Goal: Task Accomplishment & Management: Complete application form

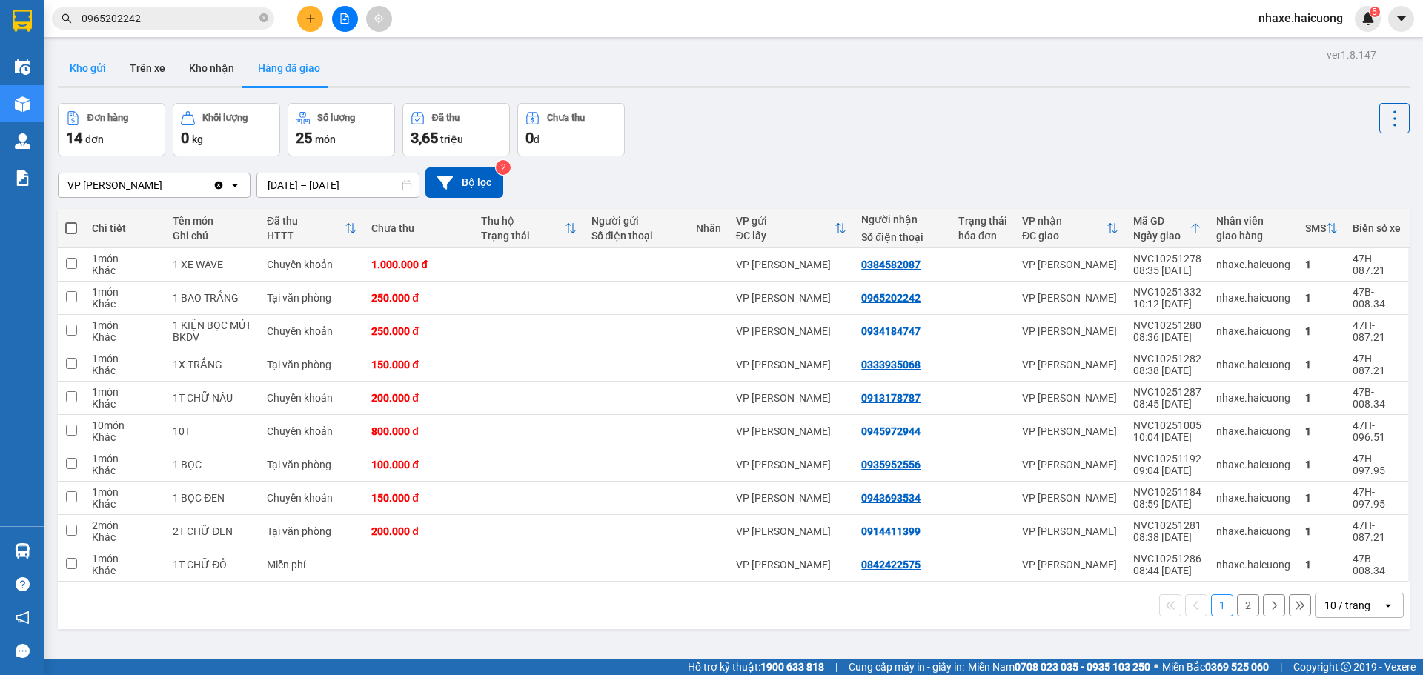
click at [94, 70] on button "Kho gửi" at bounding box center [88, 68] width 60 height 36
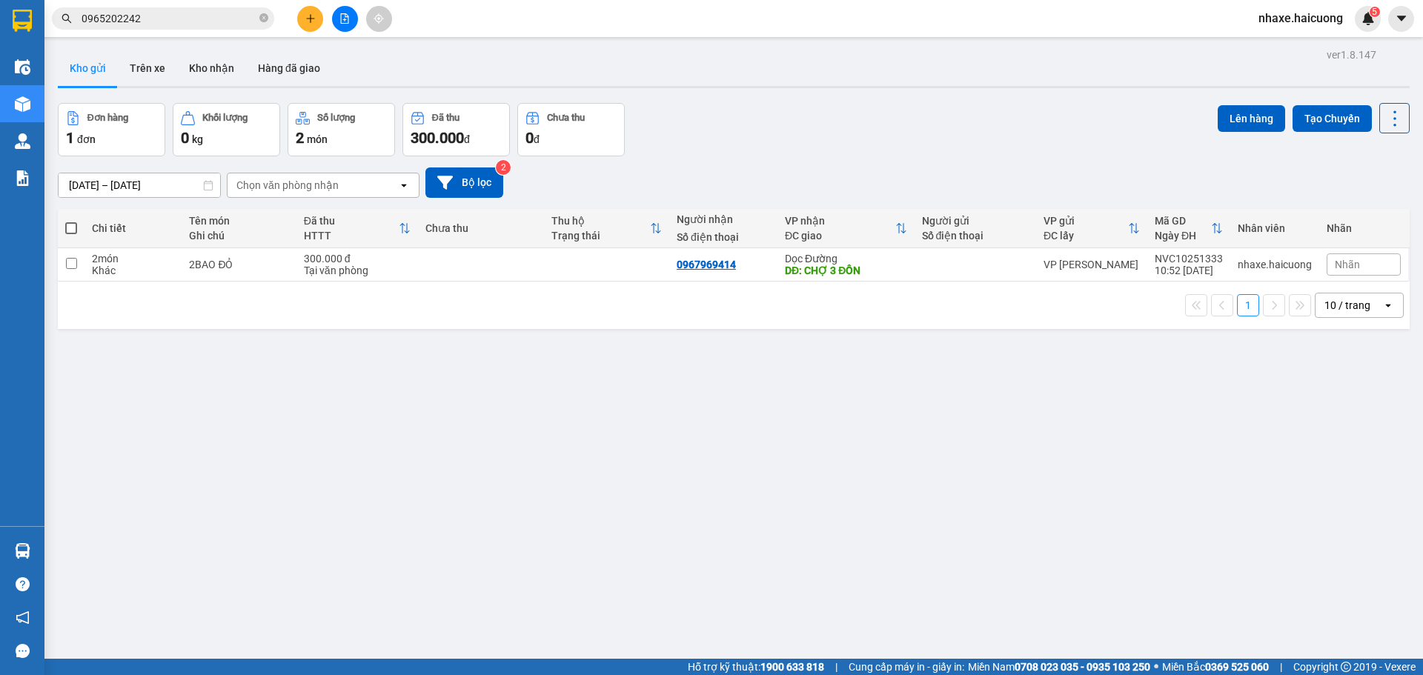
click at [309, 24] on button at bounding box center [310, 19] width 26 height 26
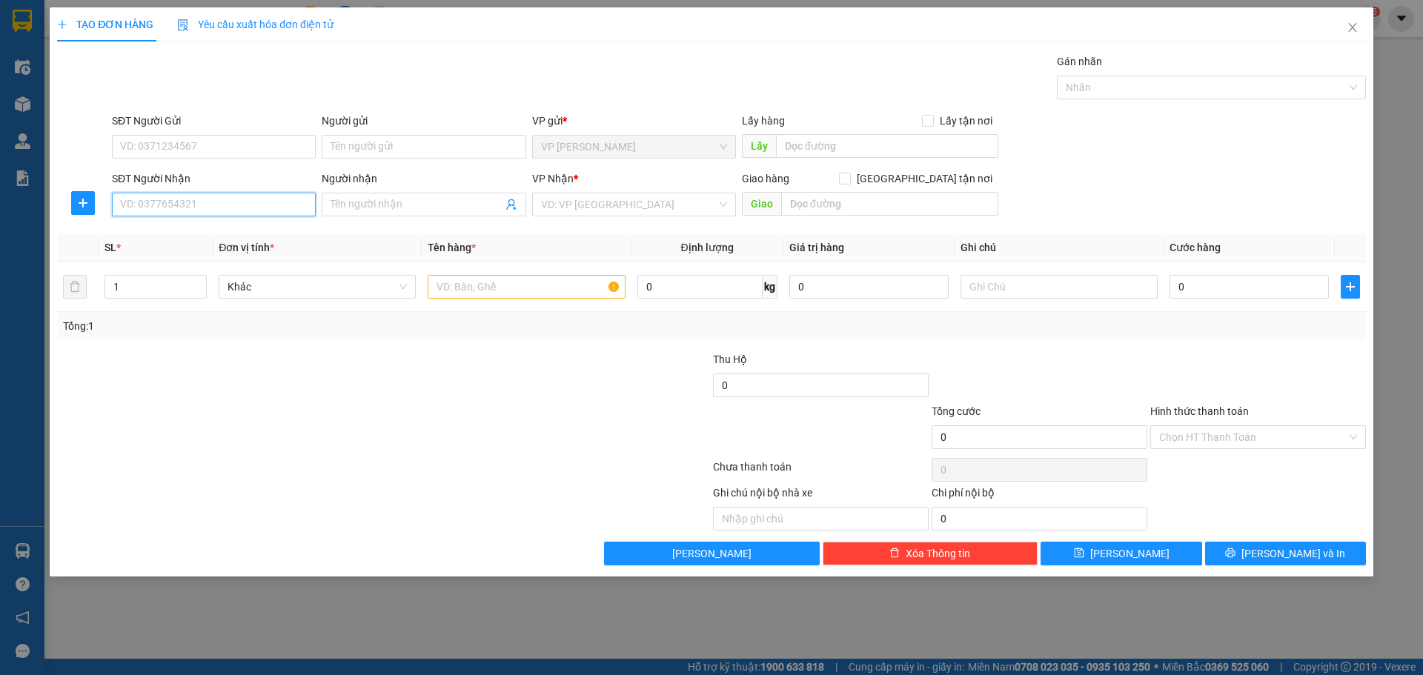
click at [223, 205] on input "SĐT Người Nhận" at bounding box center [214, 205] width 204 height 24
click at [191, 150] on input "SĐT Người Gửi" at bounding box center [214, 147] width 204 height 24
type input "0943122223"
click at [214, 211] on input "SĐT Người Nhận" at bounding box center [214, 205] width 204 height 24
click at [142, 205] on input "0355926911" at bounding box center [214, 205] width 204 height 24
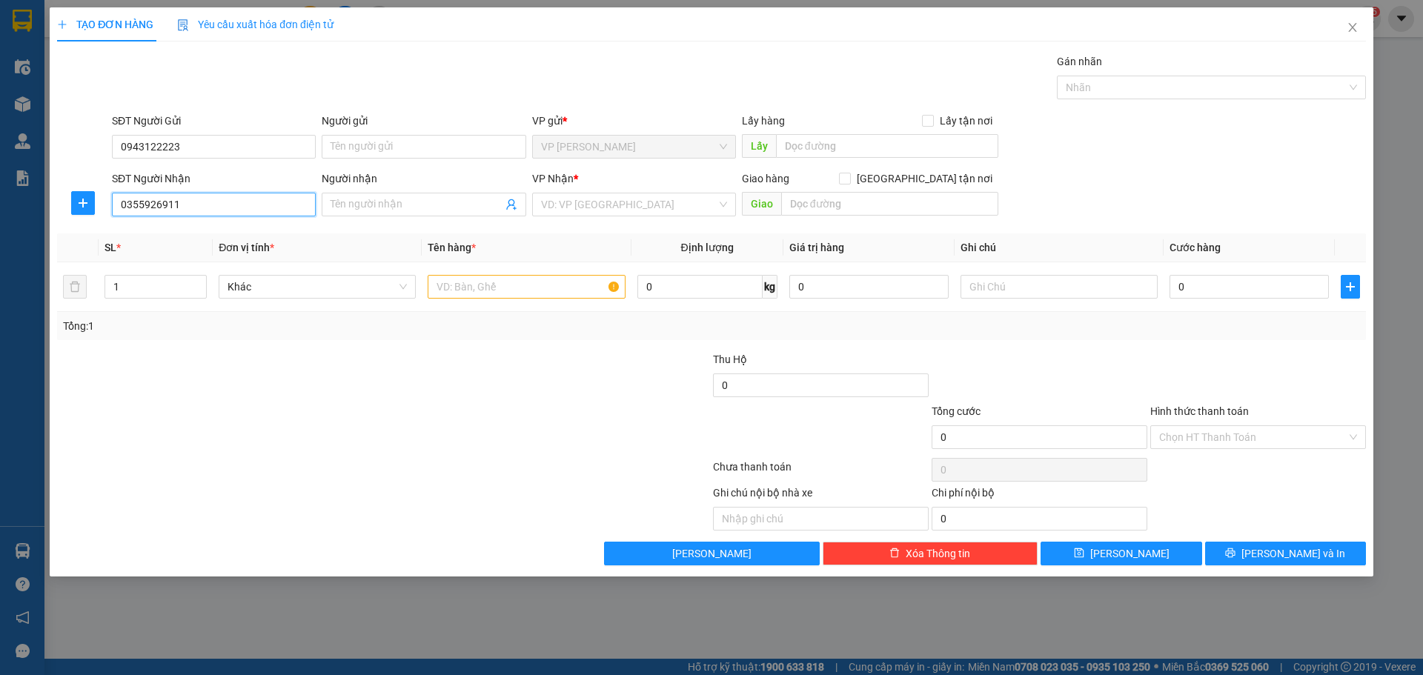
click at [160, 205] on input "0355926911" at bounding box center [214, 205] width 204 height 24
type input "0355926911"
click at [454, 205] on input "Người nhận" at bounding box center [416, 204] width 171 height 16
type input "D"
type input "ĐÀM TÌNH"
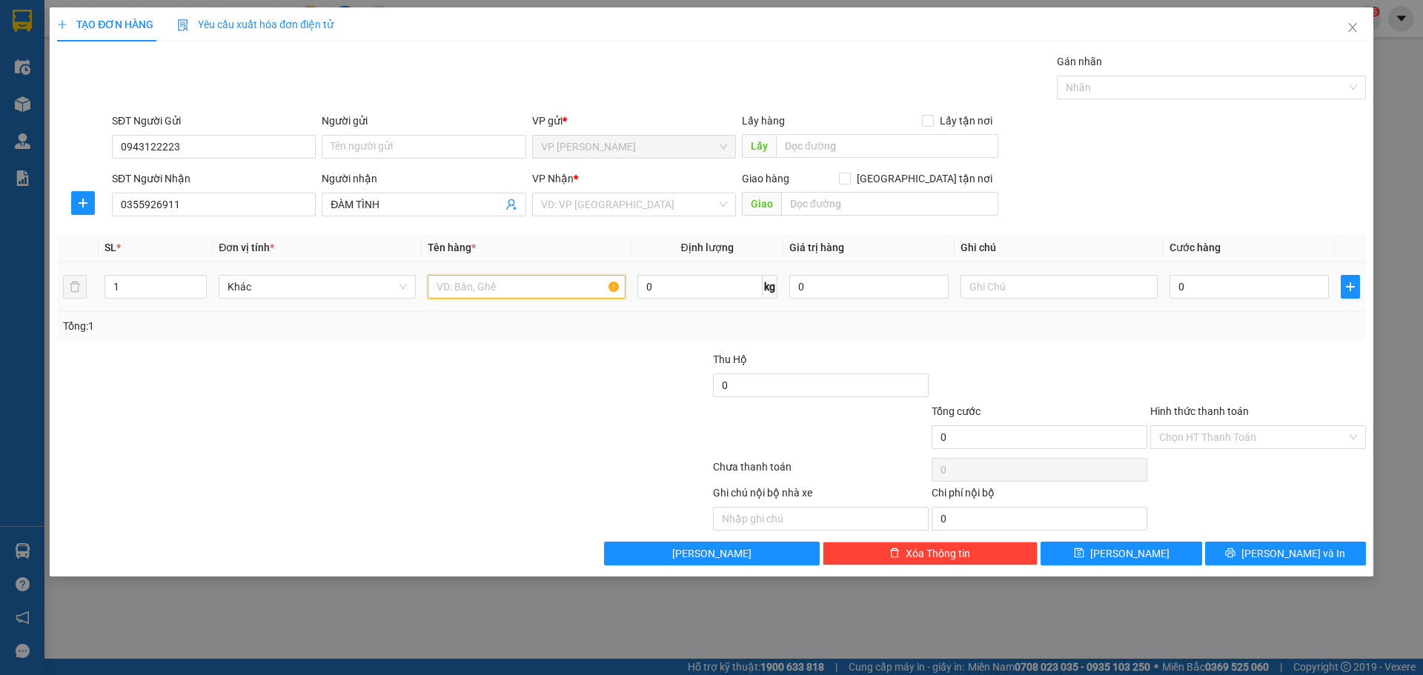
click at [474, 294] on input "text" at bounding box center [526, 287] width 197 height 24
type input "1T"
click at [619, 206] on input "search" at bounding box center [629, 204] width 176 height 22
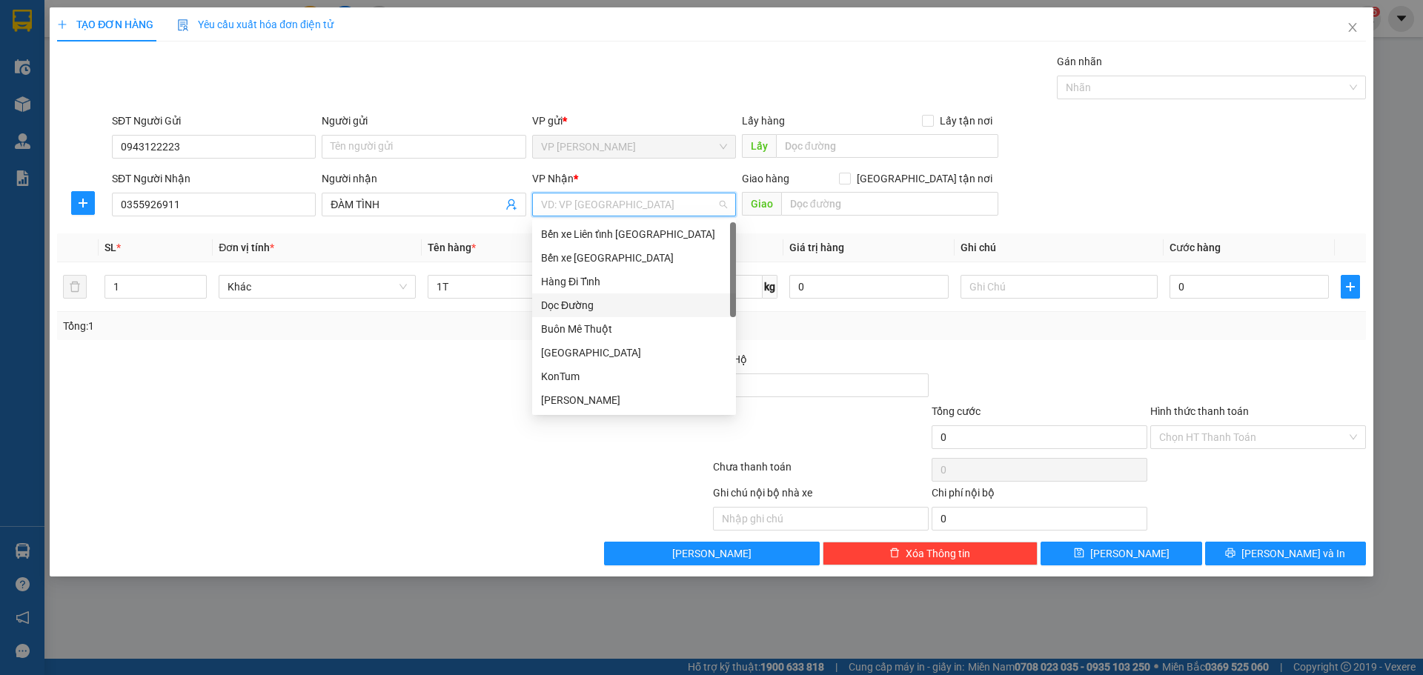
click at [595, 305] on div "Dọc Đường" at bounding box center [634, 305] width 186 height 16
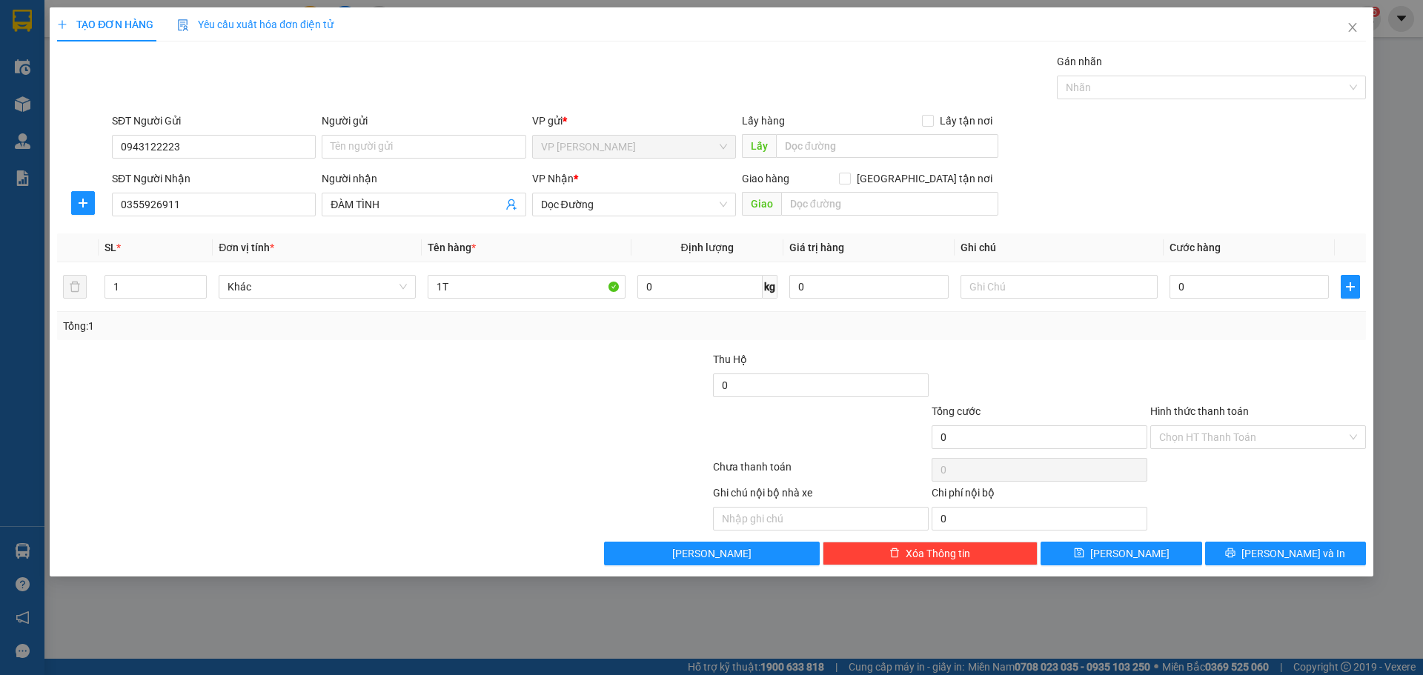
click at [842, 190] on div "Giao hàng Giao tận nơi" at bounding box center [870, 182] width 257 height 22
click at [869, 205] on input "text" at bounding box center [889, 204] width 217 height 24
type input "NEM CHIẾN THẮNG"
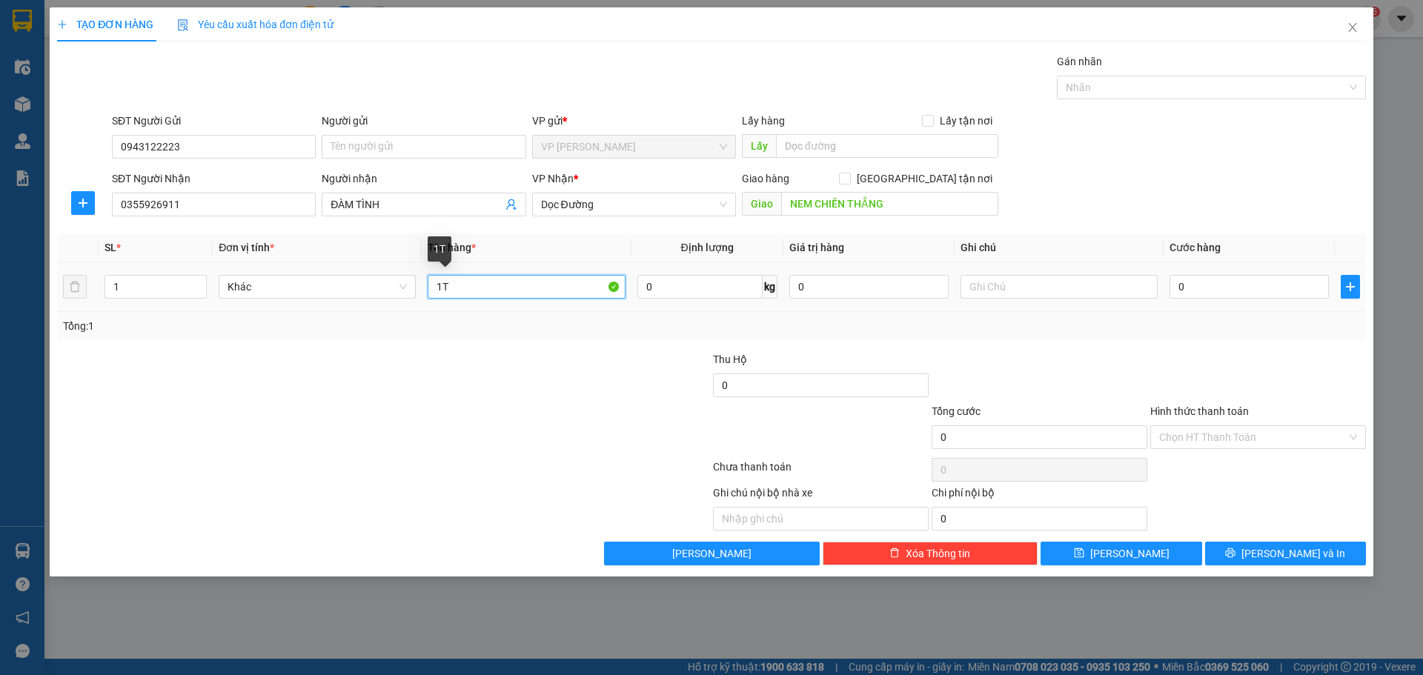
click at [556, 289] on input "1T" at bounding box center [526, 287] width 197 height 24
type input "1T CÂY GIỐNG"
click at [501, 429] on div at bounding box center [602, 429] width 219 height 52
click at [1218, 290] on input "0" at bounding box center [1249, 287] width 159 height 24
type input "2"
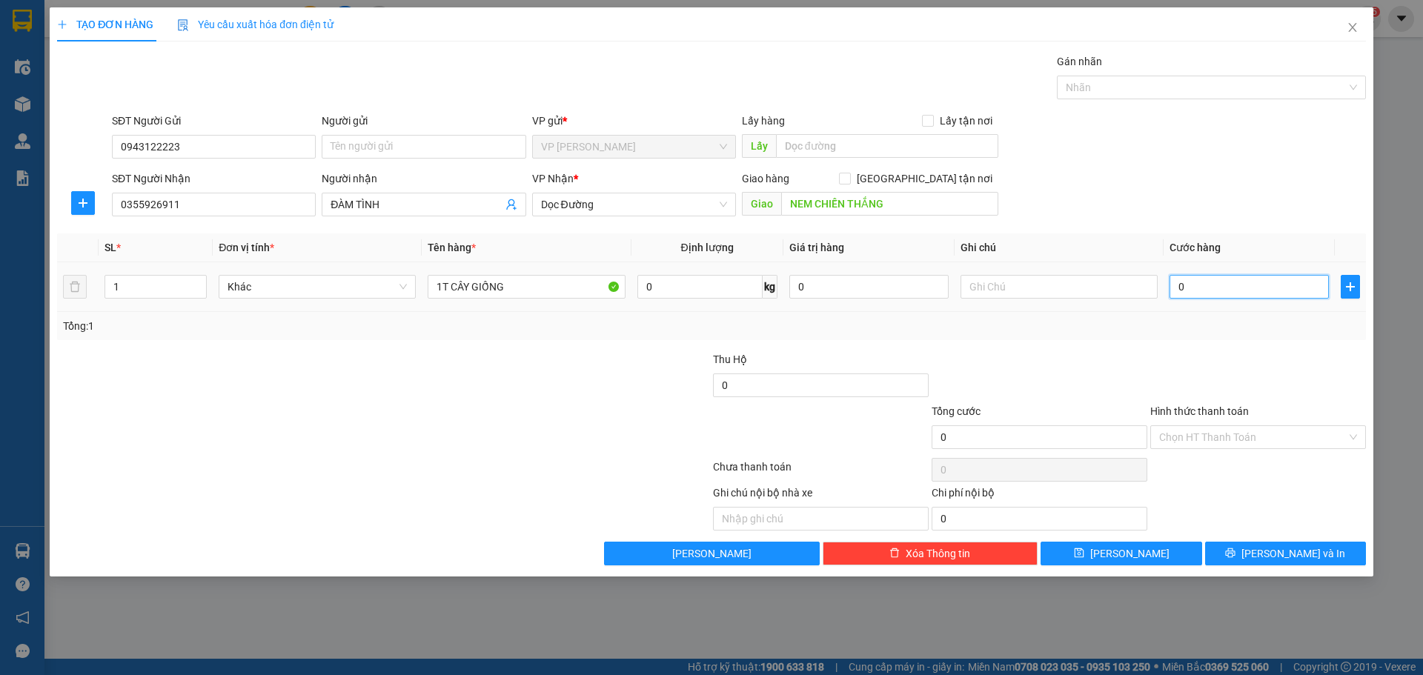
type input "2"
type input "25"
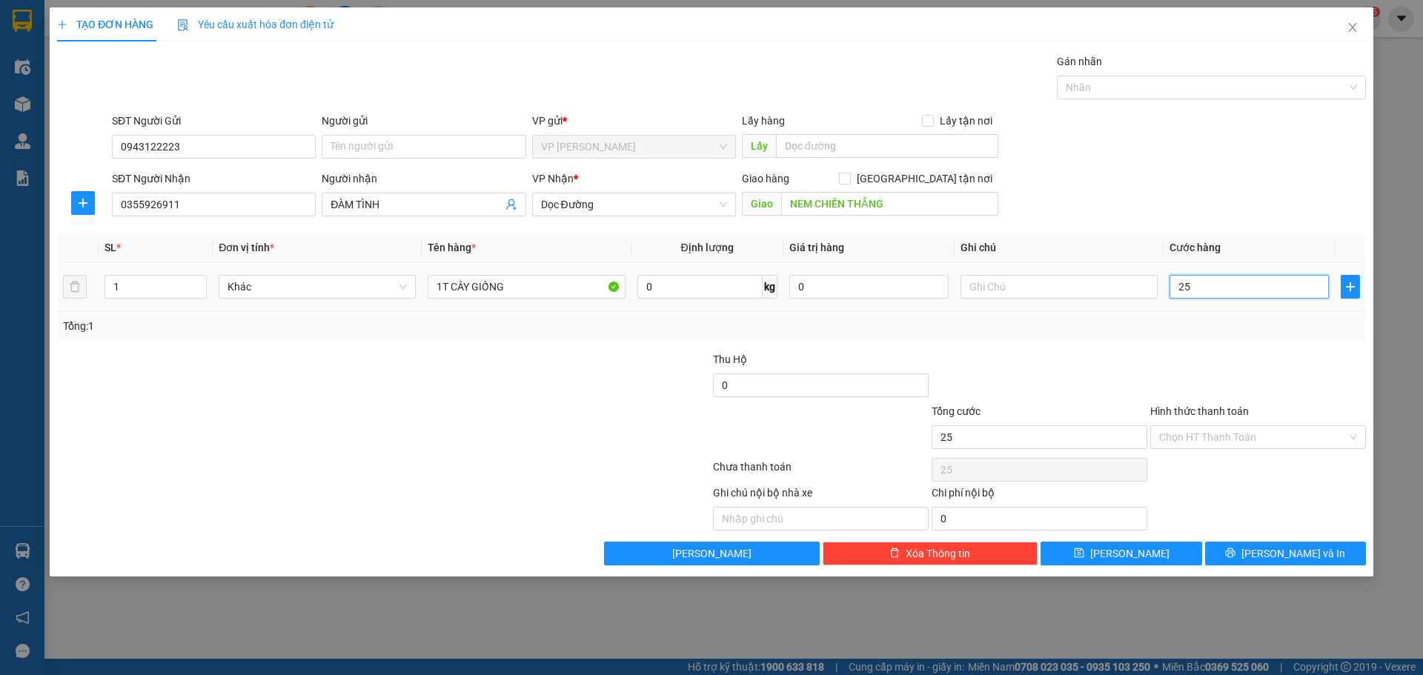
type input "250"
type input "250.000"
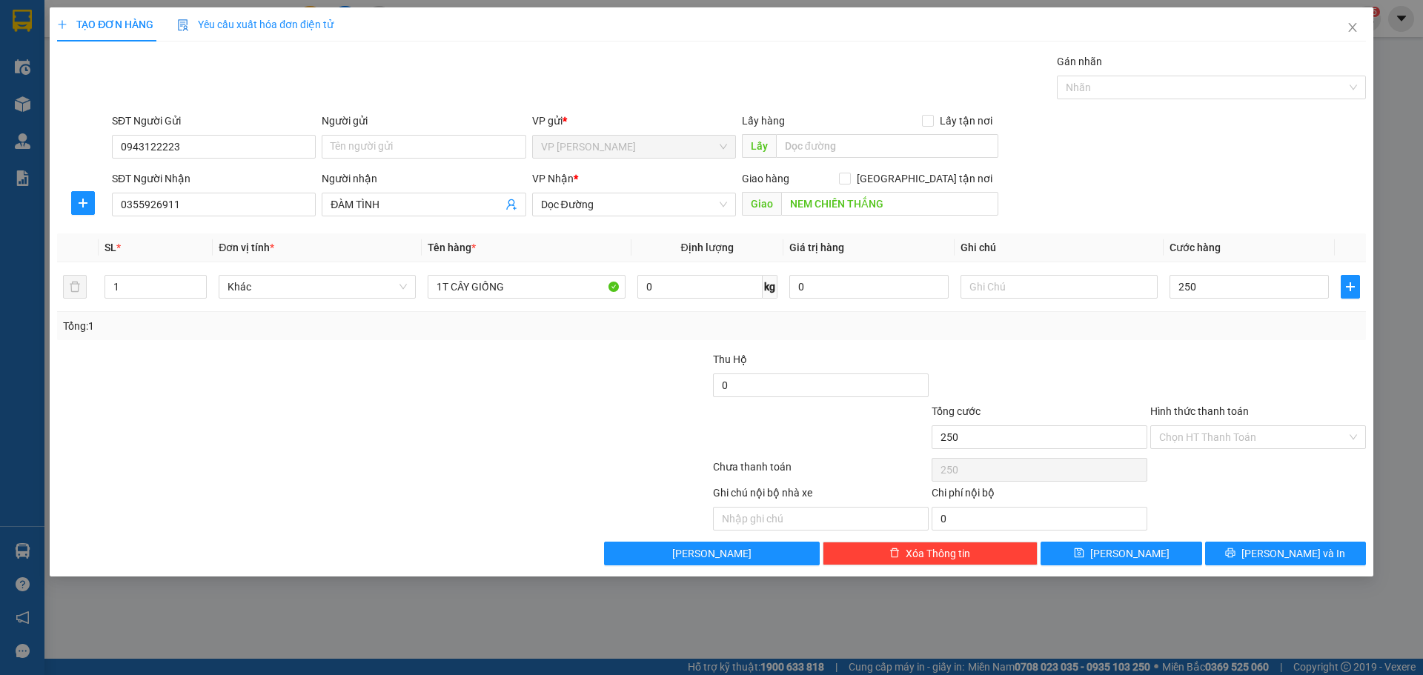
type input "250.000"
click at [1268, 359] on div at bounding box center [1258, 377] width 219 height 52
click at [759, 391] on input "0" at bounding box center [821, 386] width 216 height 24
type input "2.840.000"
click at [501, 402] on div at bounding box center [602, 377] width 219 height 52
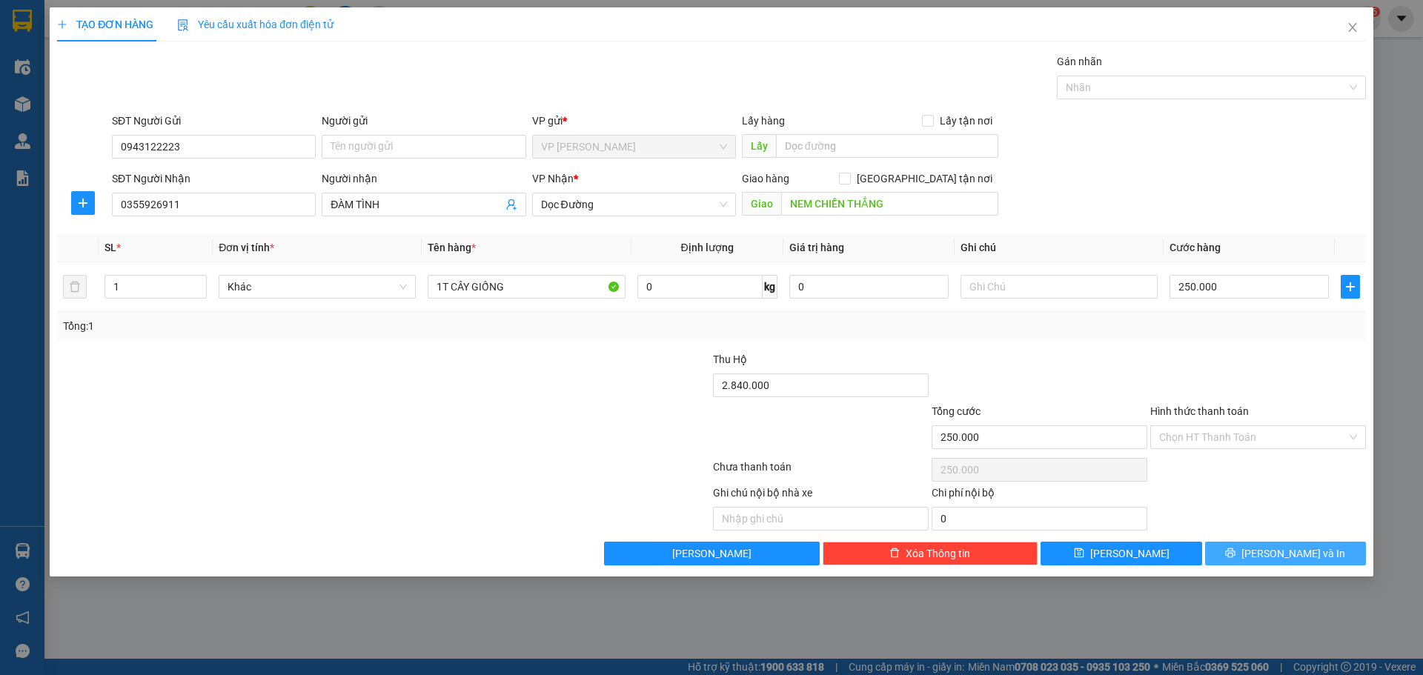
click at [1269, 562] on button "Lưu và In" at bounding box center [1285, 554] width 161 height 24
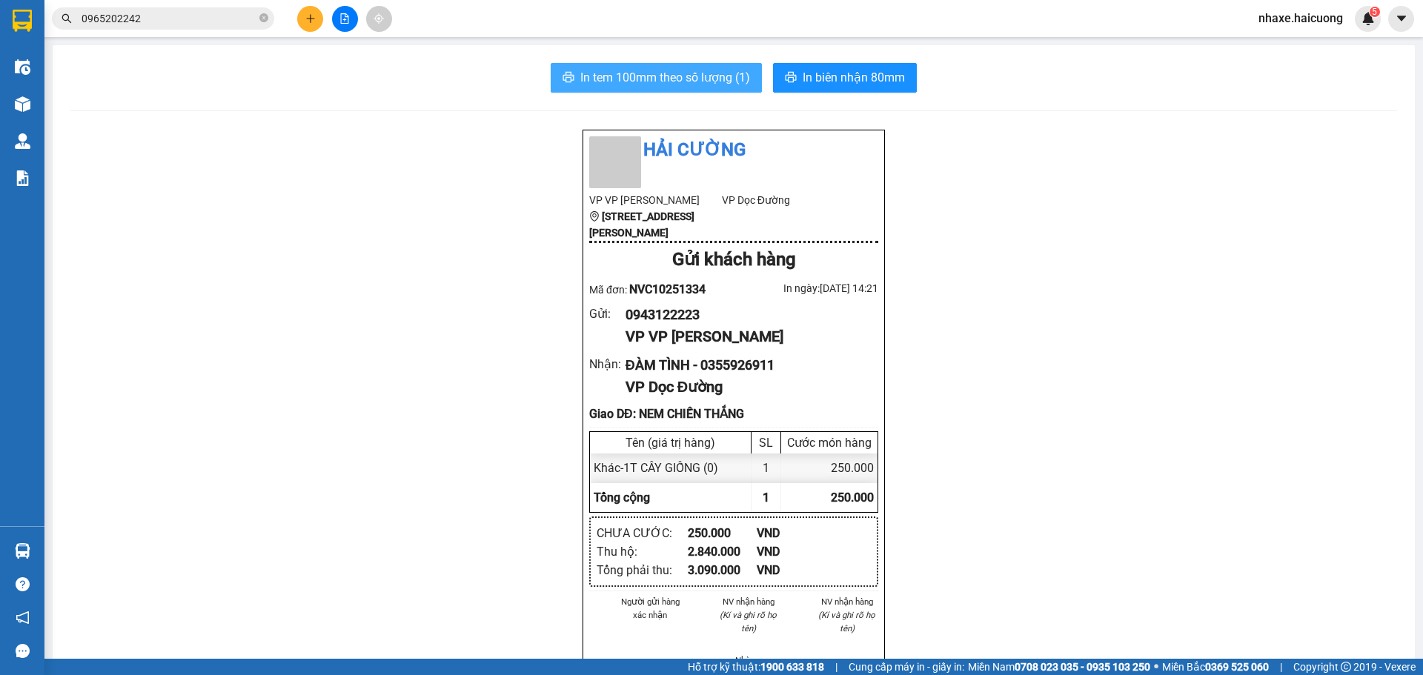
click at [707, 82] on span "In tem 100mm theo số lượng (1)" at bounding box center [665, 77] width 170 height 19
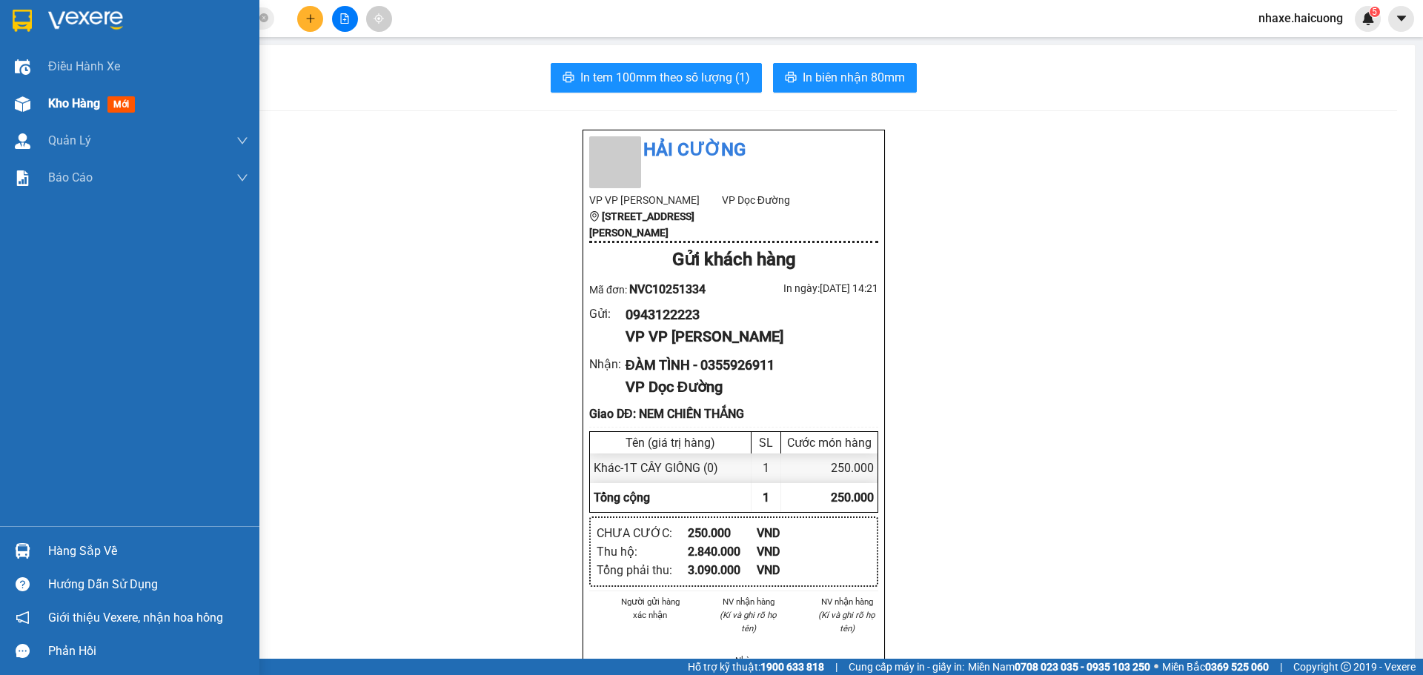
click at [33, 110] on div at bounding box center [23, 104] width 26 height 26
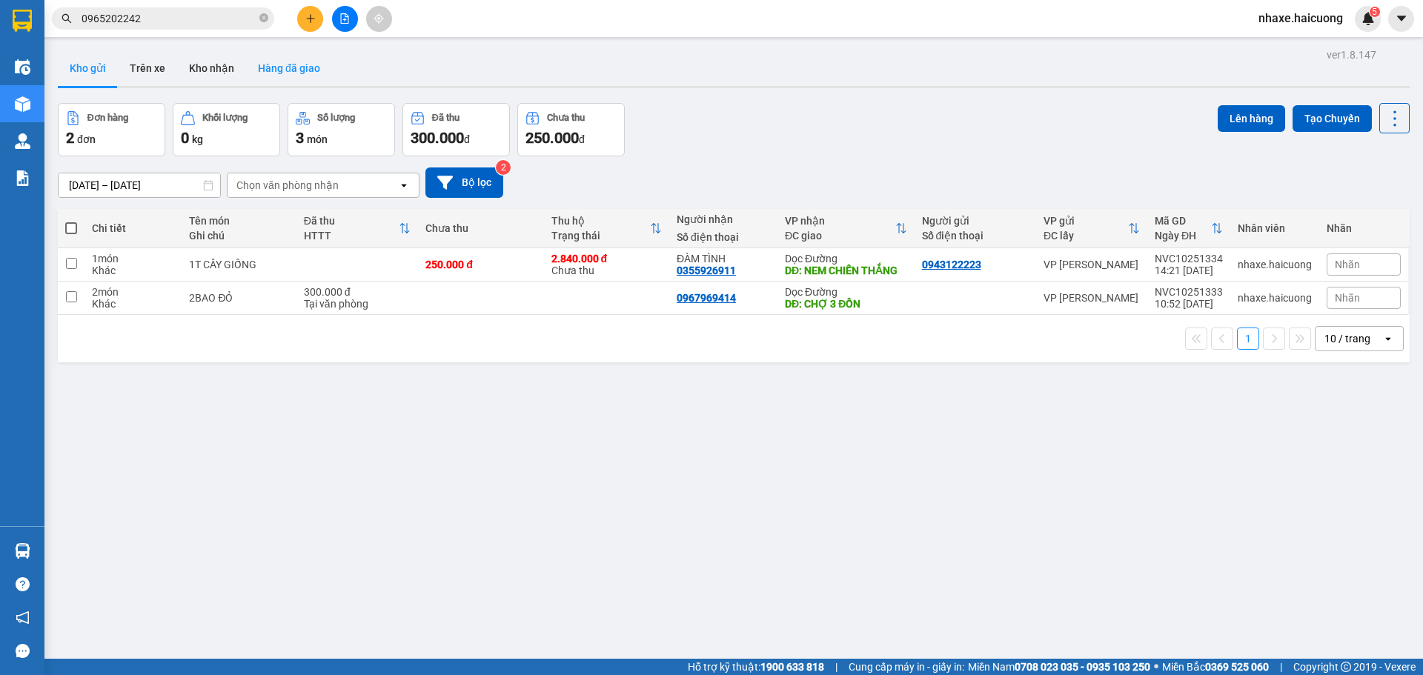
click at [277, 61] on button "Hàng đã giao" at bounding box center [289, 68] width 86 height 36
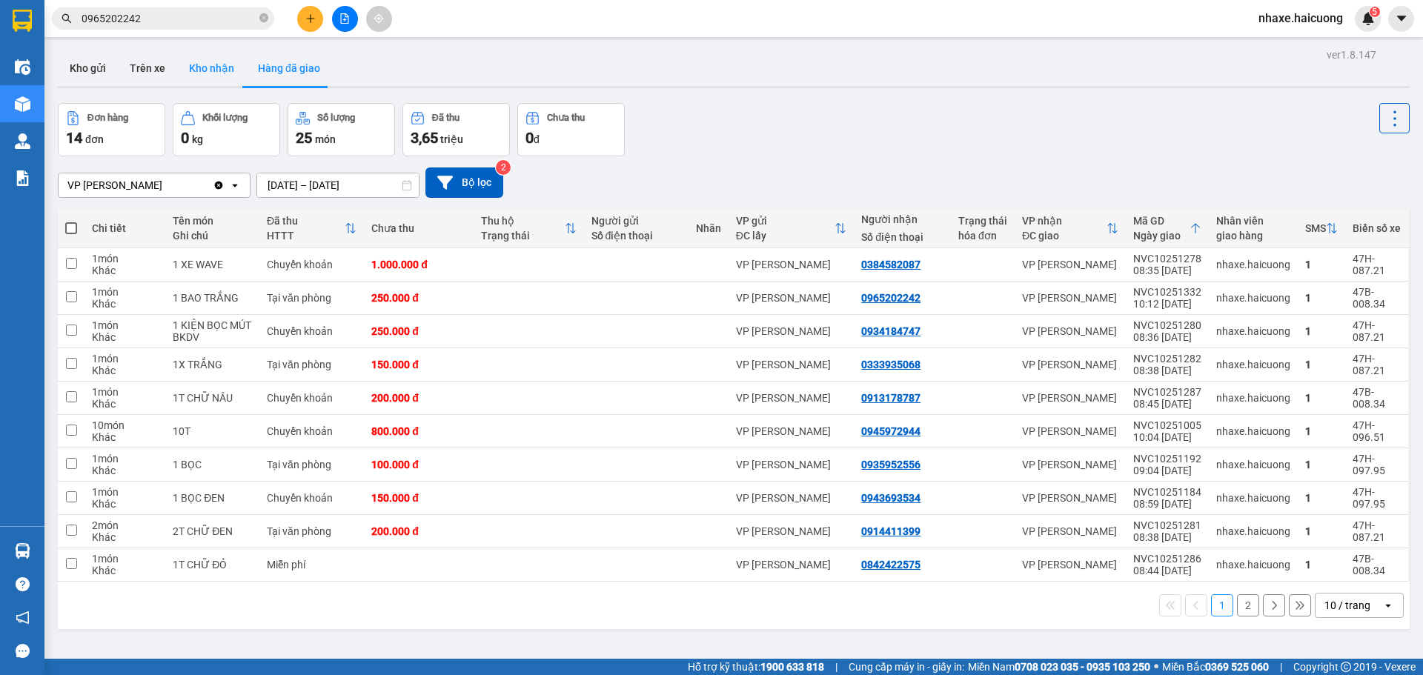
click at [206, 67] on button "Kho nhận" at bounding box center [211, 68] width 69 height 36
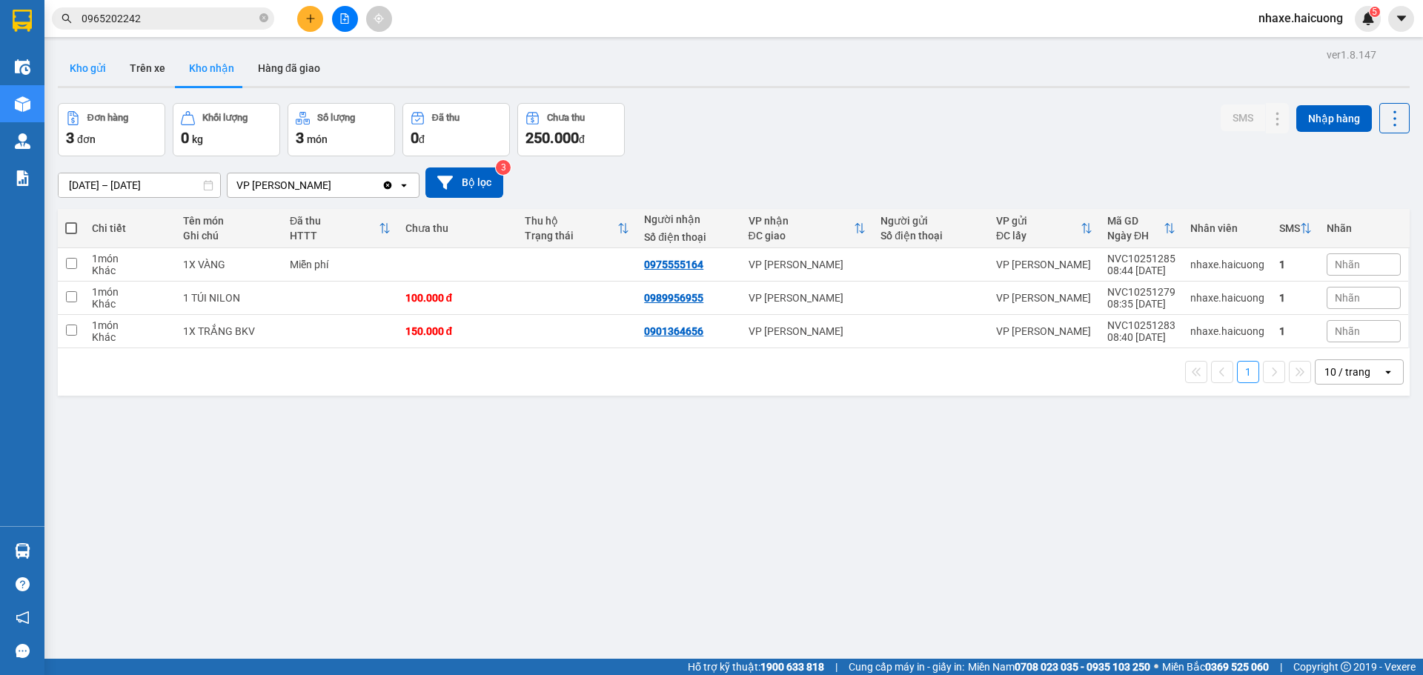
click at [101, 54] on button "Kho gửi" at bounding box center [88, 68] width 60 height 36
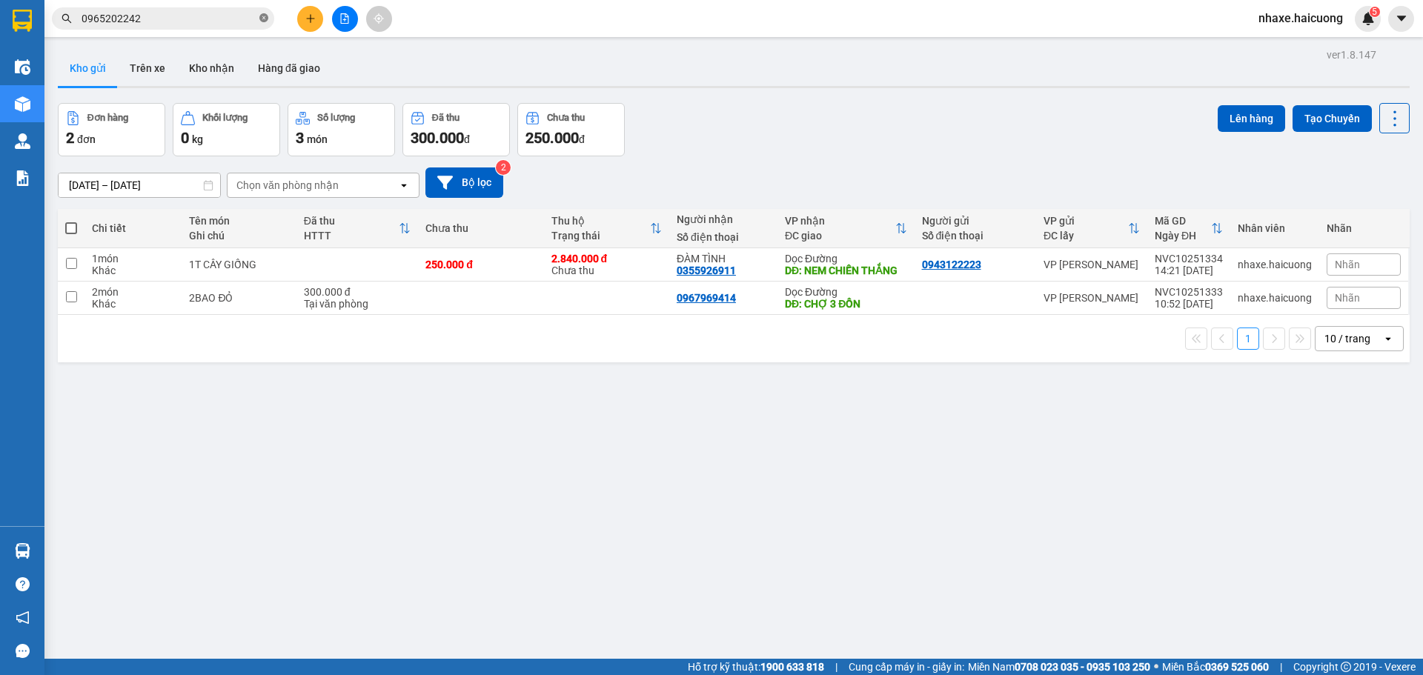
click at [262, 19] on icon "close-circle" at bounding box center [263, 17] width 9 height 9
click at [314, 17] on icon "plus" at bounding box center [310, 18] width 10 height 10
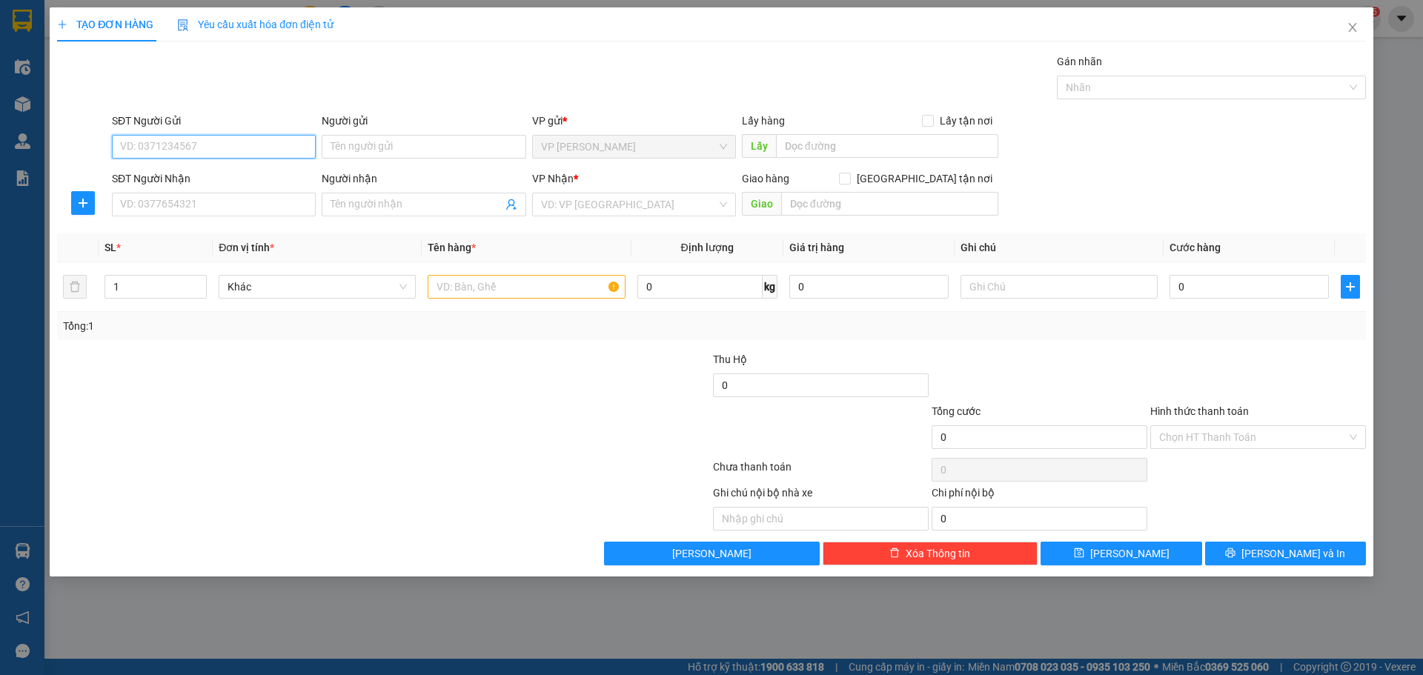
click at [190, 144] on input "SĐT Người Gửi" at bounding box center [214, 147] width 204 height 24
type input "0354193180"
click at [209, 213] on input "SĐT Người Nhận" at bounding box center [214, 205] width 204 height 24
click at [221, 146] on input "0354193180" at bounding box center [214, 147] width 204 height 24
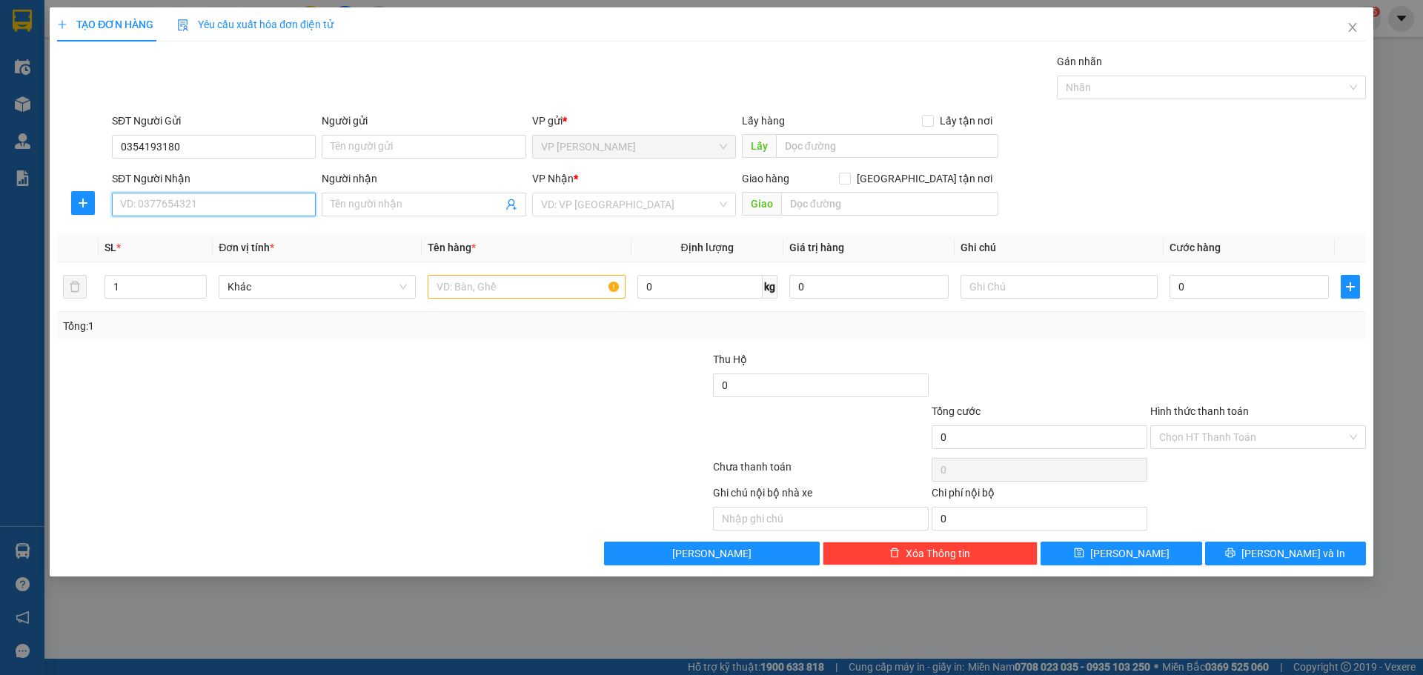
click at [215, 203] on input "SĐT Người Nhận" at bounding box center [214, 205] width 204 height 24
paste input "0354193180"
type input "0354193180"
click at [225, 147] on input "0354193180" at bounding box center [214, 147] width 204 height 24
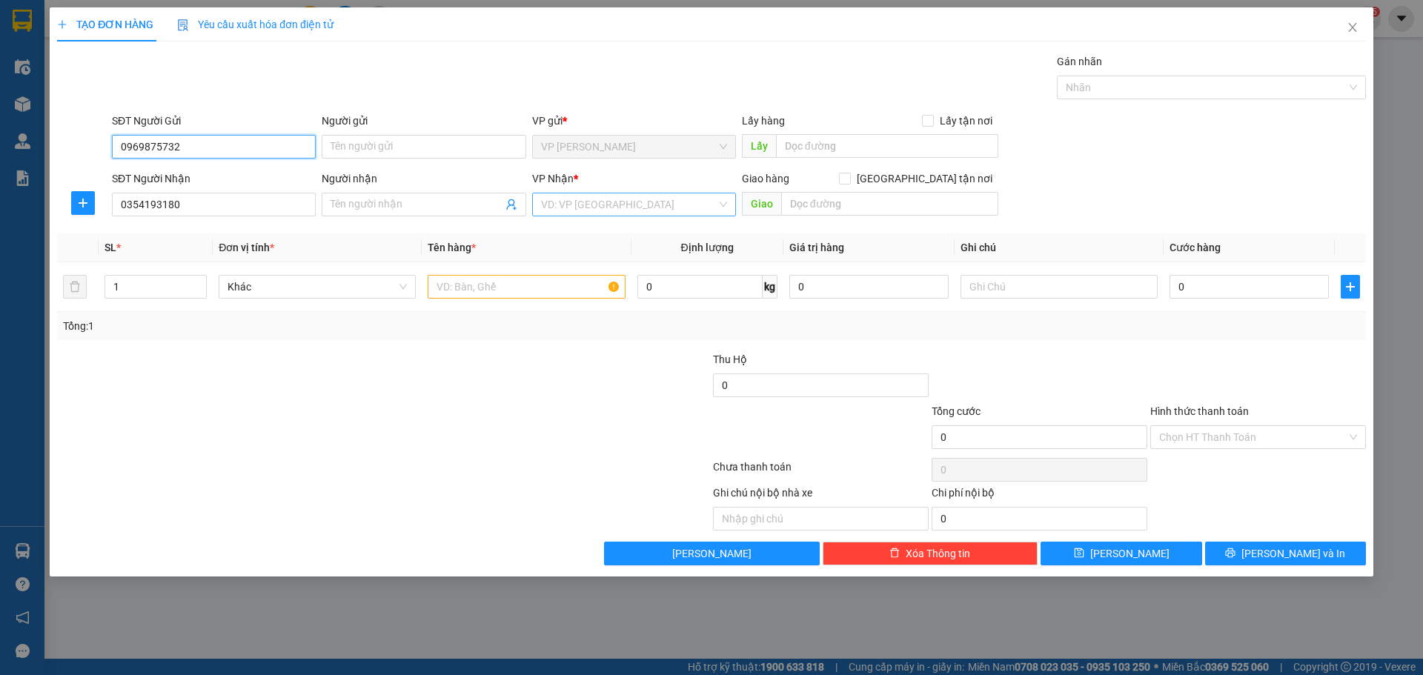
type input "0969875732"
click at [576, 200] on input "search" at bounding box center [629, 204] width 176 height 22
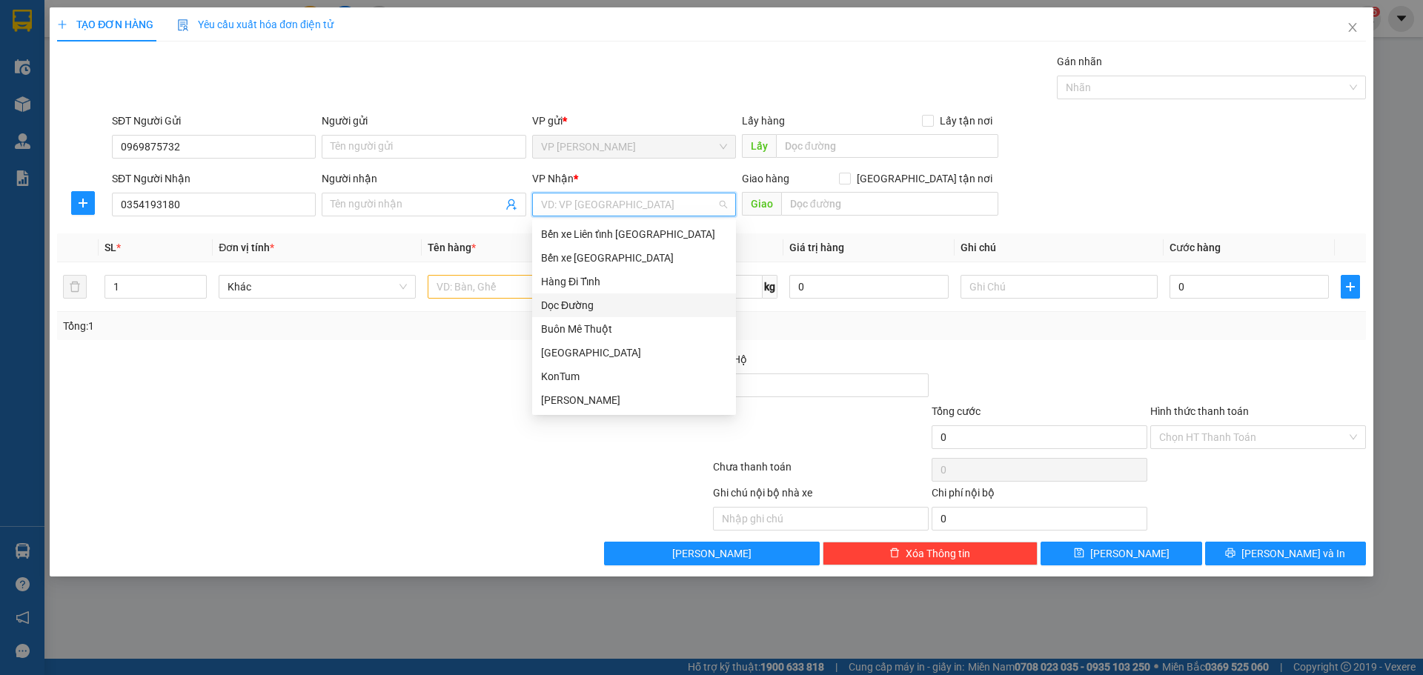
click at [610, 297] on div "Dọc Đường" at bounding box center [634, 305] width 186 height 16
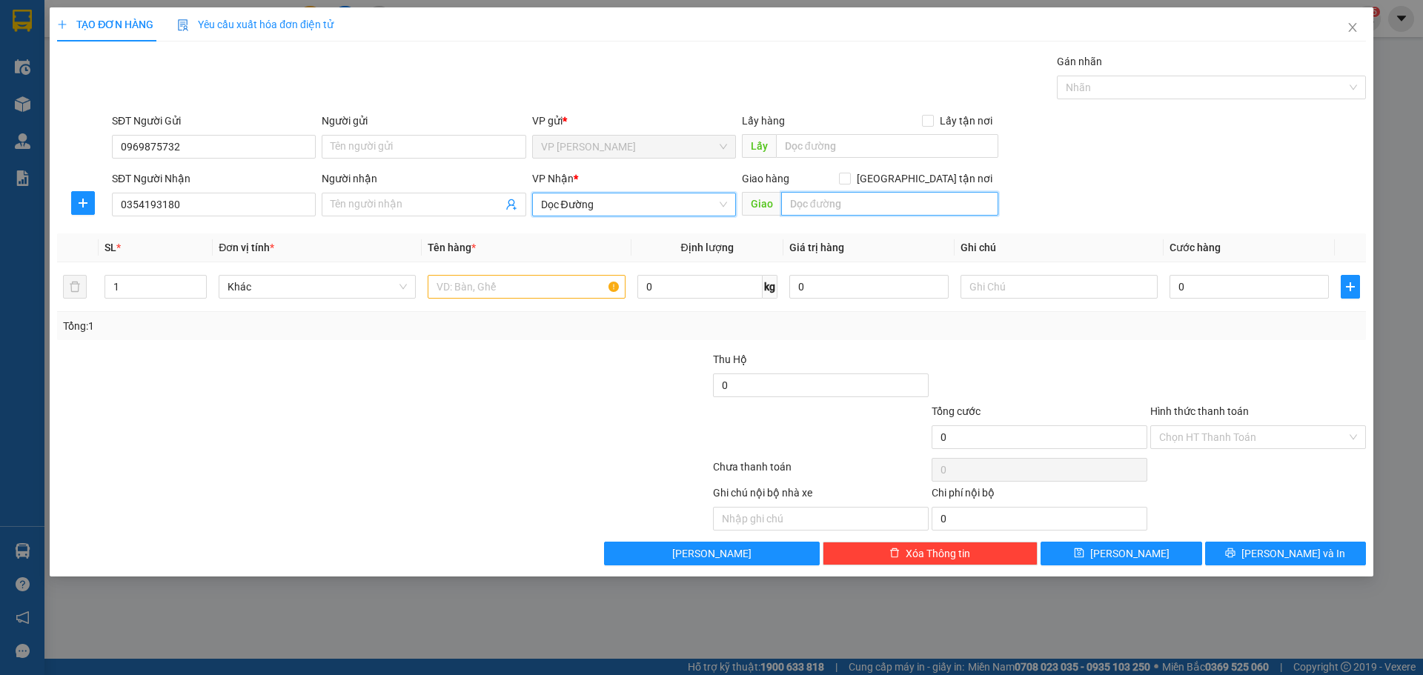
click at [816, 204] on input "text" at bounding box center [889, 204] width 217 height 24
type input "NGÃ 3 GIA LAWK-HÀ TĨNH"
click at [472, 303] on td at bounding box center [526, 287] width 209 height 50
click at [477, 291] on input "text" at bounding box center [526, 287] width 197 height 24
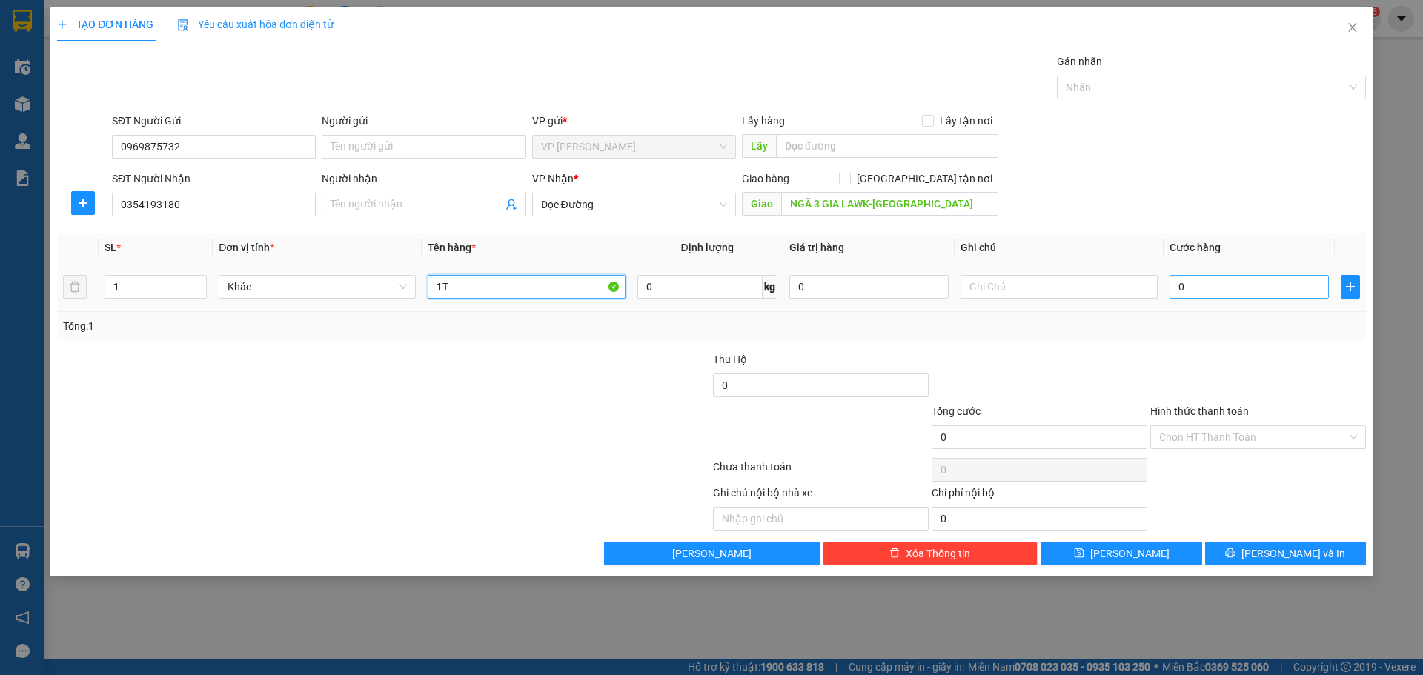
type input "1T"
click at [1218, 282] on input "0" at bounding box center [1249, 287] width 159 height 24
type input "1"
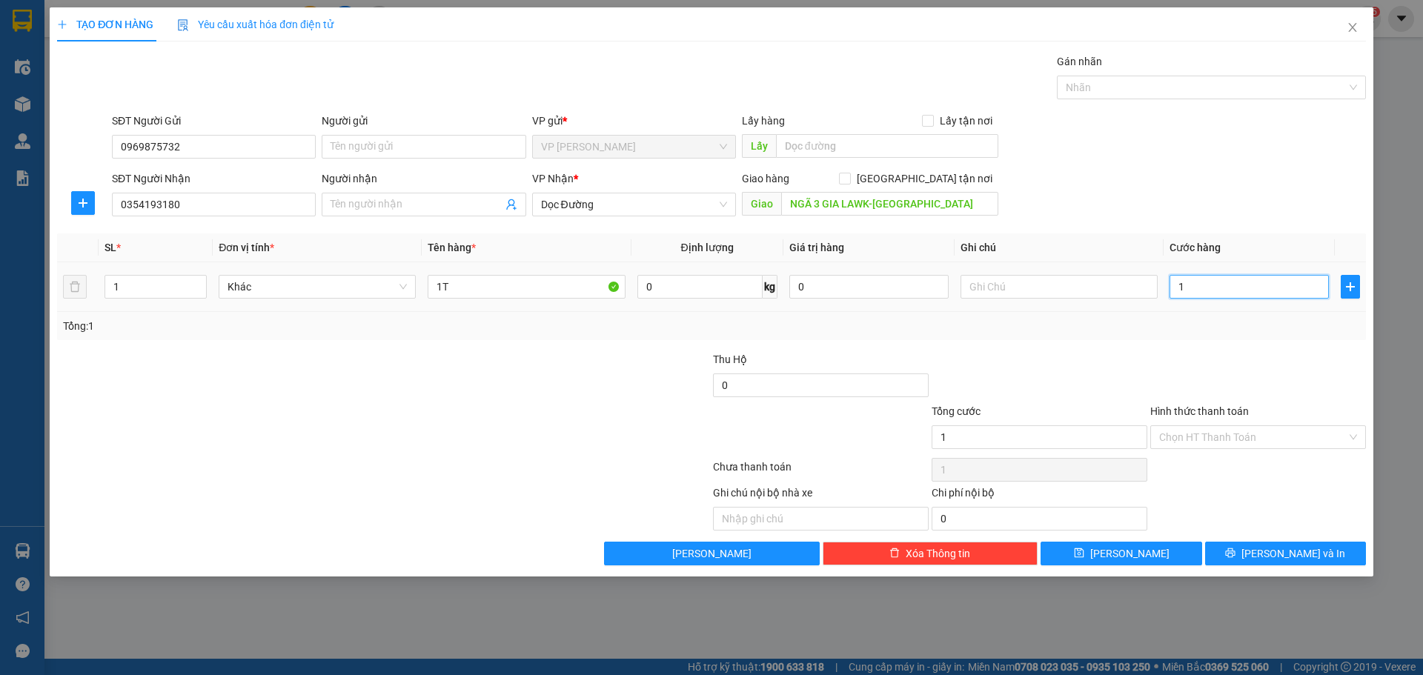
type input "10"
type input "100"
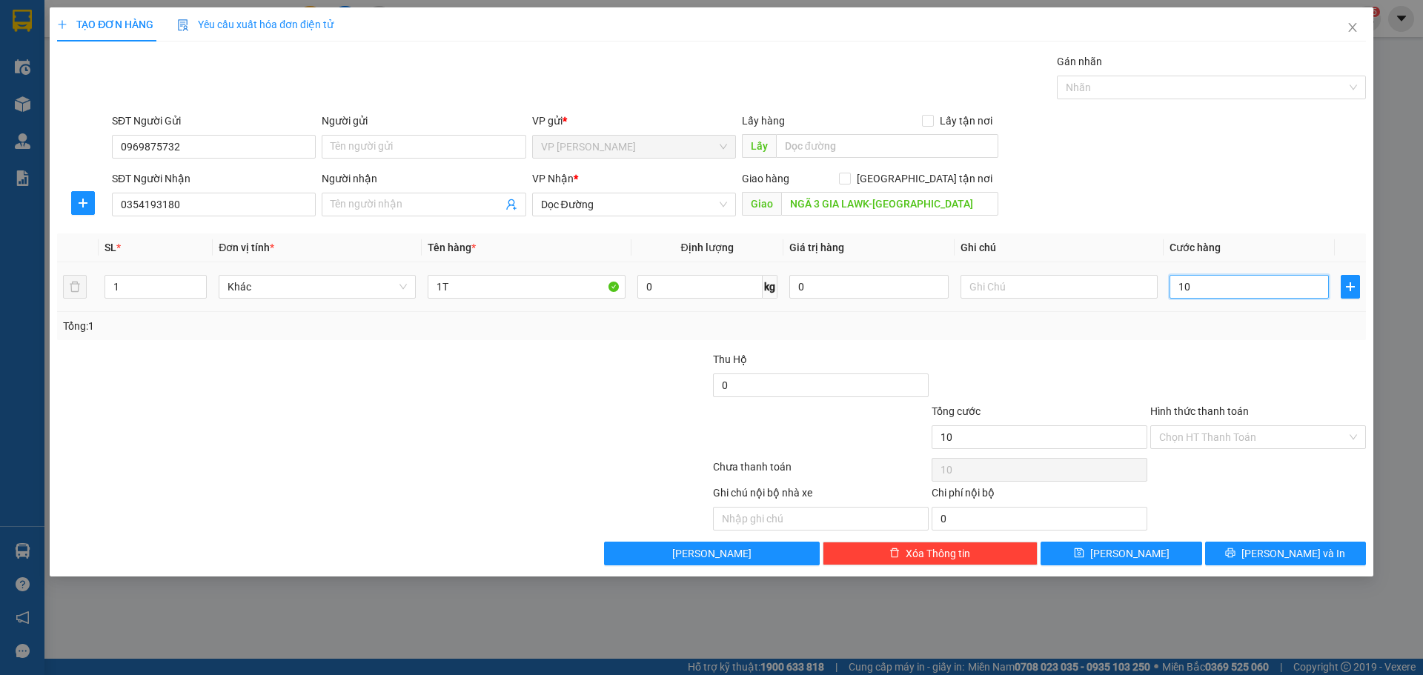
type input "100"
type input "100.000"
click at [542, 354] on div at bounding box center [602, 377] width 219 height 52
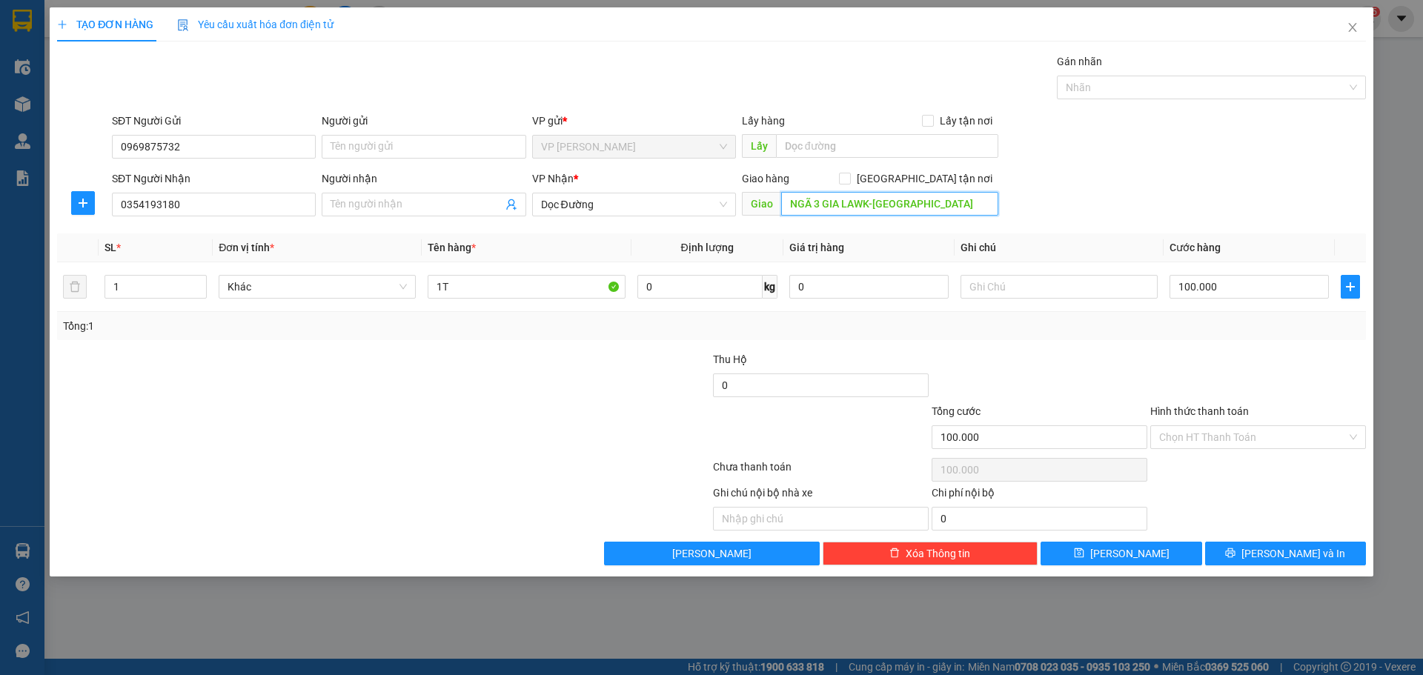
click at [867, 204] on input "NGÃ 3 GIA LAWK-HÀ TĨNH" at bounding box center [889, 204] width 217 height 24
click at [871, 203] on input "NGÃ 3 GIA LAWK-HÀ TĨNH" at bounding box center [889, 204] width 217 height 24
type input "NGÃ 3 GIA LĂK-HÀ TĨNH"
drag, startPoint x: 1225, startPoint y: 289, endPoint x: 1227, endPoint y: 281, distance: 8.3
click at [1225, 288] on input "100.000" at bounding box center [1249, 287] width 159 height 24
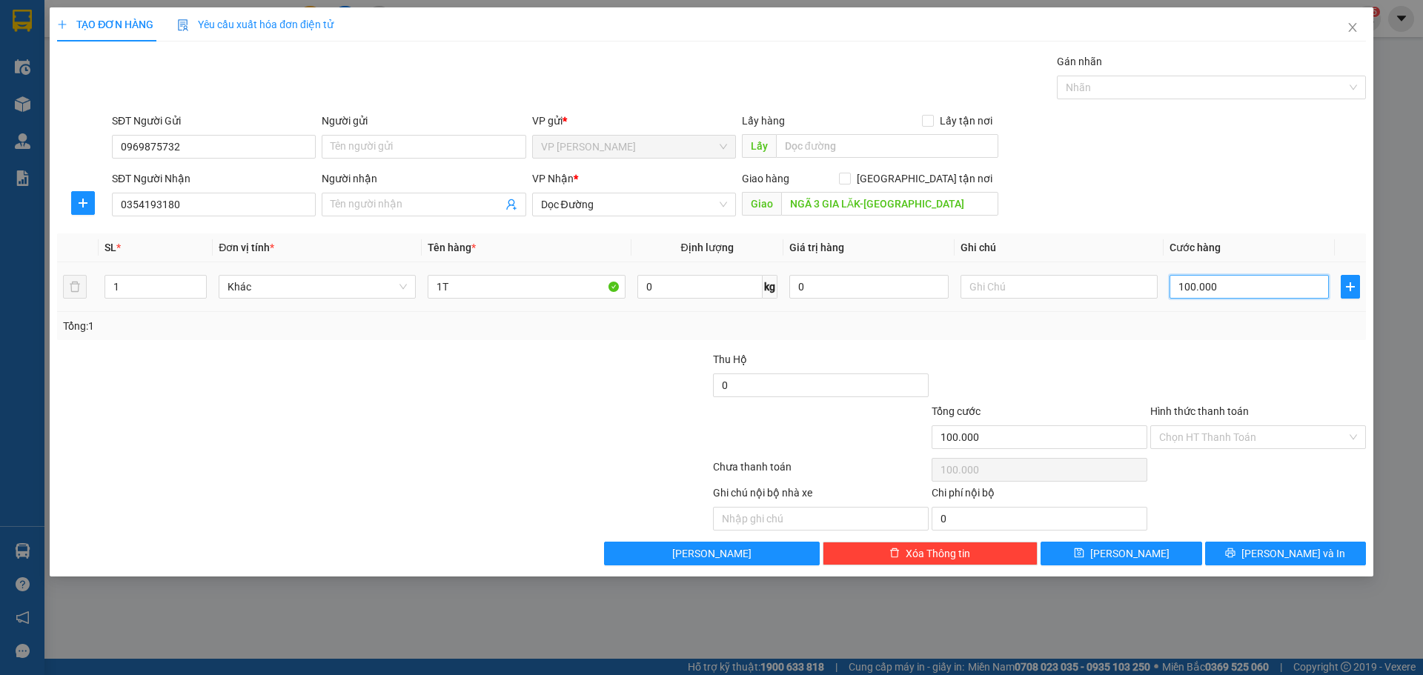
type input "1"
type input "15"
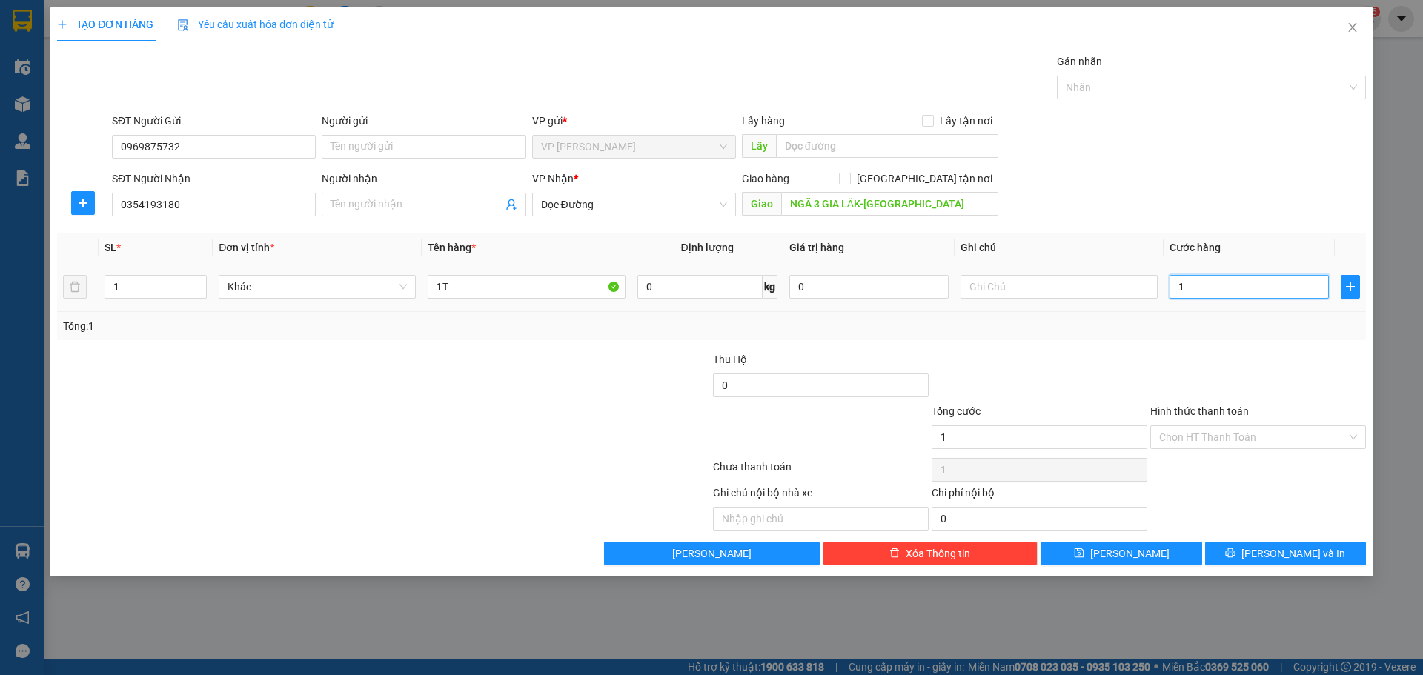
type input "15"
type input "150"
type input "150.000"
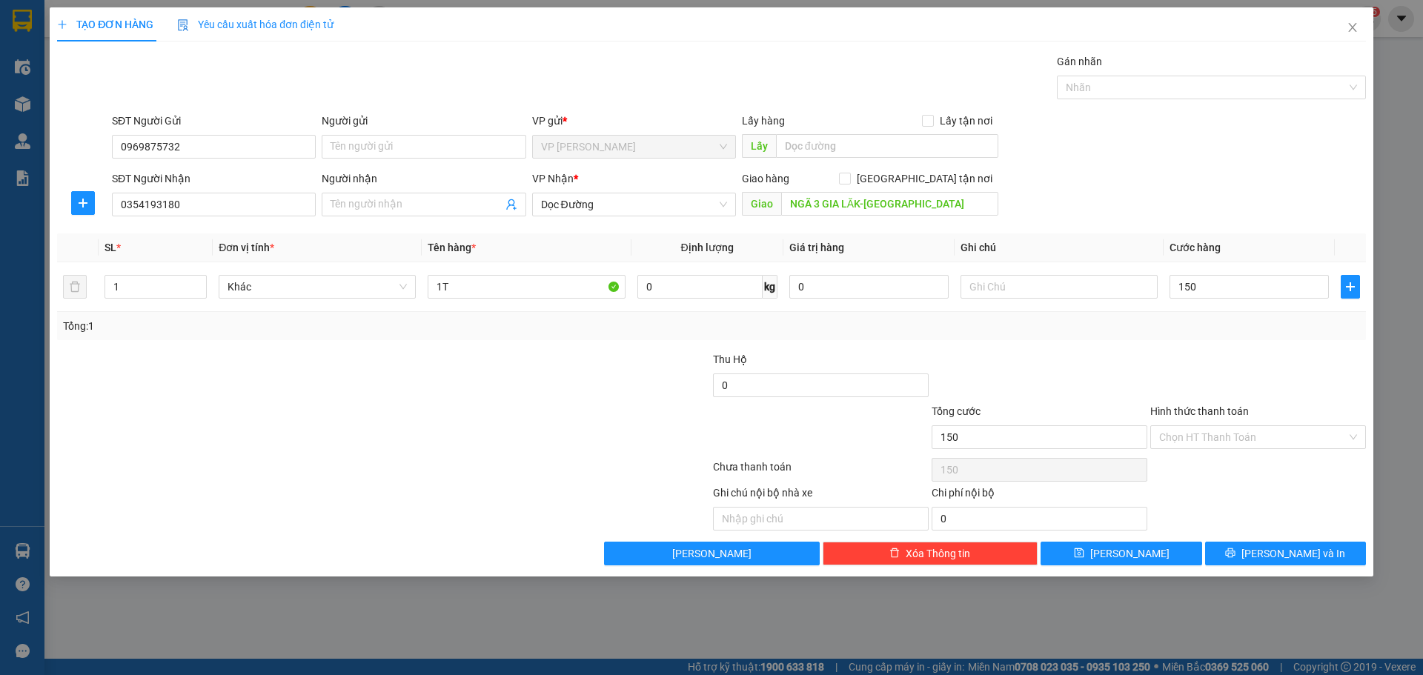
type input "150.000"
drag, startPoint x: 1167, startPoint y: 356, endPoint x: 1191, endPoint y: 369, distance: 27.9
click at [1171, 359] on div at bounding box center [1258, 377] width 219 height 52
click at [1224, 427] on input "Hình thức thanh toán" at bounding box center [1254, 437] width 188 height 22
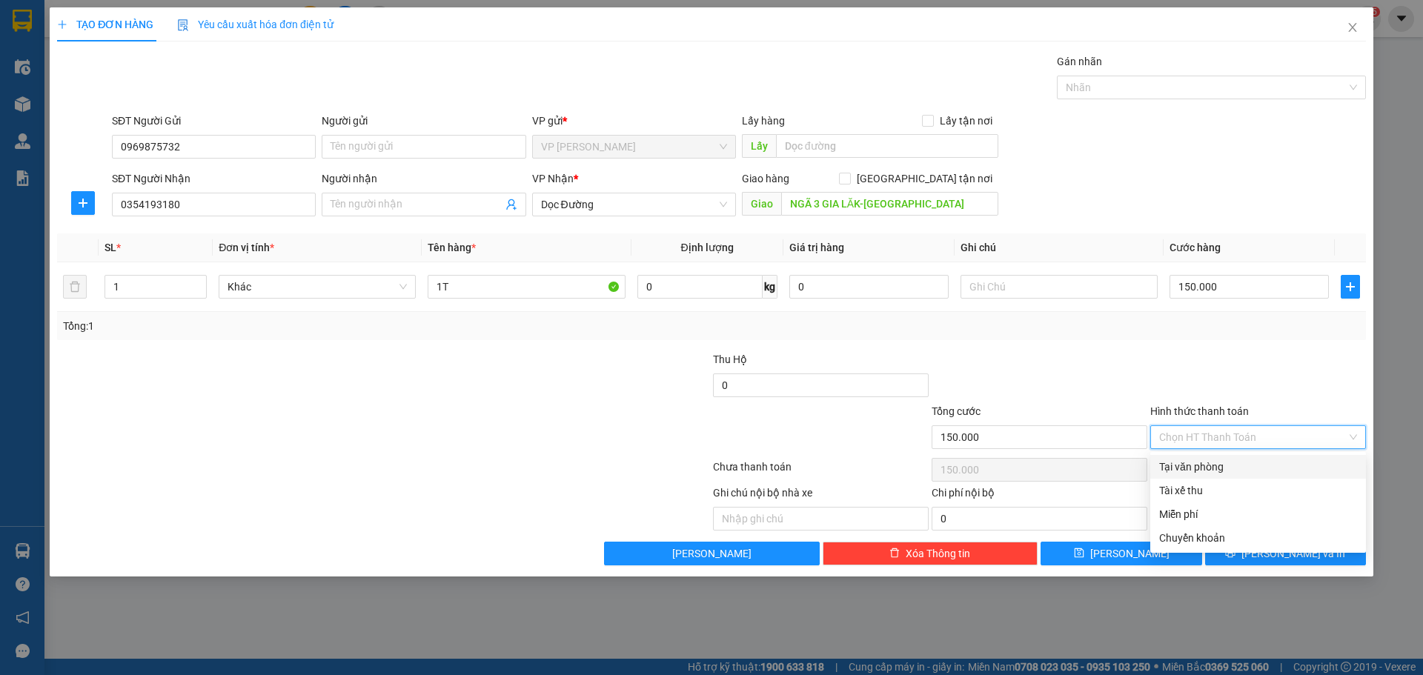
click at [1211, 466] on div "Tại văn phòng" at bounding box center [1259, 467] width 198 height 16
type input "0"
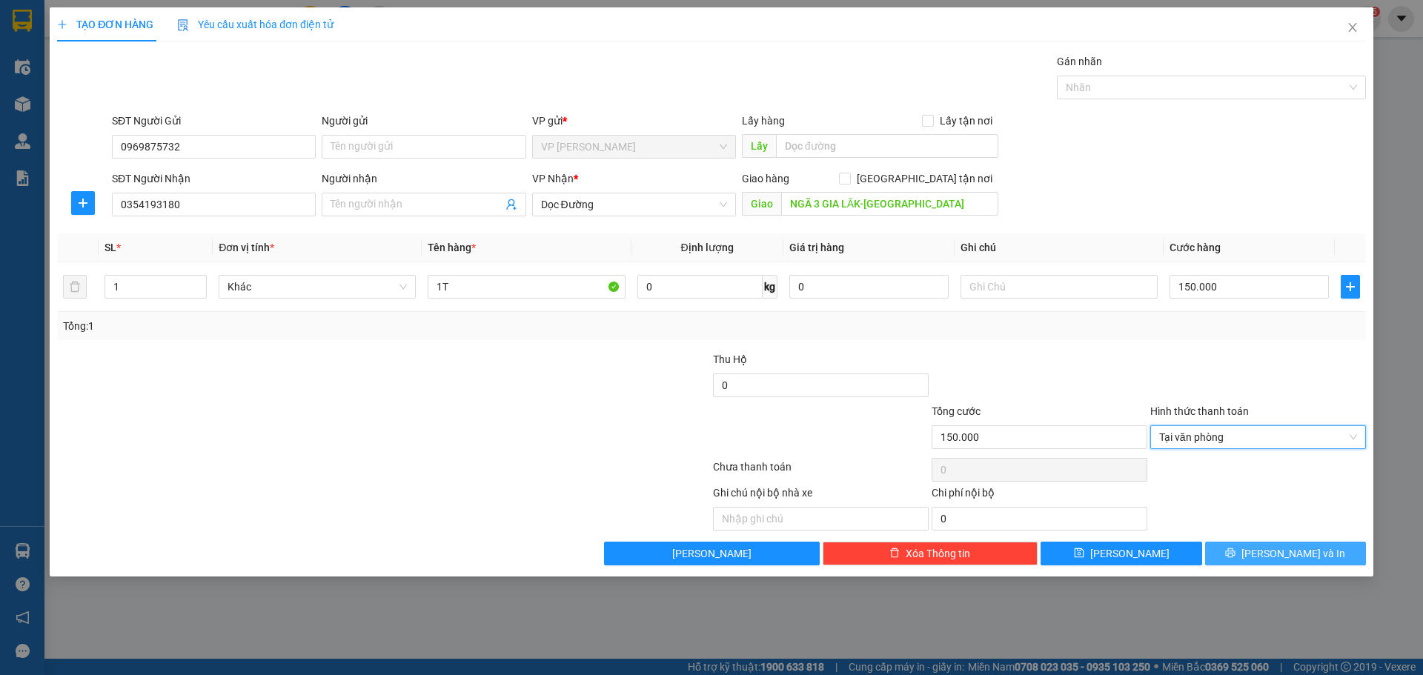
click at [1279, 551] on span "Lưu và In" at bounding box center [1294, 554] width 104 height 16
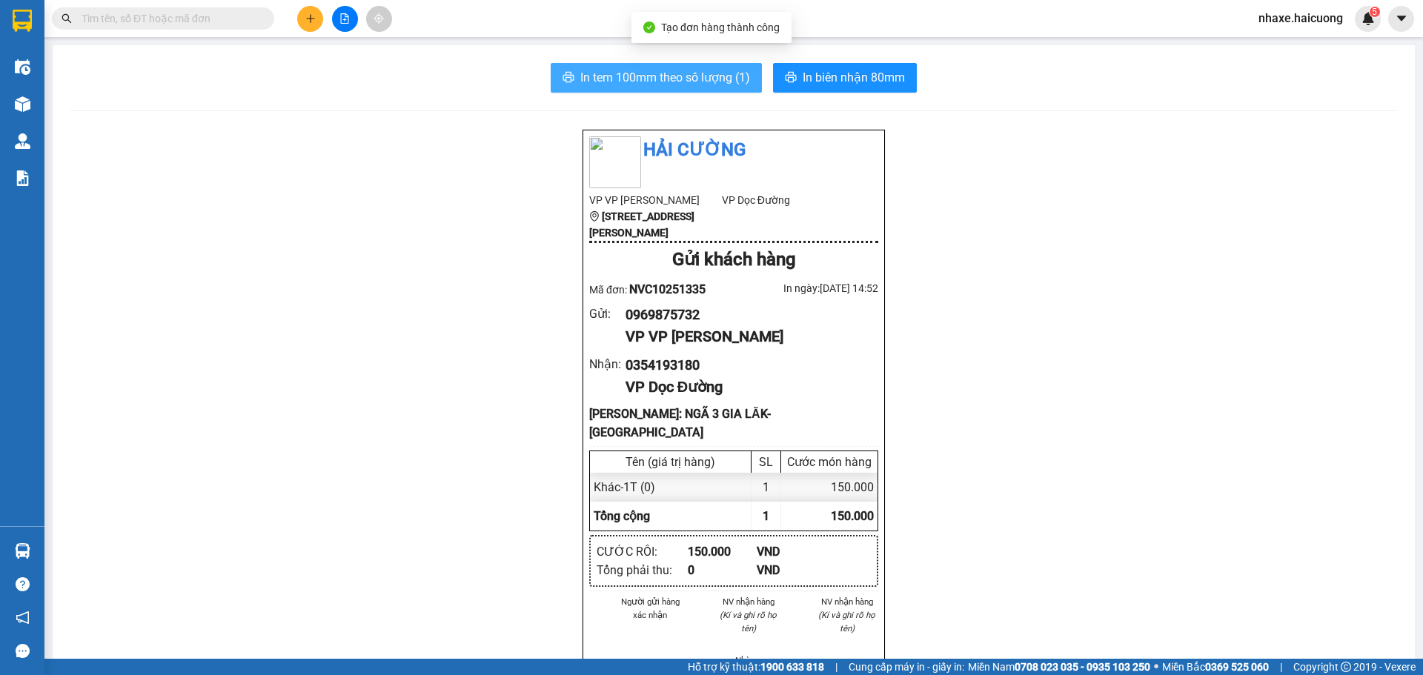
click at [603, 67] on button "In tem 100mm theo số lượng (1)" at bounding box center [656, 78] width 211 height 30
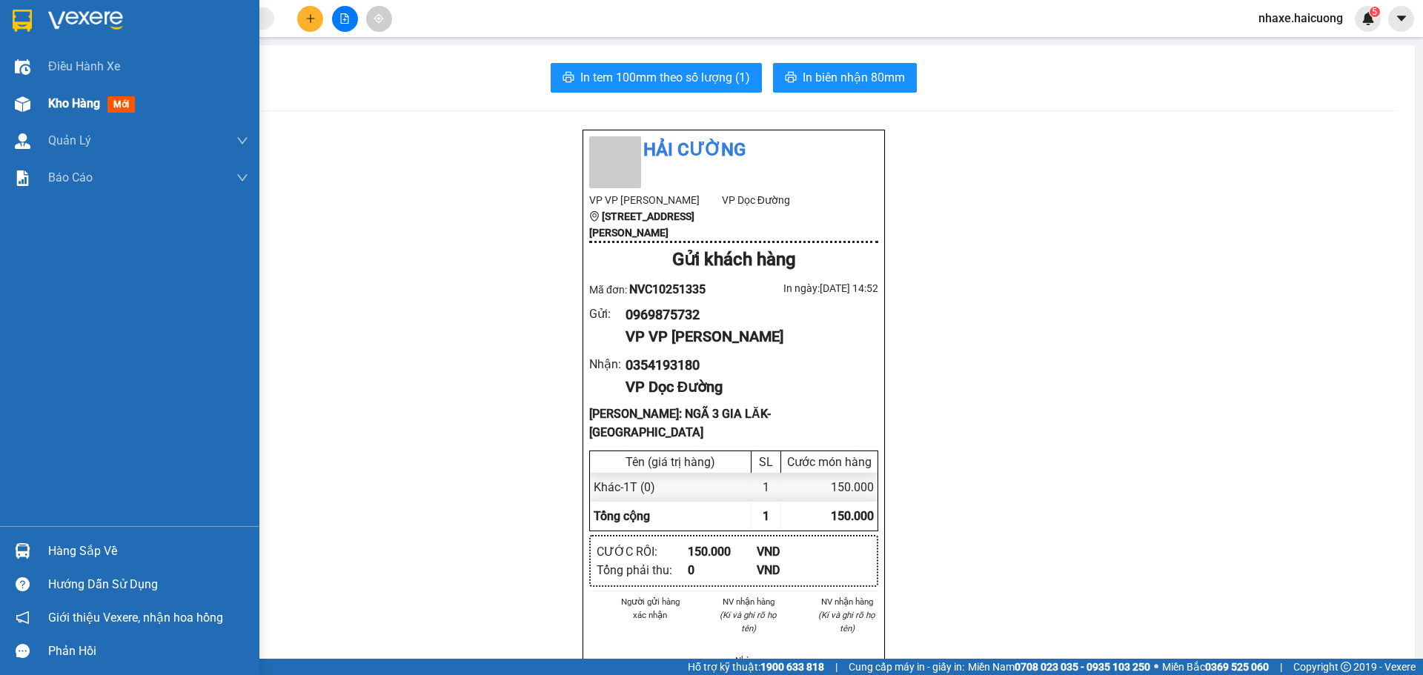
click at [37, 99] on div "Kho hàng mới" at bounding box center [129, 103] width 259 height 37
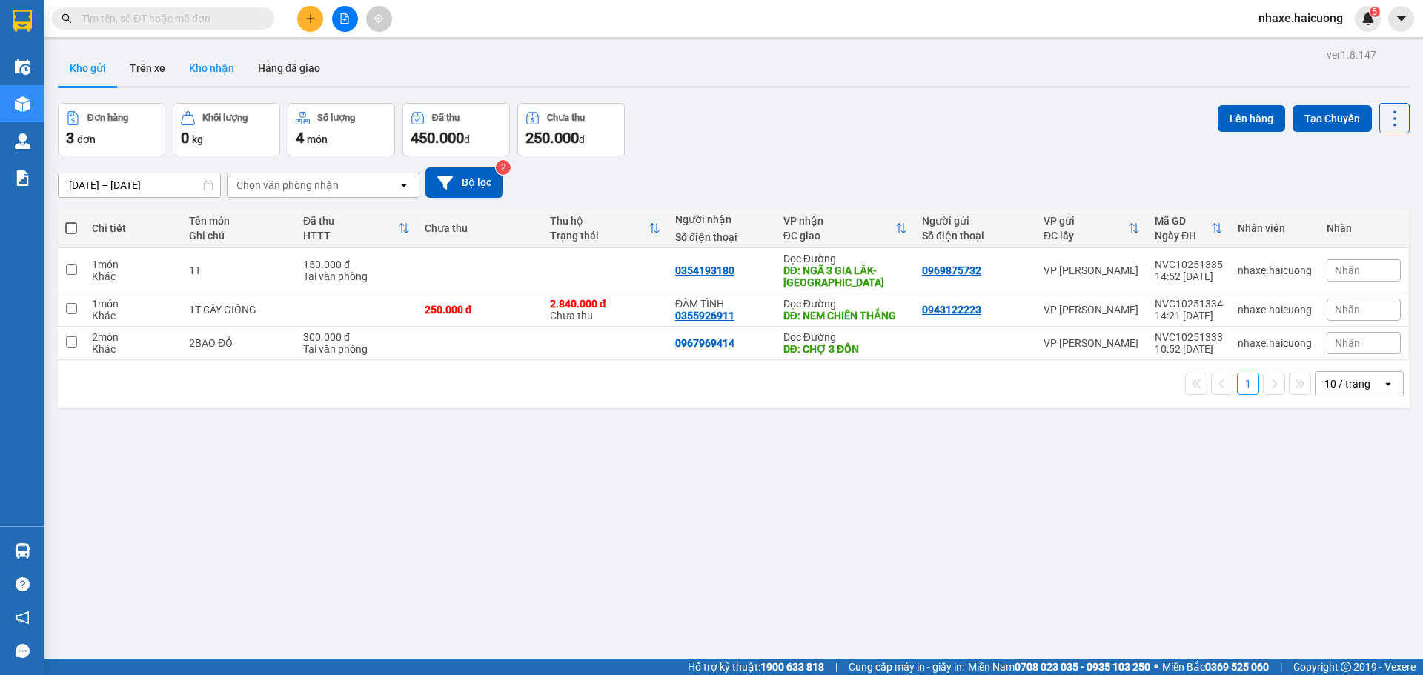
click at [211, 73] on button "Kho nhận" at bounding box center [211, 68] width 69 height 36
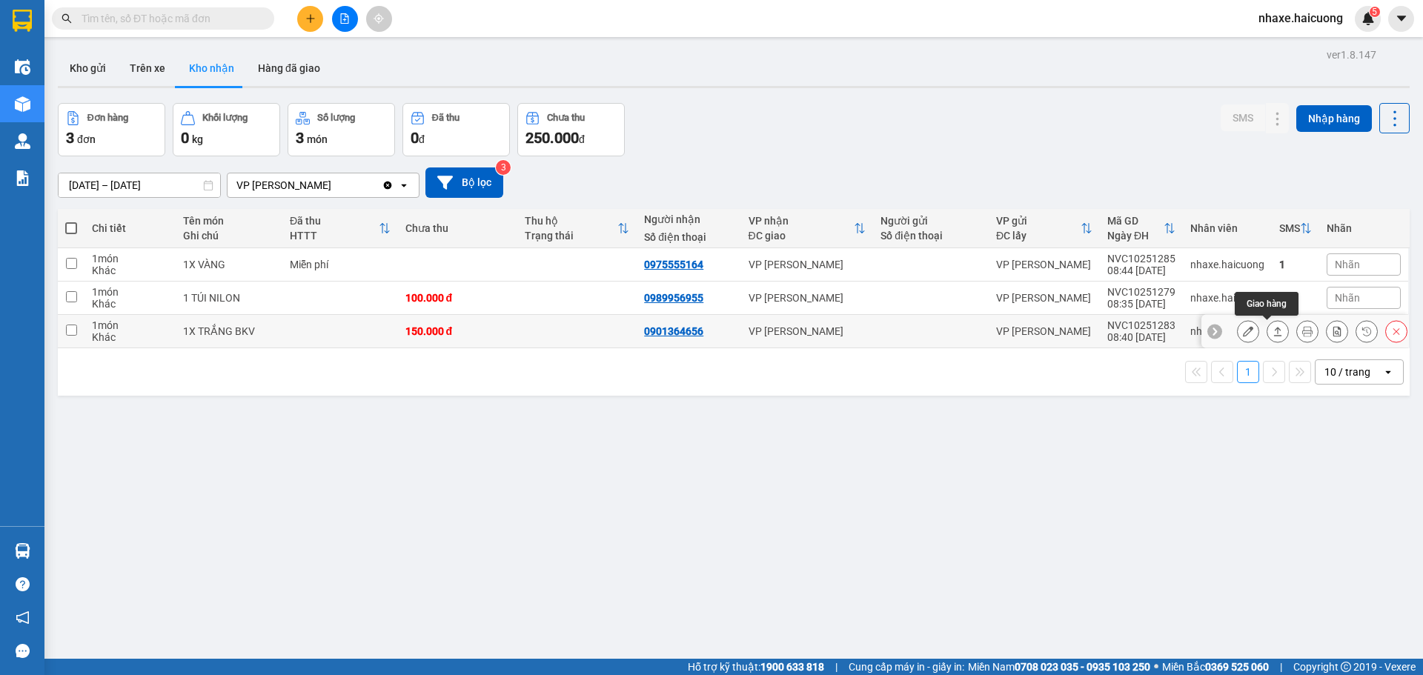
click at [1273, 331] on icon at bounding box center [1278, 331] width 10 height 10
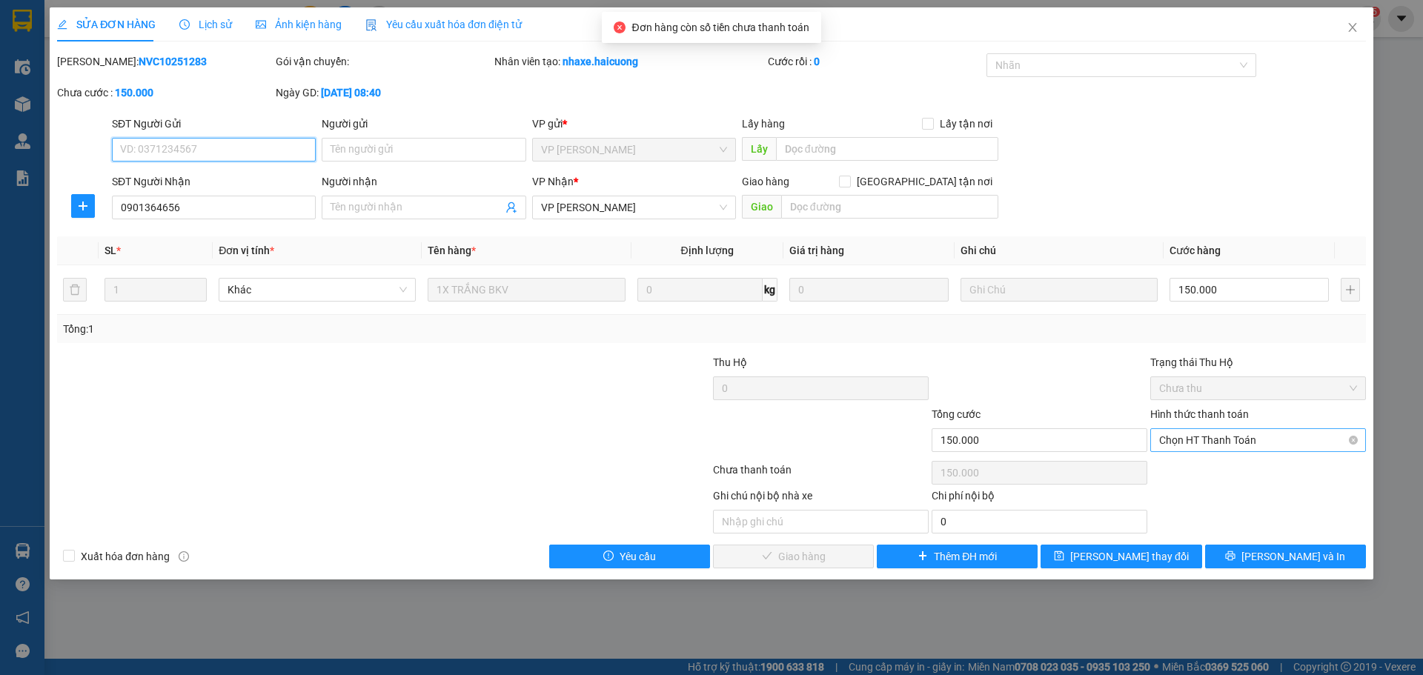
click at [1320, 446] on span "Chọn HT Thanh Toán" at bounding box center [1259, 440] width 198 height 22
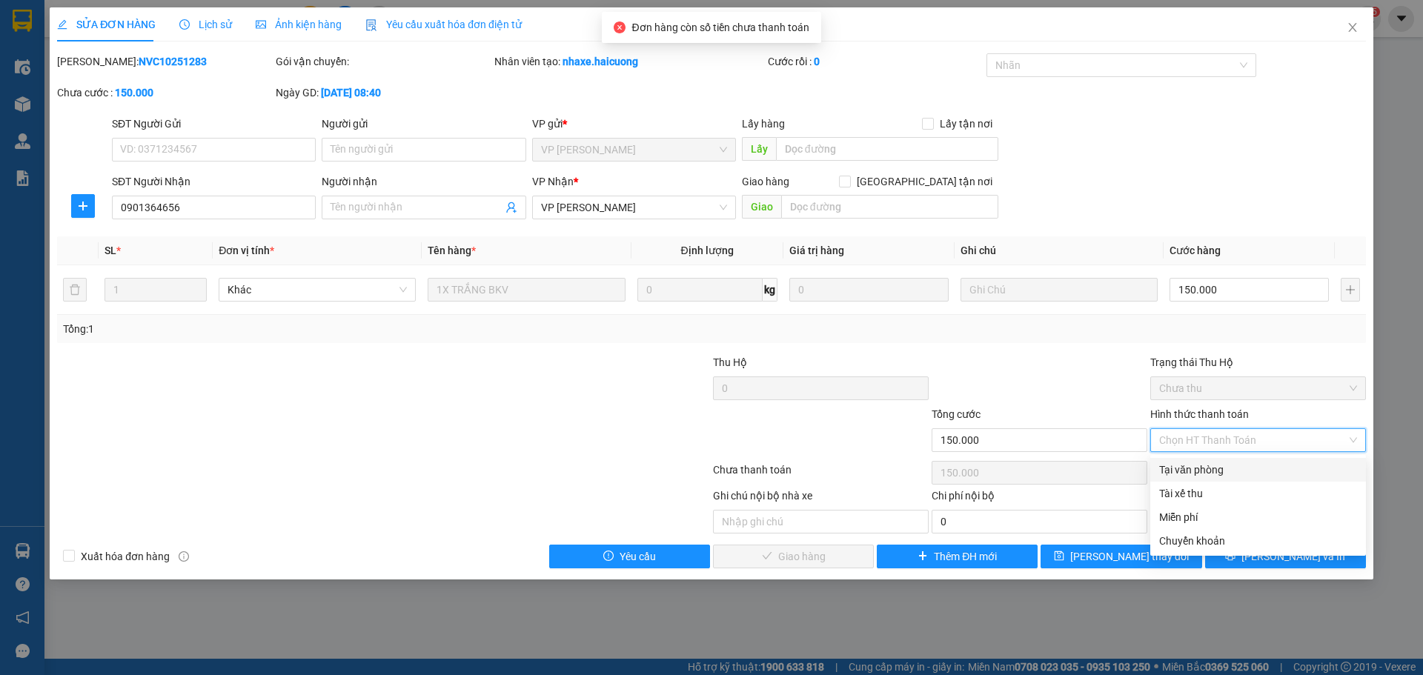
click at [1231, 469] on div "Tại văn phòng" at bounding box center [1259, 470] width 198 height 16
type input "0"
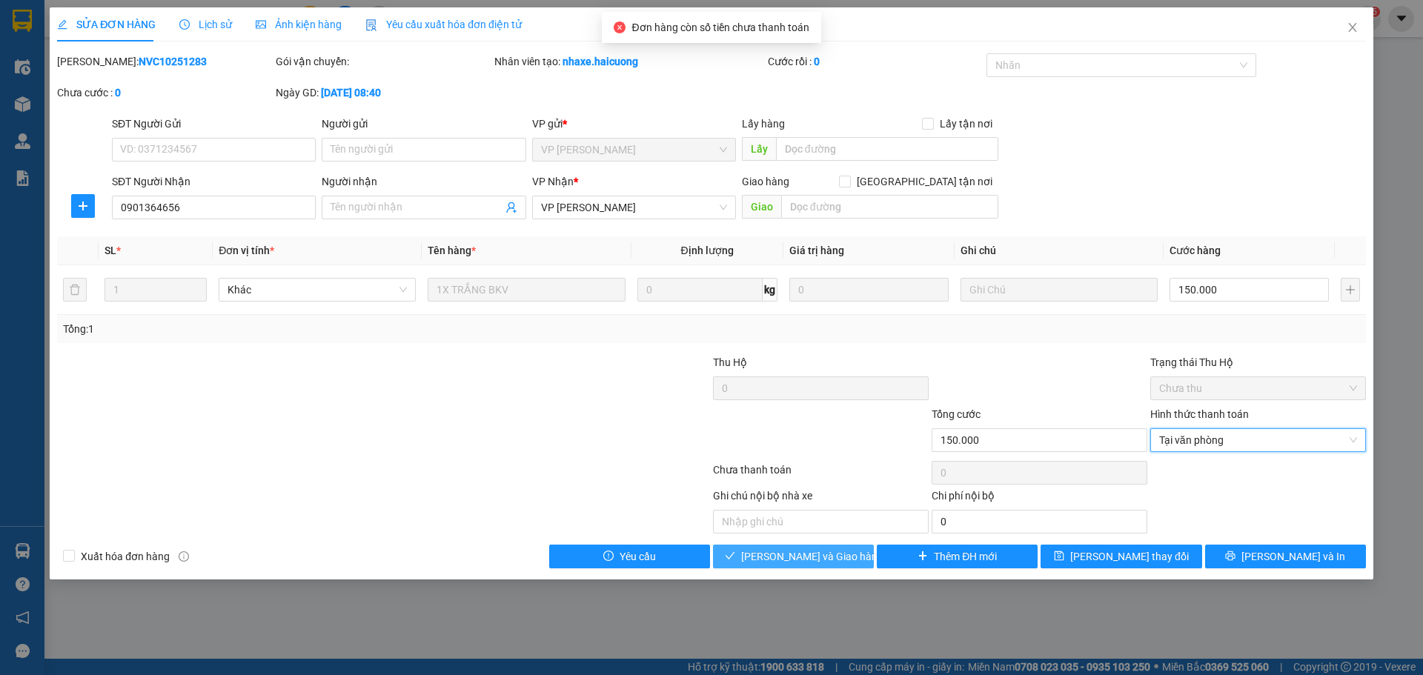
click at [834, 552] on span "Lưu và Giao hàng" at bounding box center [812, 557] width 142 height 16
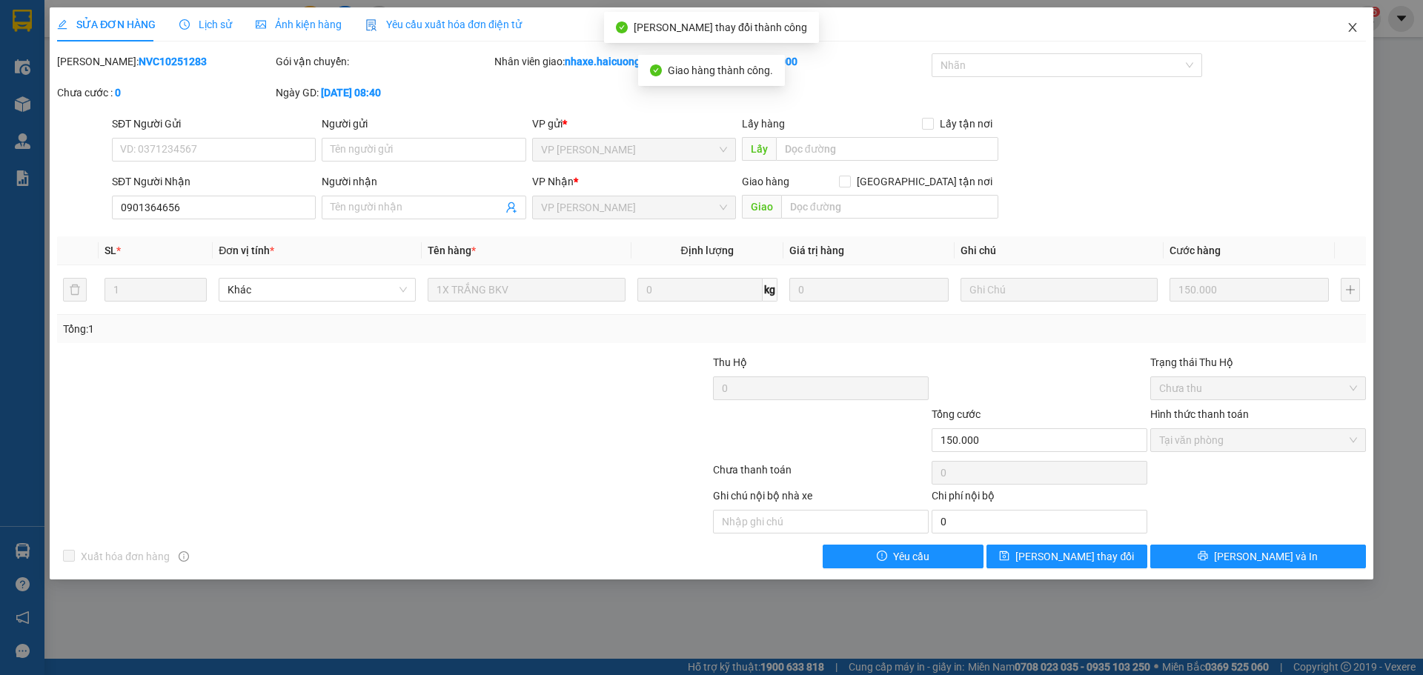
click at [1346, 30] on span "Close" at bounding box center [1353, 28] width 42 height 42
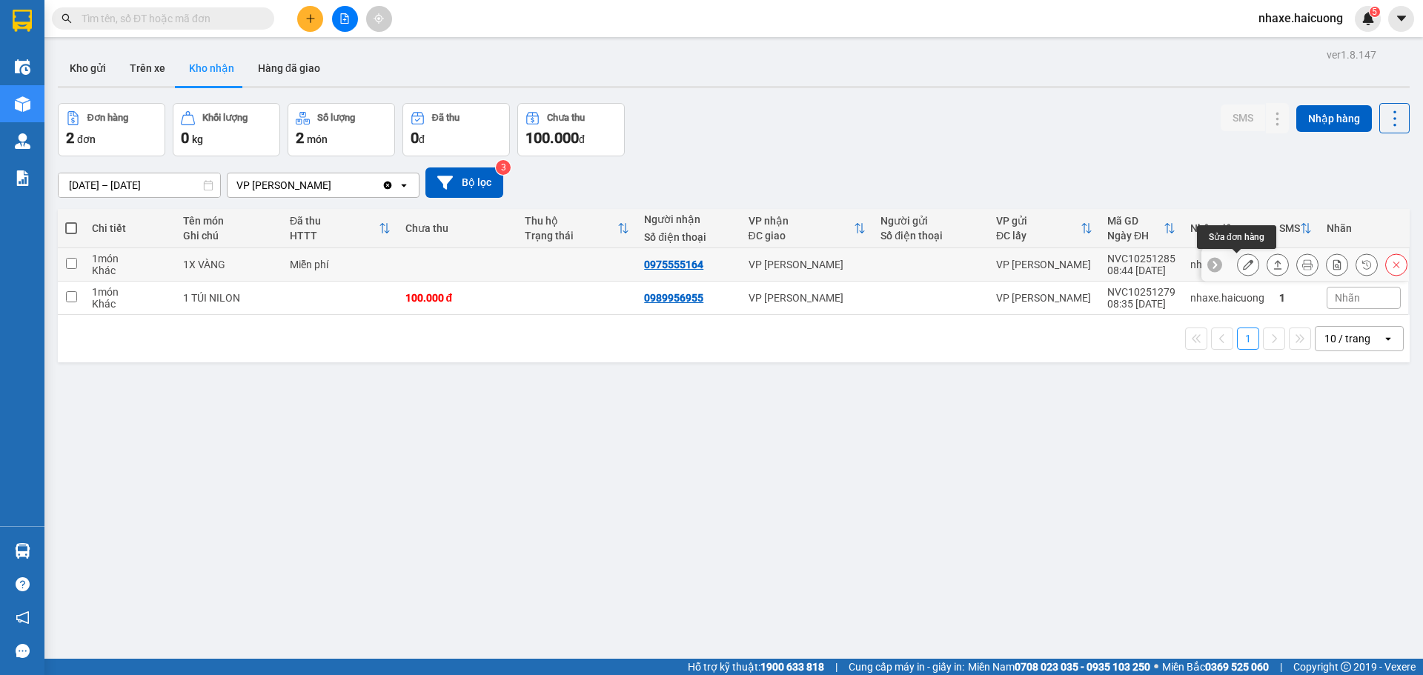
click at [1273, 268] on icon at bounding box center [1278, 264] width 10 height 10
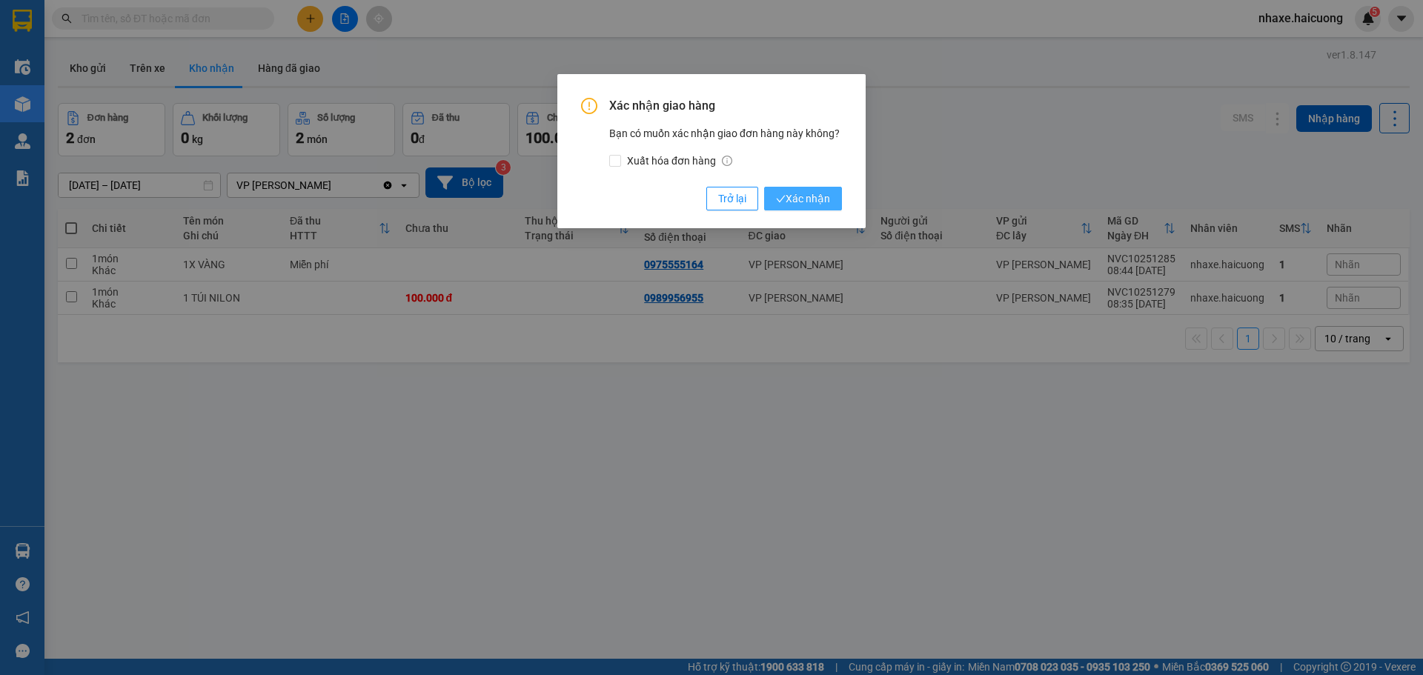
click at [795, 199] on span "Xác nhận" at bounding box center [803, 199] width 54 height 16
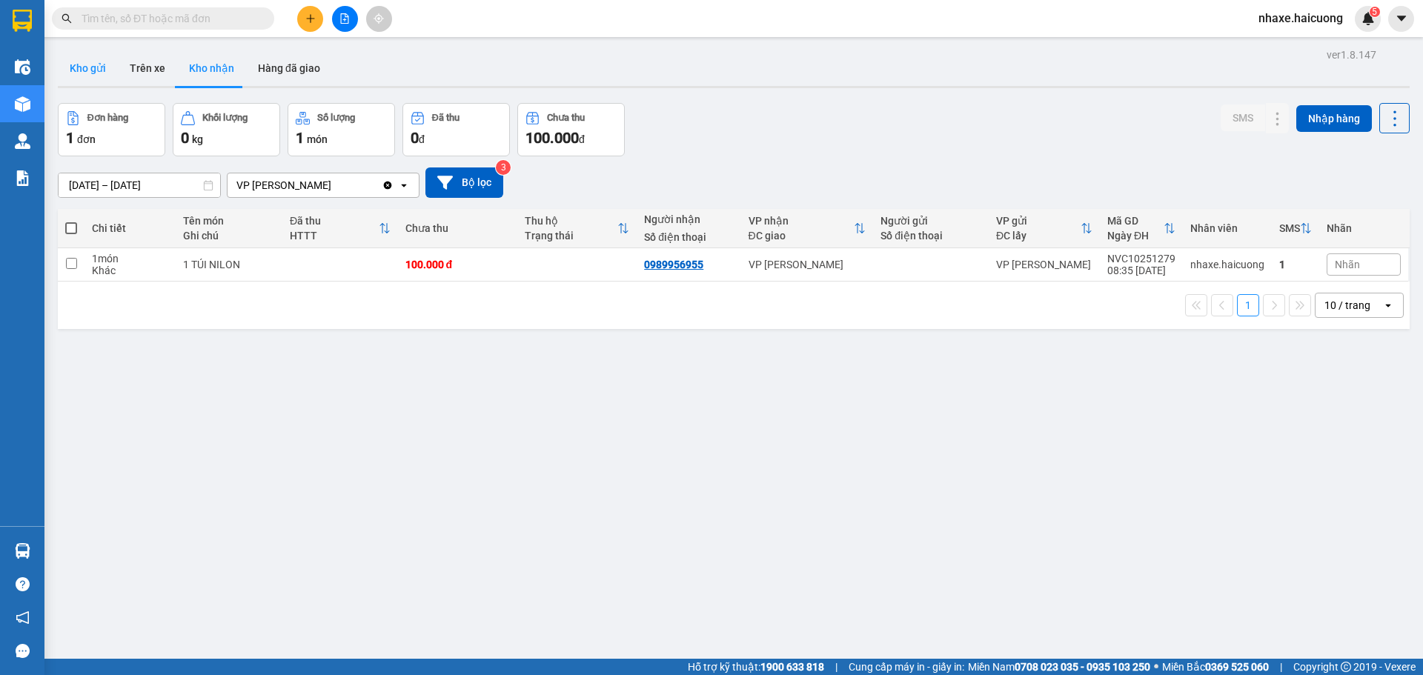
click at [109, 78] on button "Kho gửi" at bounding box center [88, 68] width 60 height 36
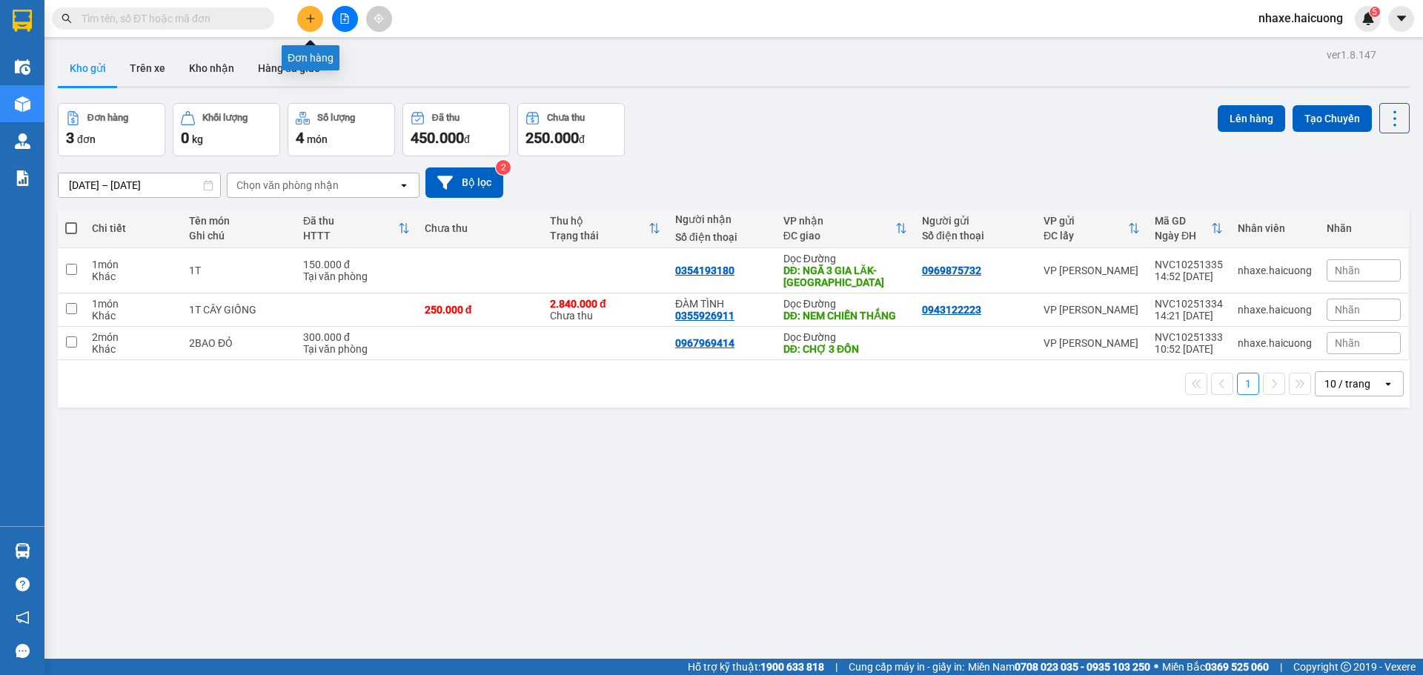
click at [300, 19] on button at bounding box center [310, 19] width 26 height 26
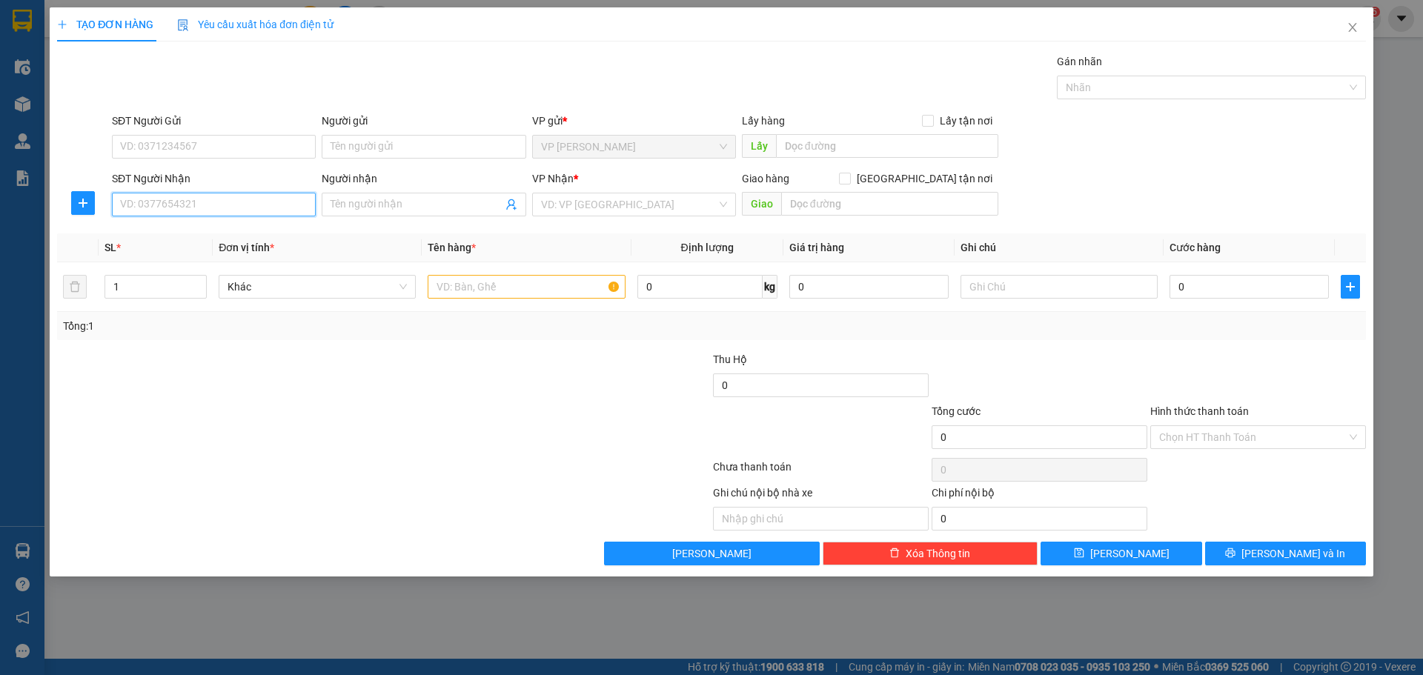
click at [230, 212] on input "SĐT Người Nhận" at bounding box center [214, 205] width 204 height 24
click at [185, 157] on input "SĐT Người Gửi" at bounding box center [214, 147] width 204 height 24
type input "0981322776"
click at [191, 195] on input "SĐT Người Nhận" at bounding box center [214, 205] width 204 height 24
click at [411, 149] on input "Người gửi" at bounding box center [424, 147] width 204 height 24
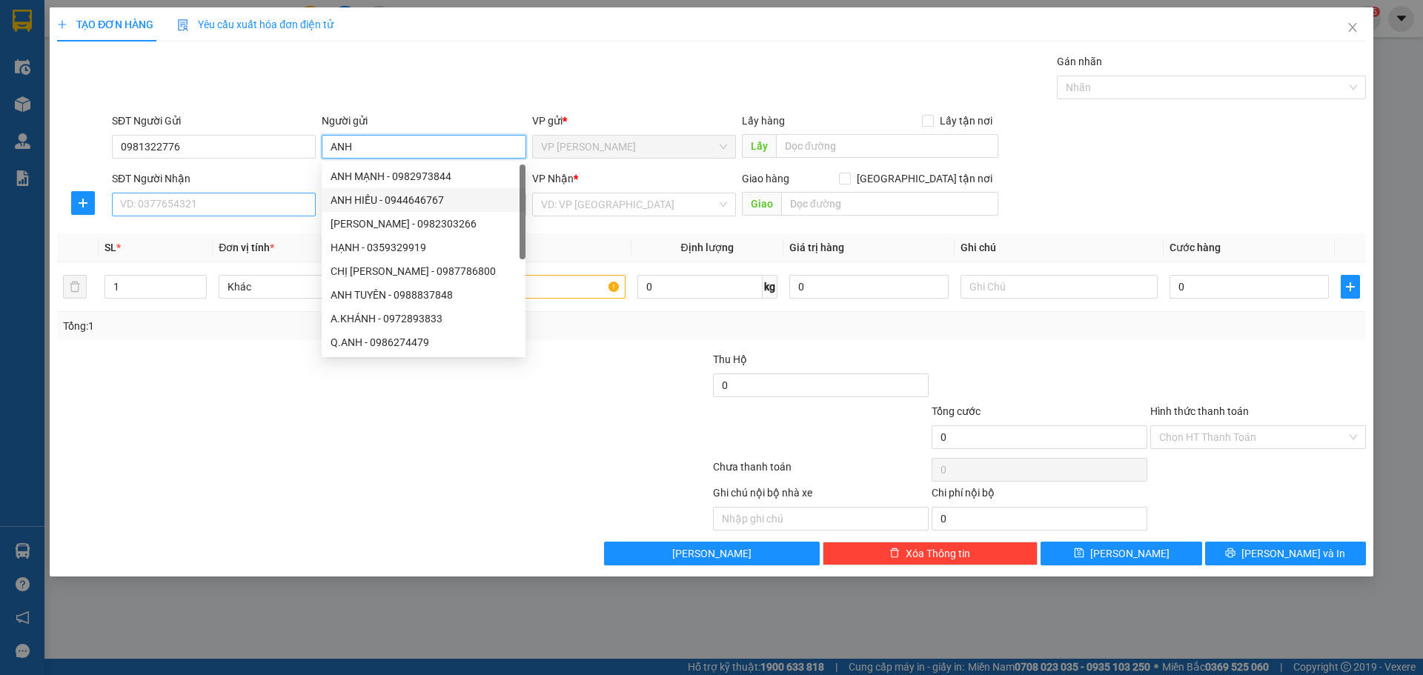
type input "ANH"
click at [245, 203] on input "SĐT Người Nhận" at bounding box center [214, 205] width 204 height 24
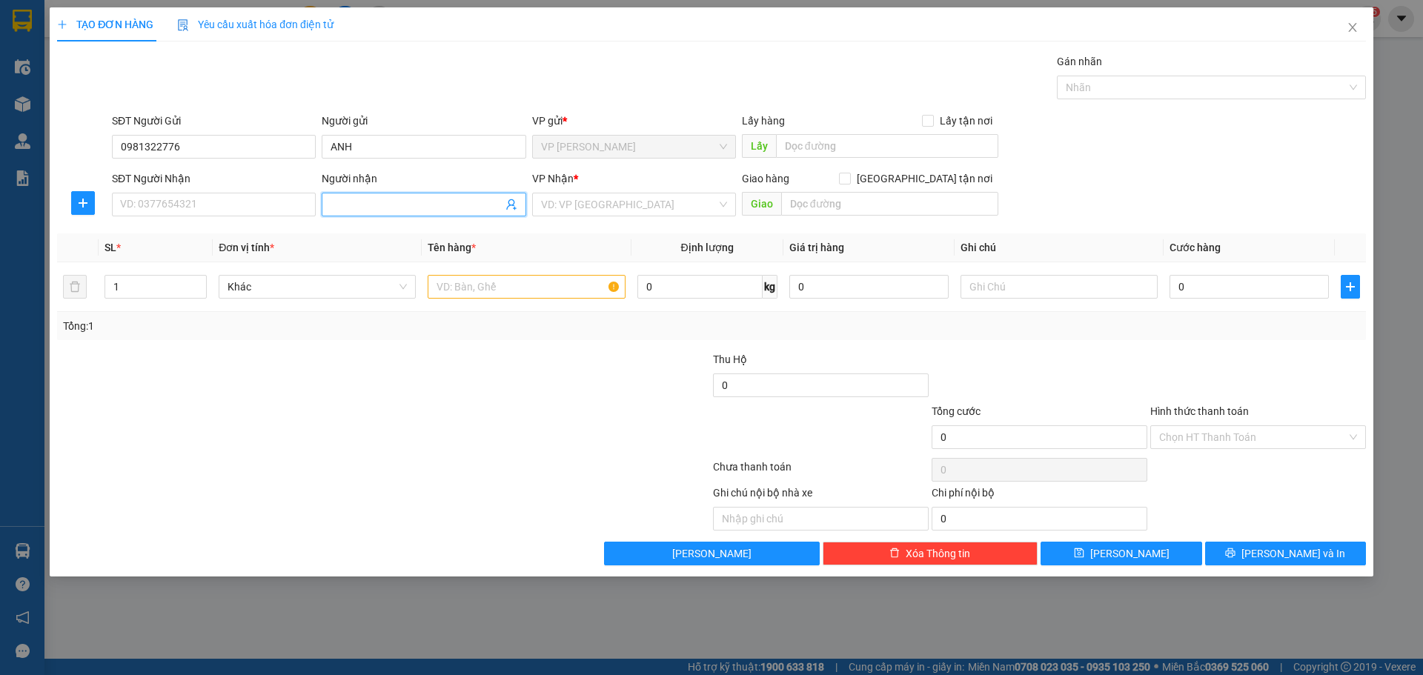
click at [355, 205] on input "Người nhận" at bounding box center [416, 204] width 171 height 16
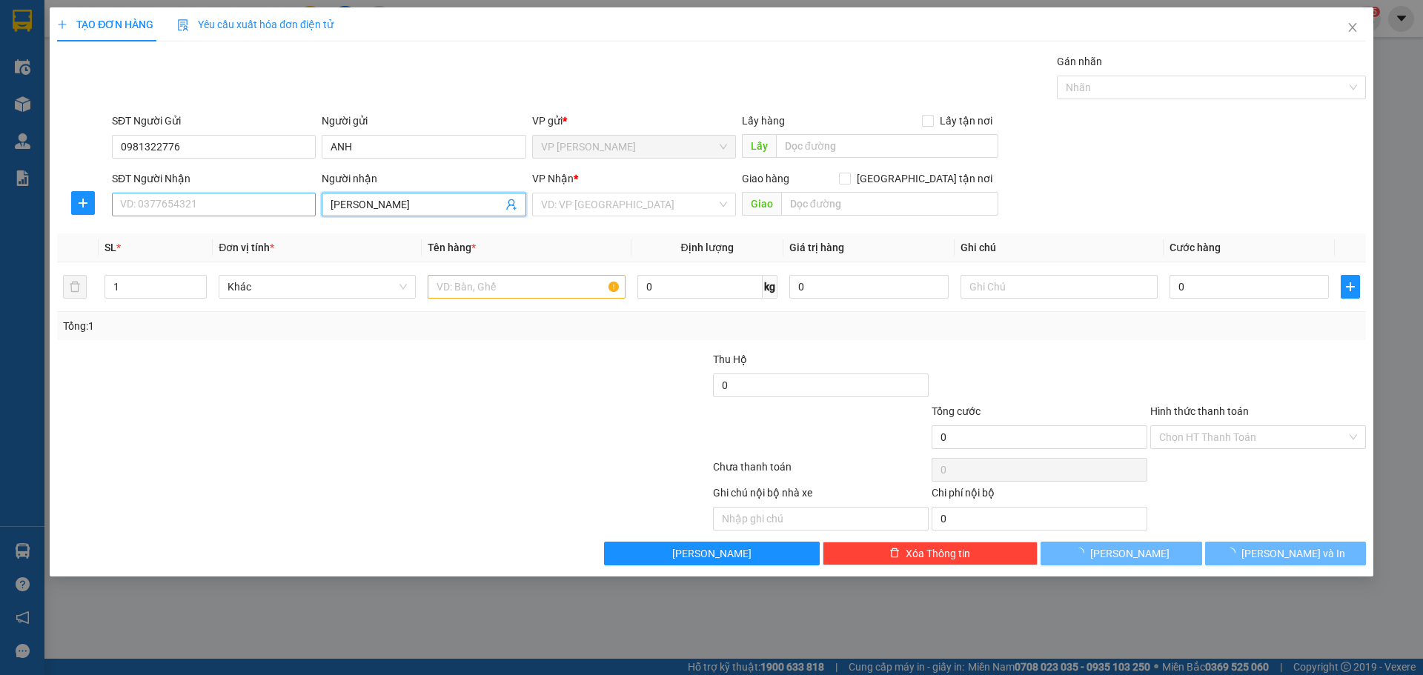
type input "LÊ HỮU BÌNH"
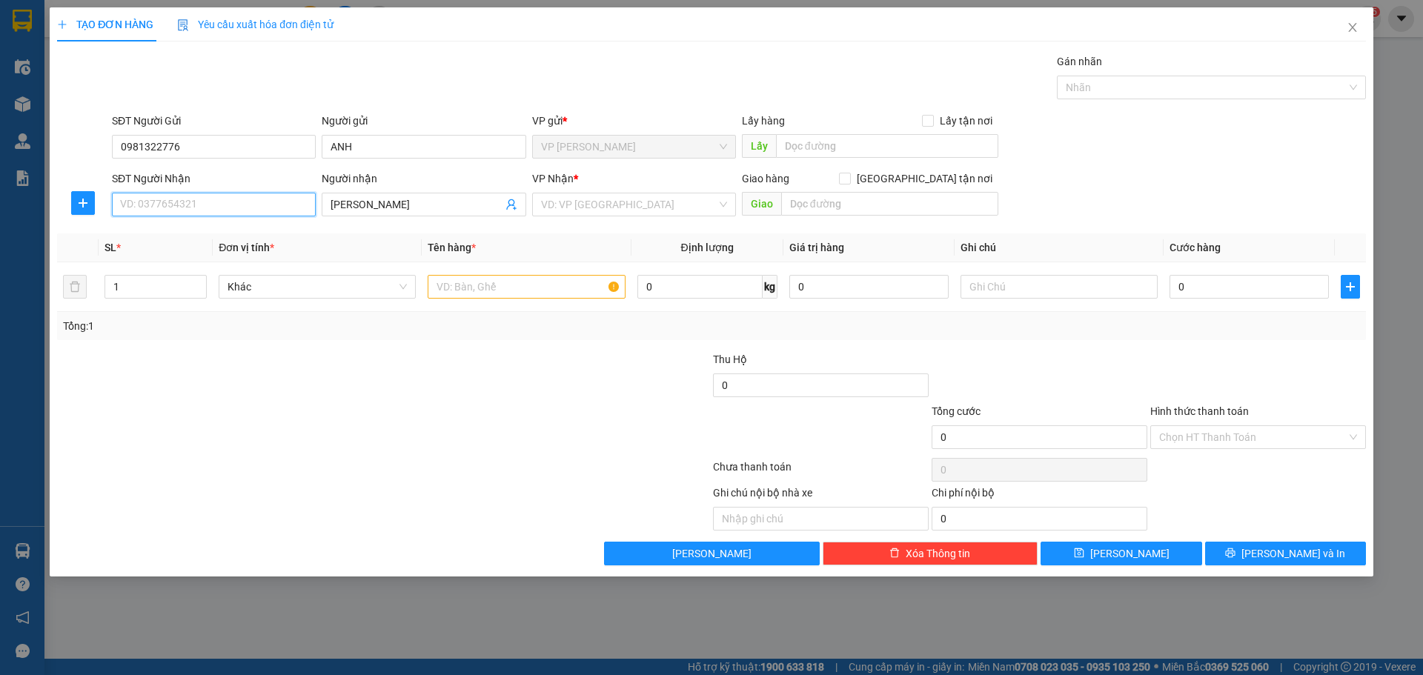
click at [253, 207] on input "SĐT Người Nhận" at bounding box center [214, 205] width 204 height 24
click at [141, 208] on input "0376947337" at bounding box center [214, 205] width 204 height 24
click at [133, 208] on input "0376947337" at bounding box center [214, 205] width 204 height 24
click at [136, 207] on input "0376947337" at bounding box center [214, 205] width 204 height 24
click at [142, 208] on input "0376947337" at bounding box center [214, 205] width 204 height 24
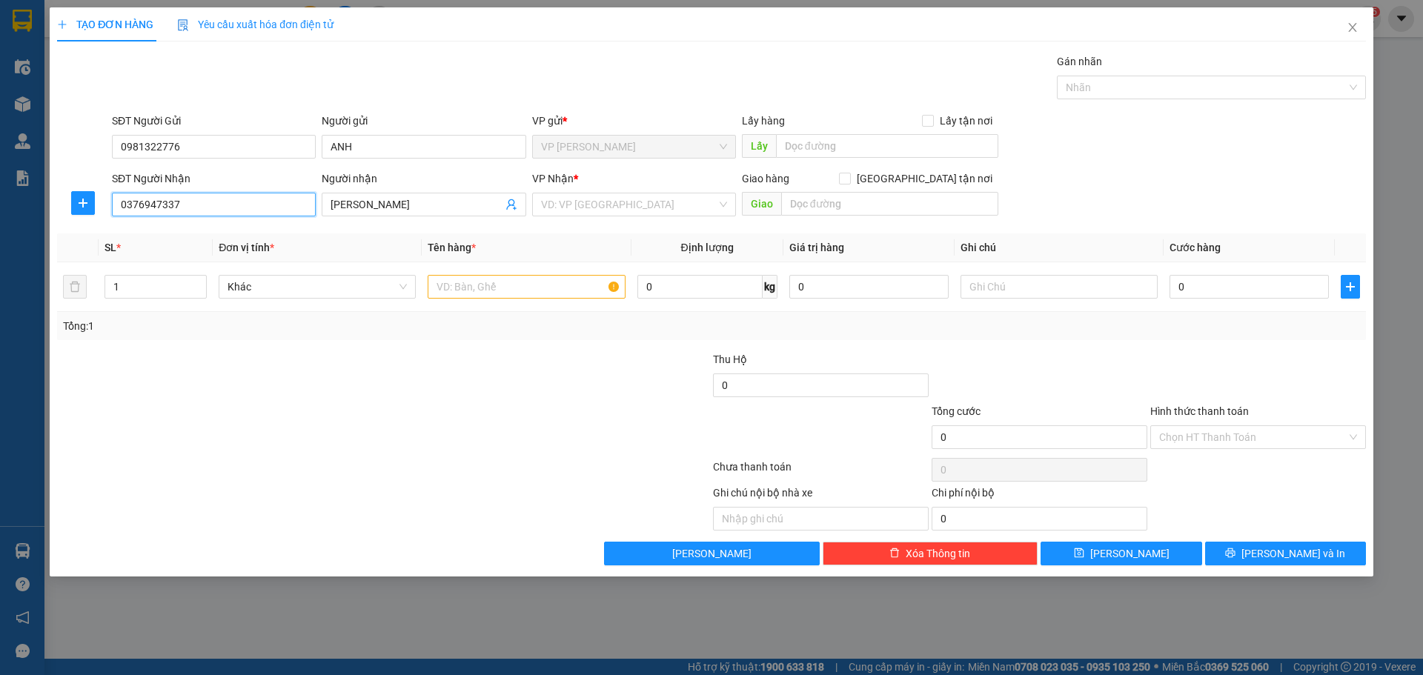
click at [156, 203] on input "0376947337" at bounding box center [214, 205] width 204 height 24
click at [160, 203] on input "0376947337" at bounding box center [214, 205] width 204 height 24
type input "0376947337"
click at [587, 211] on input "search" at bounding box center [629, 204] width 176 height 22
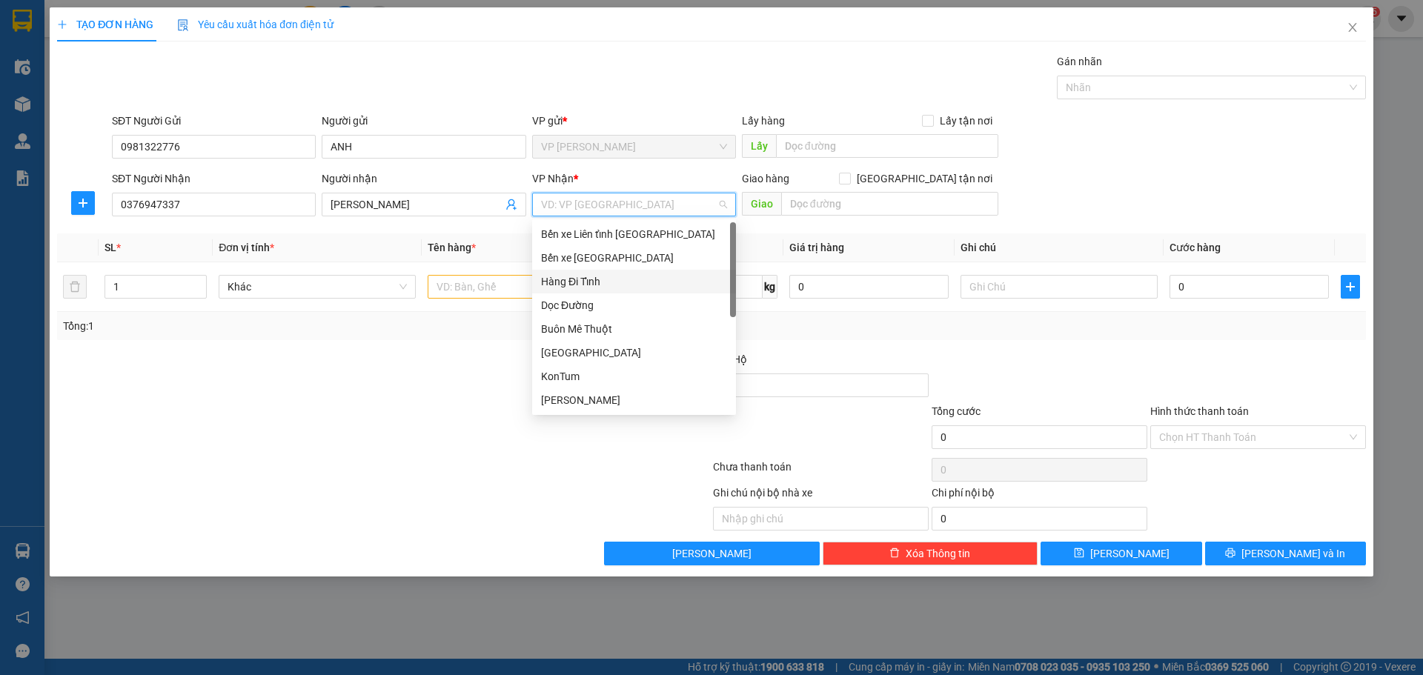
click at [580, 300] on div "Dọc Đường" at bounding box center [634, 305] width 186 height 16
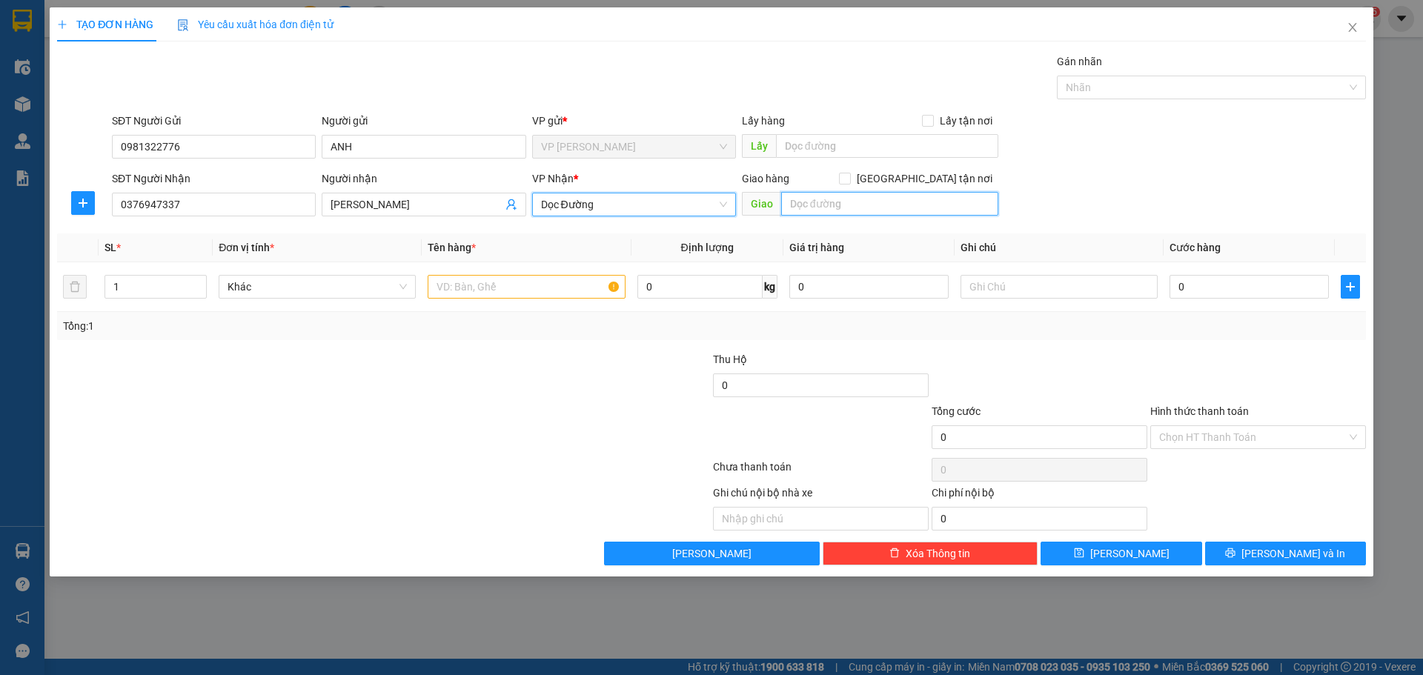
click at [827, 205] on input "text" at bounding box center [889, 204] width 217 height 24
type input "B"
type input "NGÃ 3 THẠCH LONG-HÀ TĨNH"
drag, startPoint x: 351, startPoint y: 440, endPoint x: 489, endPoint y: 302, distance: 195.0
click at [365, 423] on div at bounding box center [274, 429] width 437 height 52
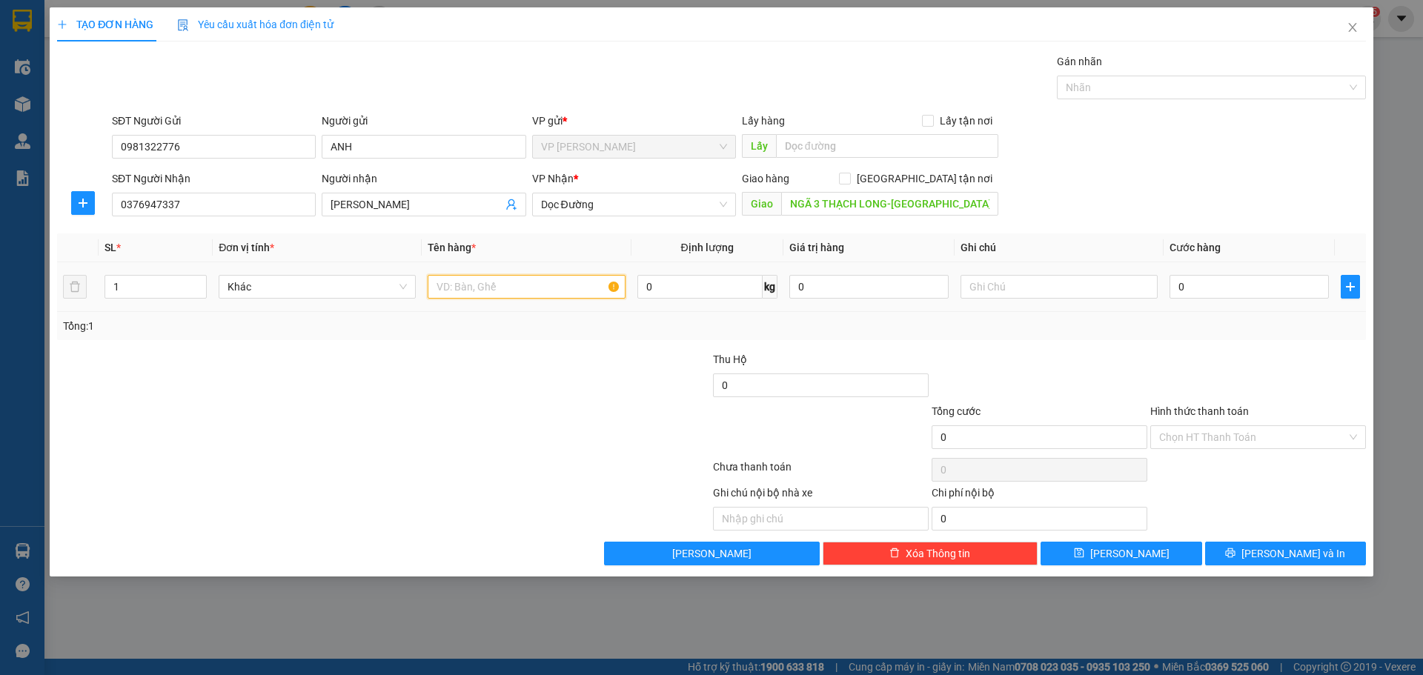
click at [493, 297] on input "text" at bounding box center [526, 287] width 197 height 24
type input "1TX"
drag, startPoint x: 1233, startPoint y: 286, endPoint x: 1246, endPoint y: 286, distance: 13.3
click at [1234, 286] on input "0" at bounding box center [1249, 287] width 159 height 24
type input "1"
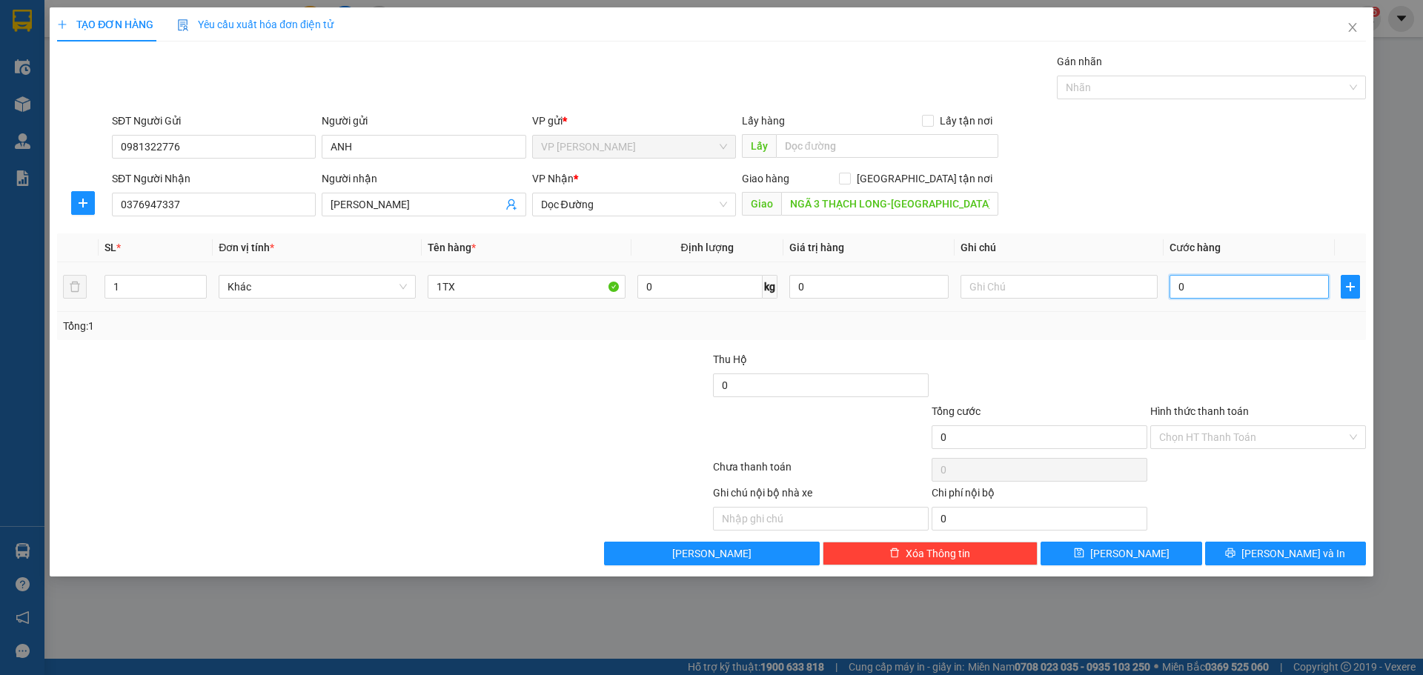
type input "1"
type input "15"
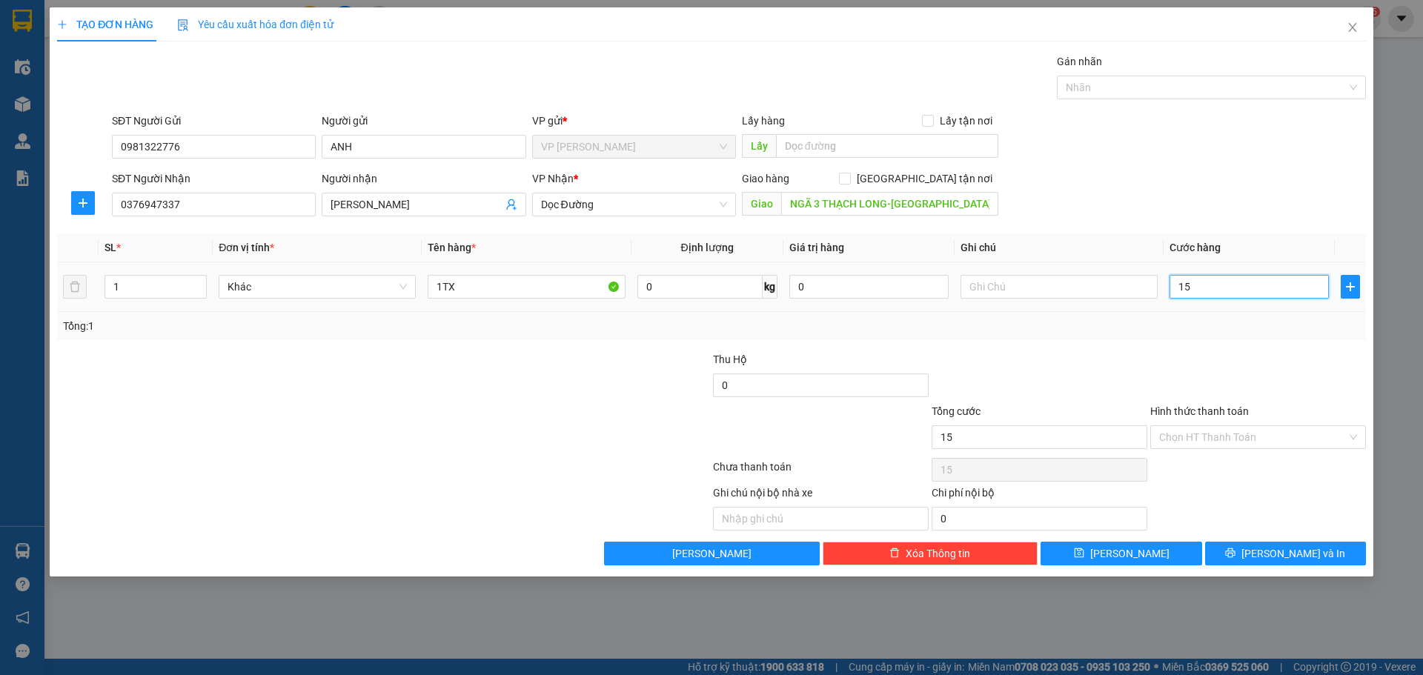
type input "150"
type input "150.000"
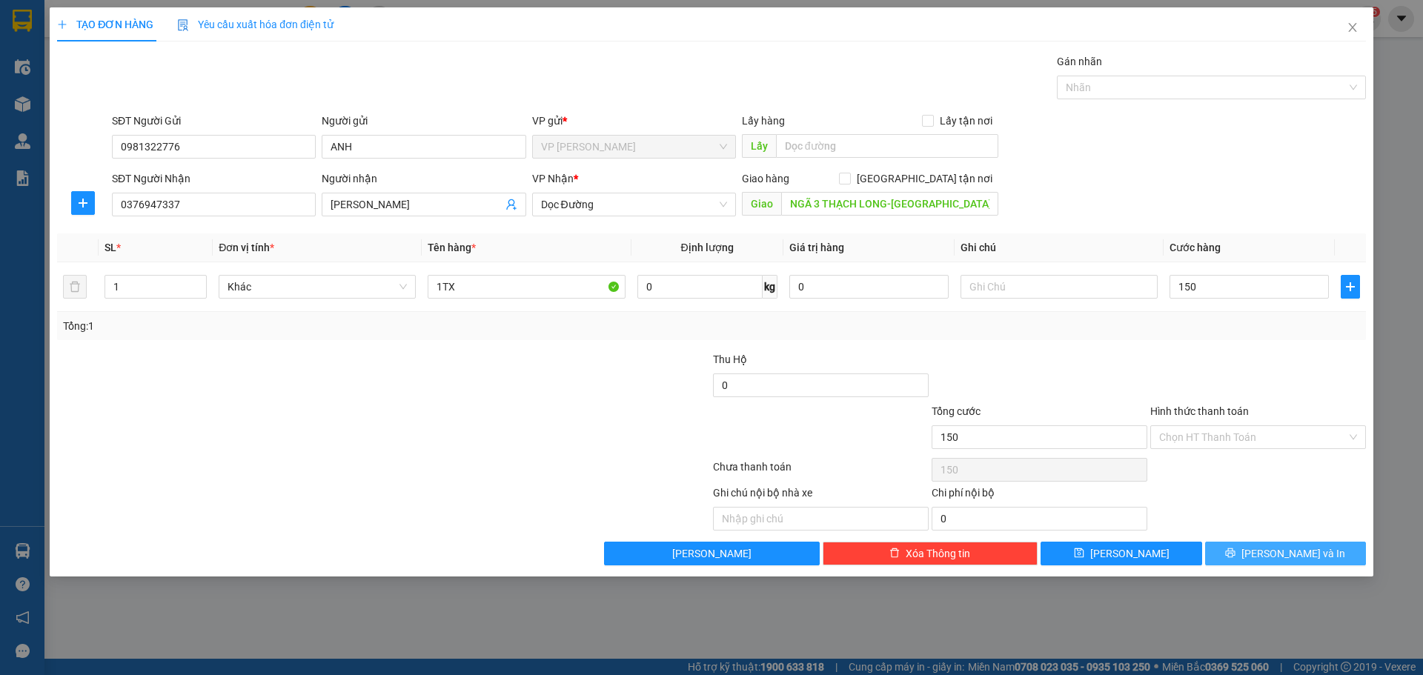
type input "150.000"
click at [1297, 553] on span "Lưu và In" at bounding box center [1294, 554] width 104 height 16
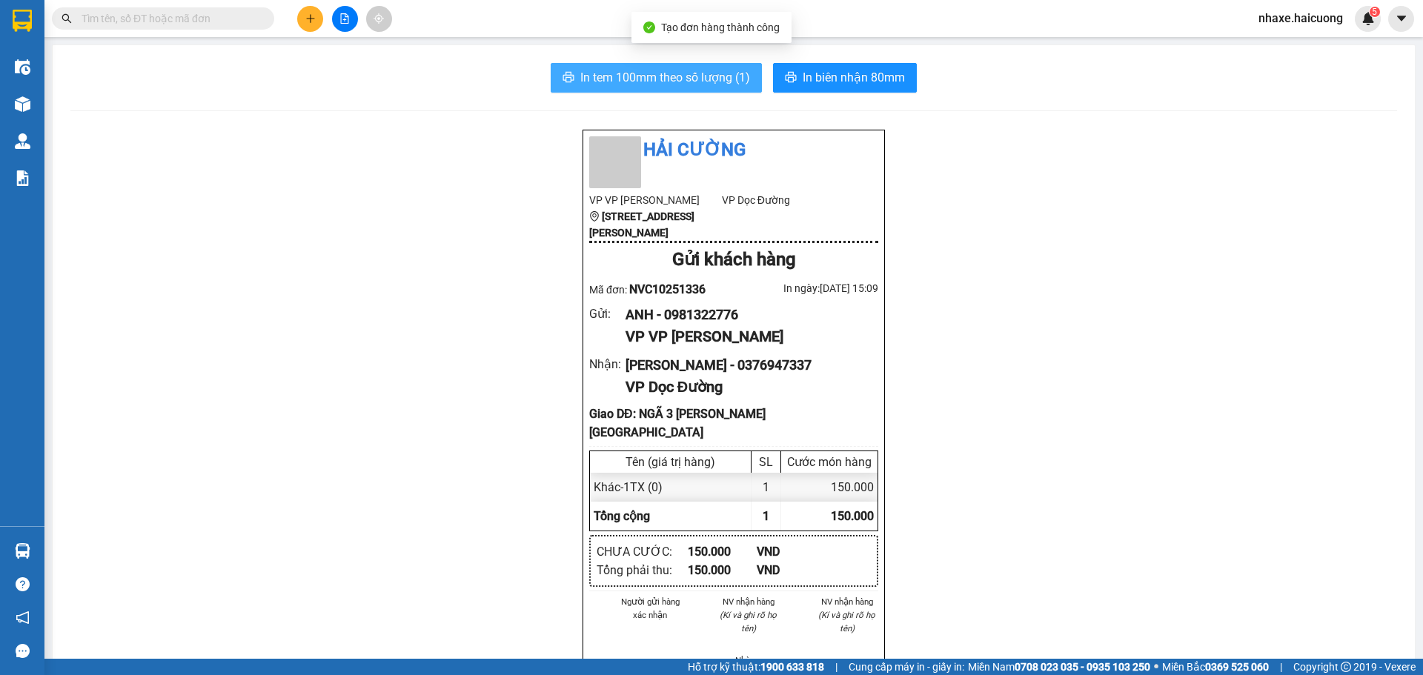
click at [649, 90] on button "In tem 100mm theo số lượng (1)" at bounding box center [656, 78] width 211 height 30
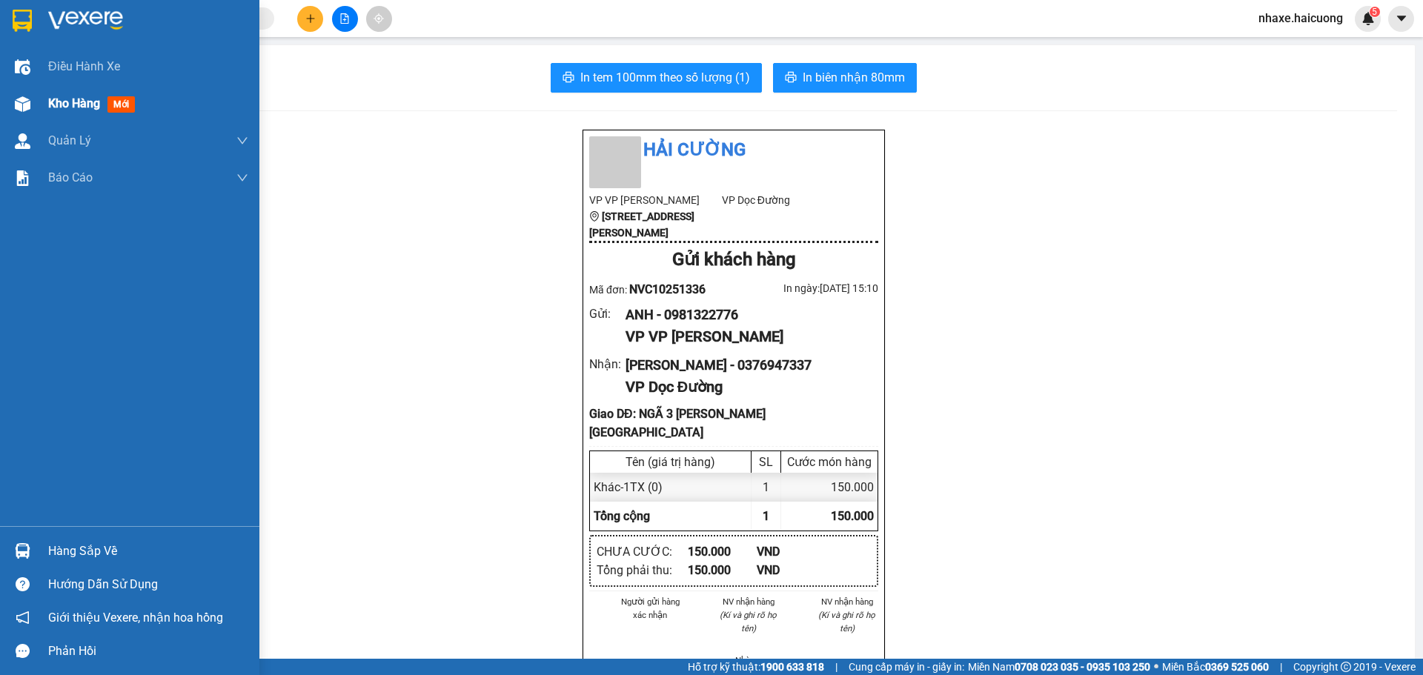
click at [7, 107] on div "Kho hàng mới" at bounding box center [129, 103] width 259 height 37
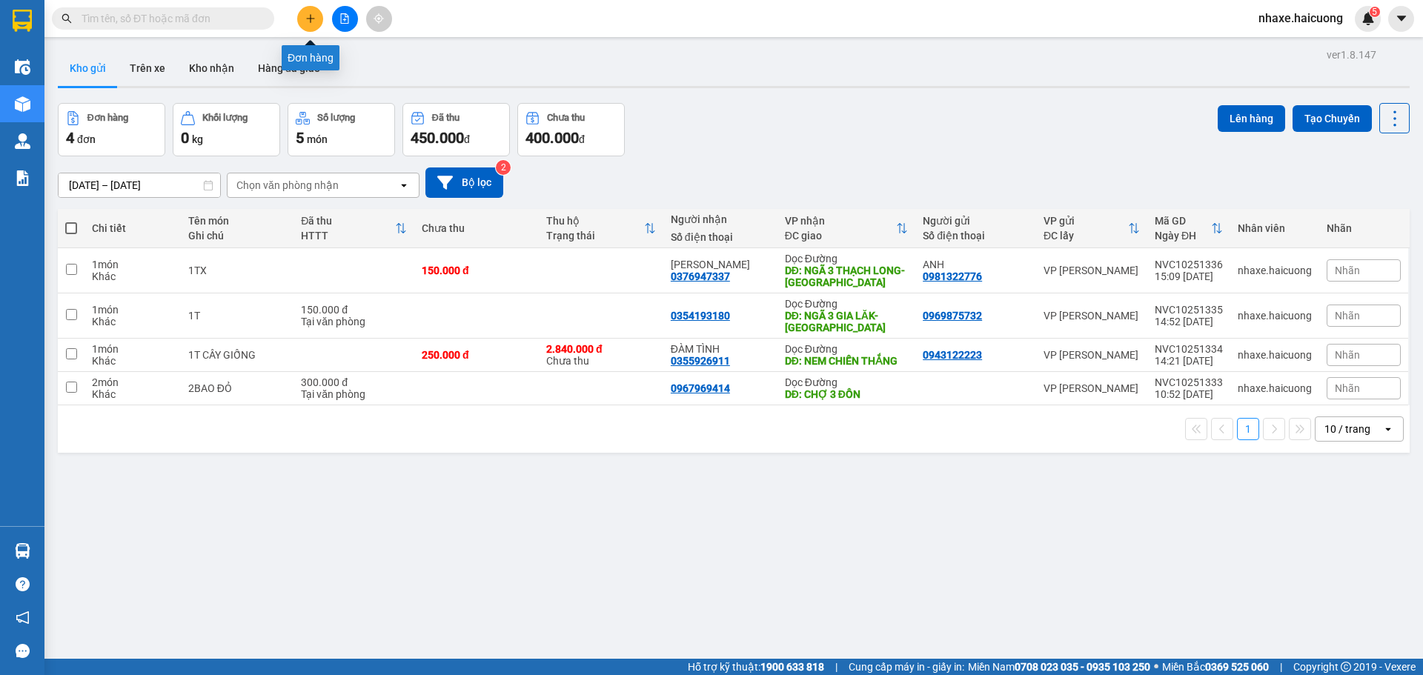
click at [311, 16] on icon "plus" at bounding box center [310, 18] width 1 height 8
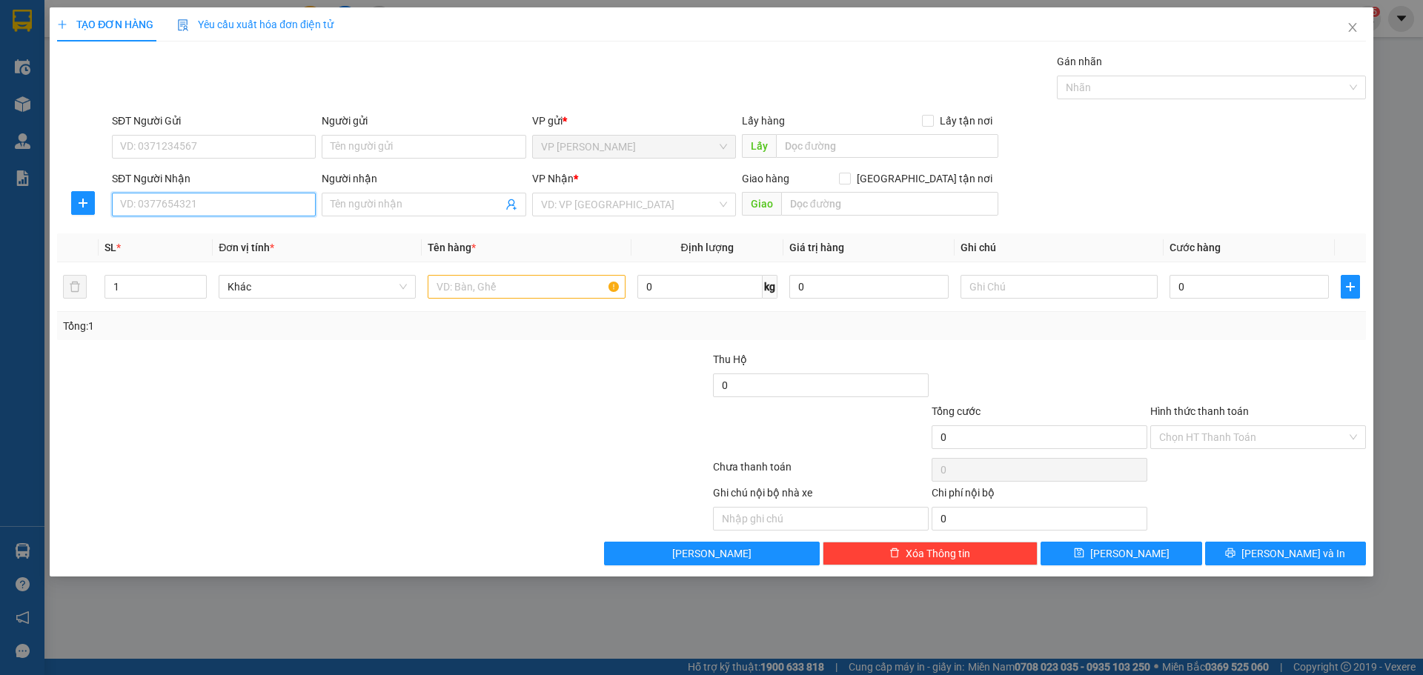
click at [202, 199] on input "SĐT Người Nhận" at bounding box center [214, 205] width 204 height 24
type input "0774522592"
click at [184, 239] on div "0774522592" at bounding box center [214, 234] width 186 height 16
type input "250.000"
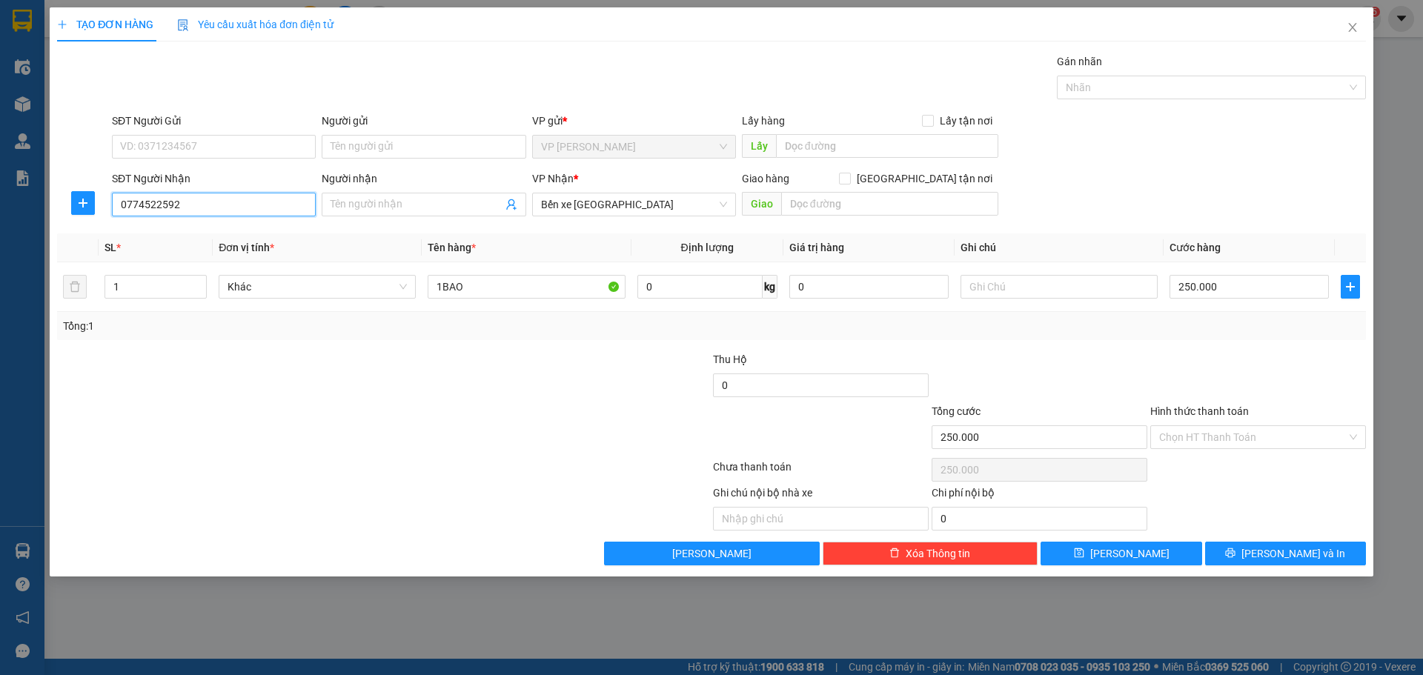
click at [134, 206] on input "0774522592" at bounding box center [214, 205] width 204 height 24
click at [136, 205] on input "0774522592" at bounding box center [214, 205] width 204 height 24
click at [156, 204] on input "0774522592" at bounding box center [214, 205] width 204 height 24
type input "0774522592"
click at [353, 499] on div at bounding box center [247, 508] width 383 height 46
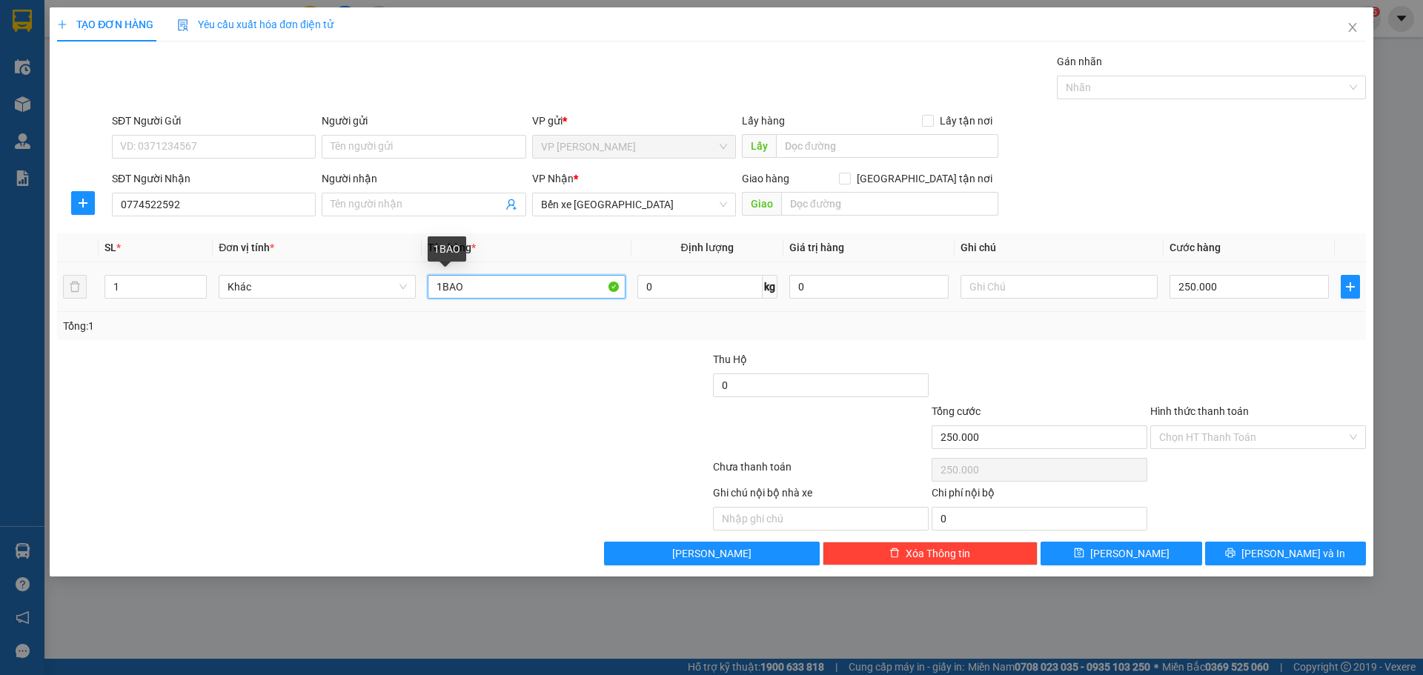
click at [509, 292] on input "1BAO" at bounding box center [526, 287] width 197 height 24
click at [130, 281] on input "1" at bounding box center [155, 287] width 101 height 22
type input "2"
click at [196, 279] on span "up" at bounding box center [198, 283] width 9 height 9
click at [490, 296] on input "1BAO" at bounding box center [526, 287] width 197 height 24
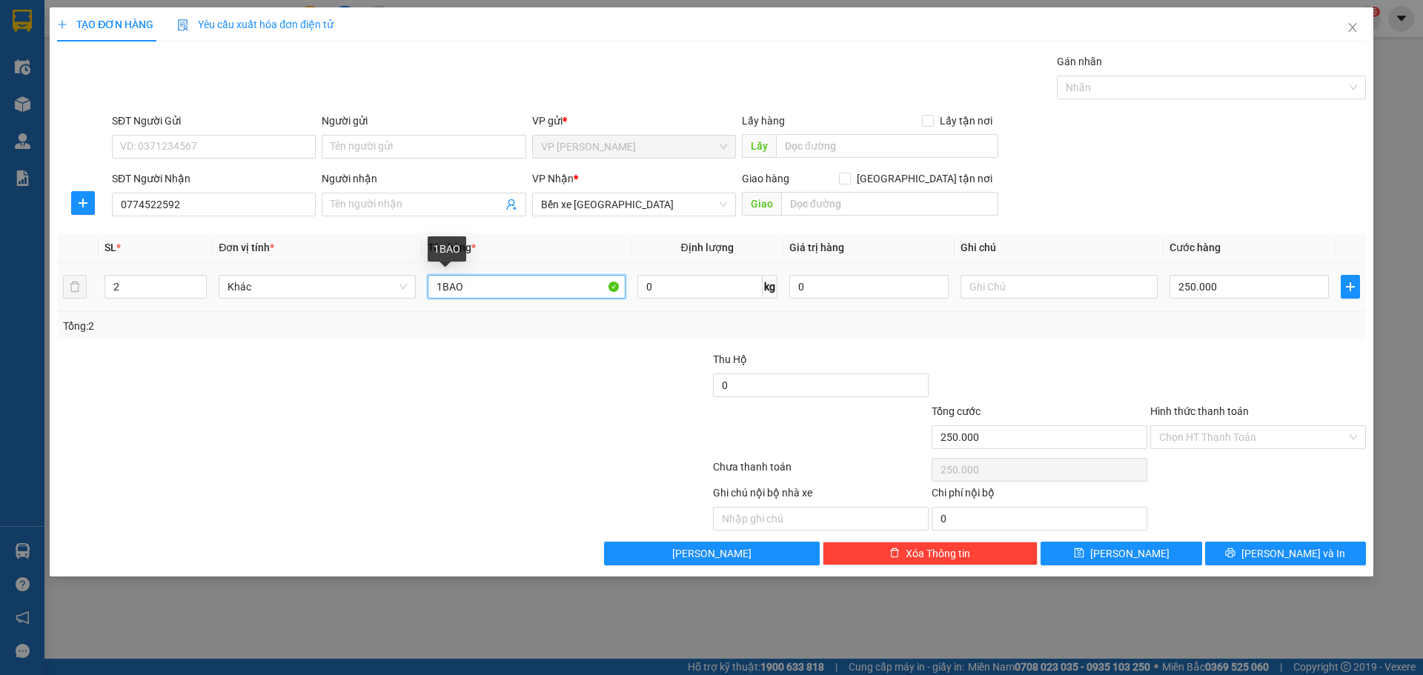
click at [490, 296] on input "1BAO" at bounding box center [526, 287] width 197 height 24
type input "2T"
click at [520, 443] on div at bounding box center [602, 429] width 219 height 52
click at [1235, 283] on input "250.000" at bounding box center [1249, 287] width 159 height 24
type input "0"
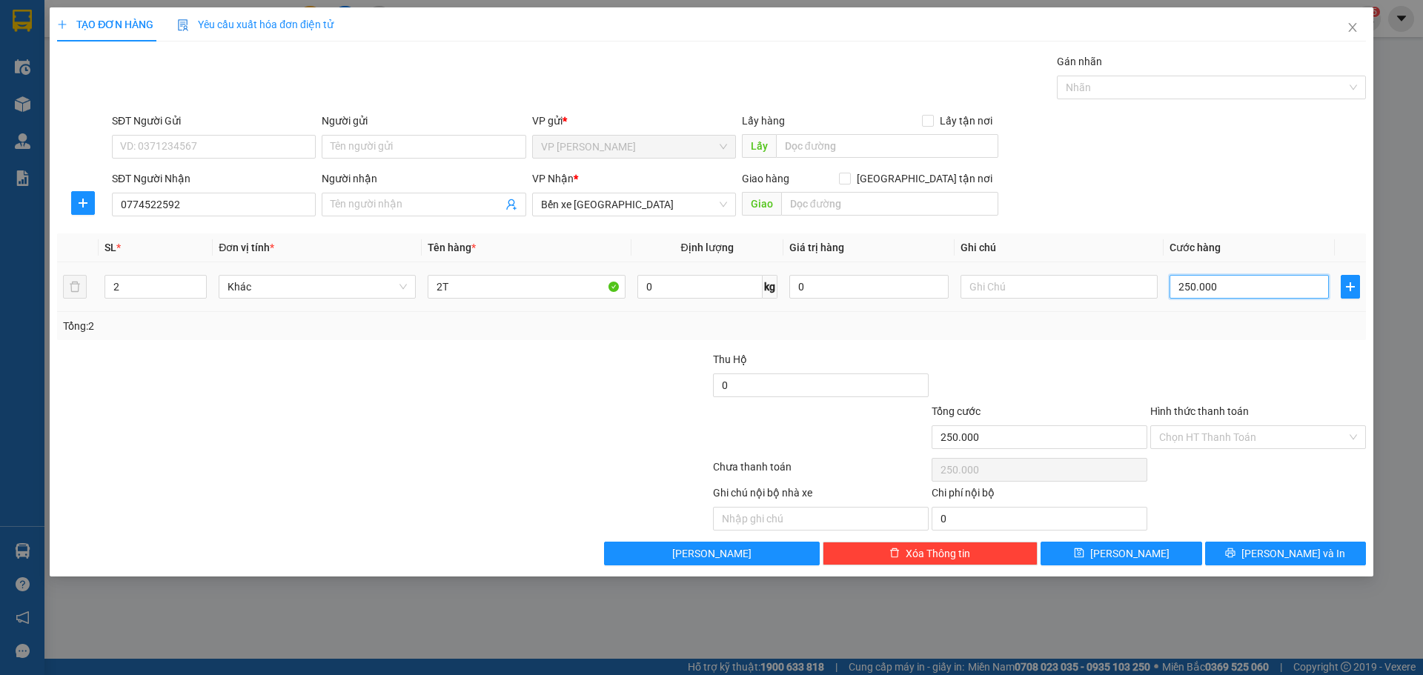
type input "0"
type input "1"
type input "01"
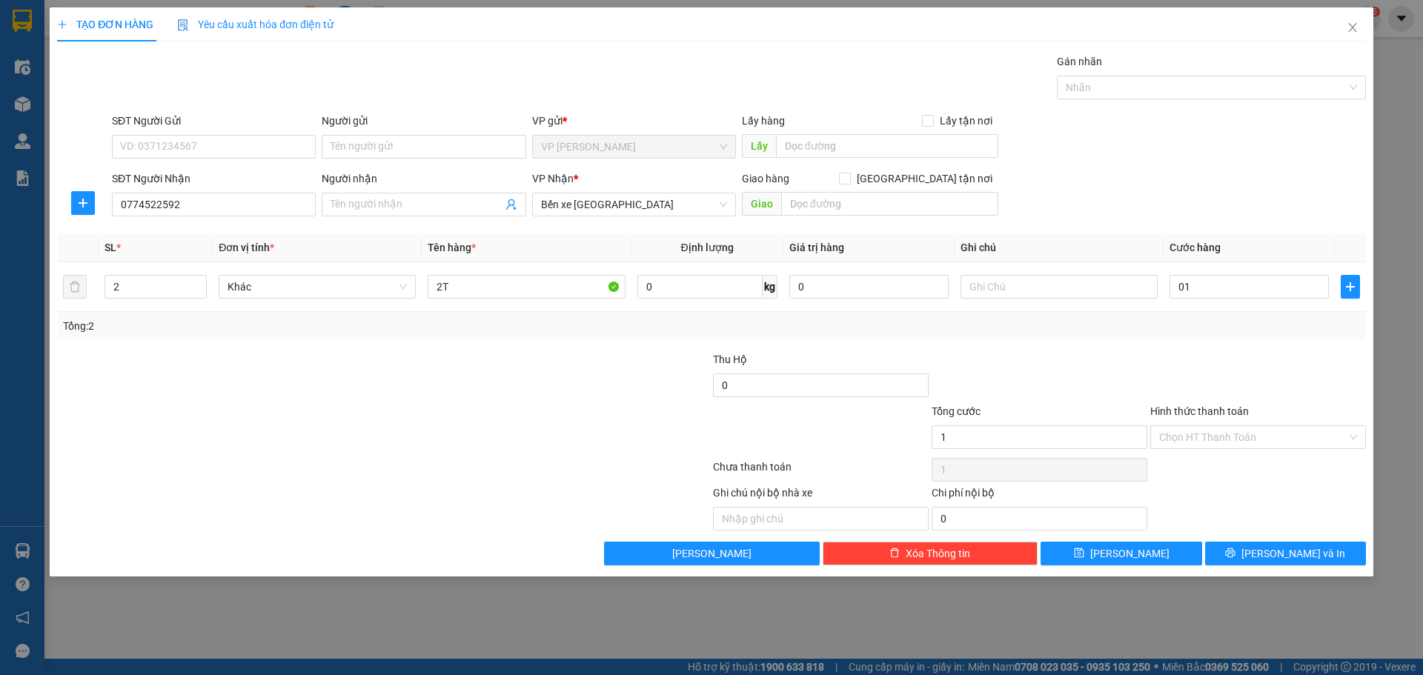
type input "1.000"
click at [438, 420] on div at bounding box center [274, 429] width 437 height 52
click at [1171, 552] on button "Lưu" at bounding box center [1121, 554] width 161 height 24
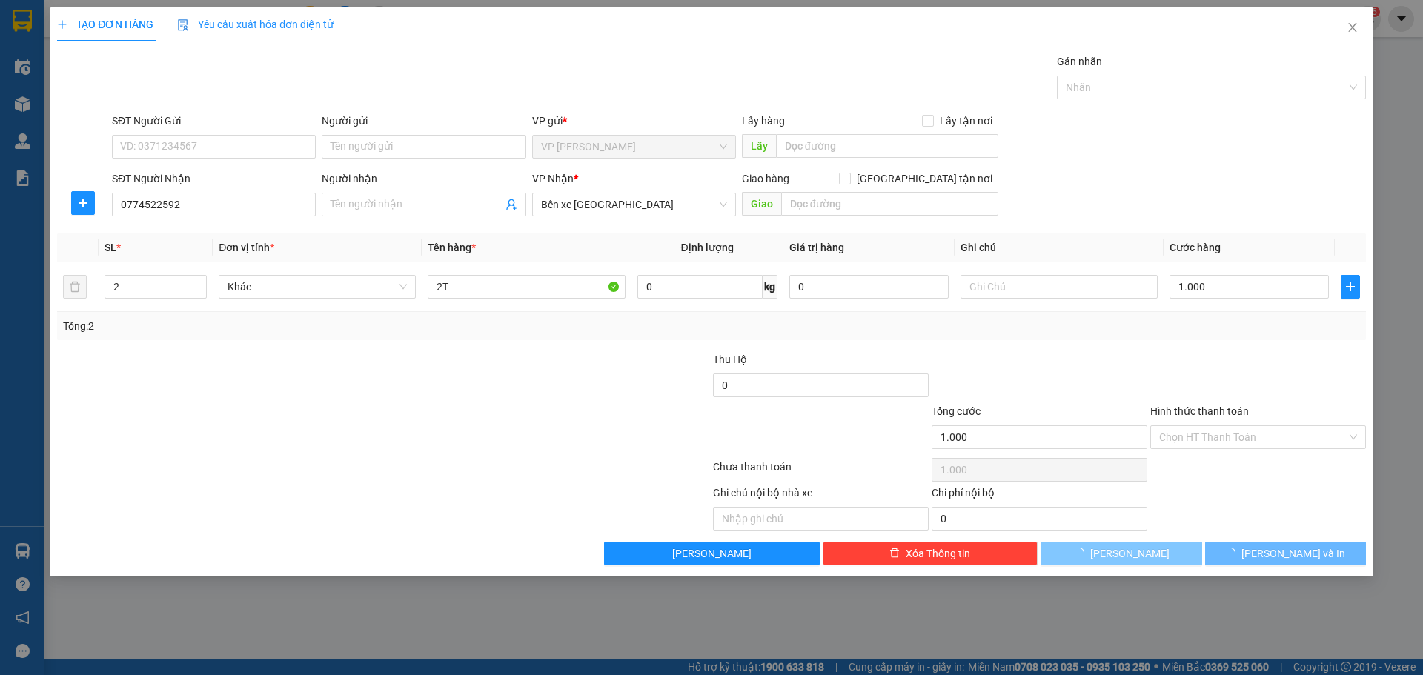
type input "0"
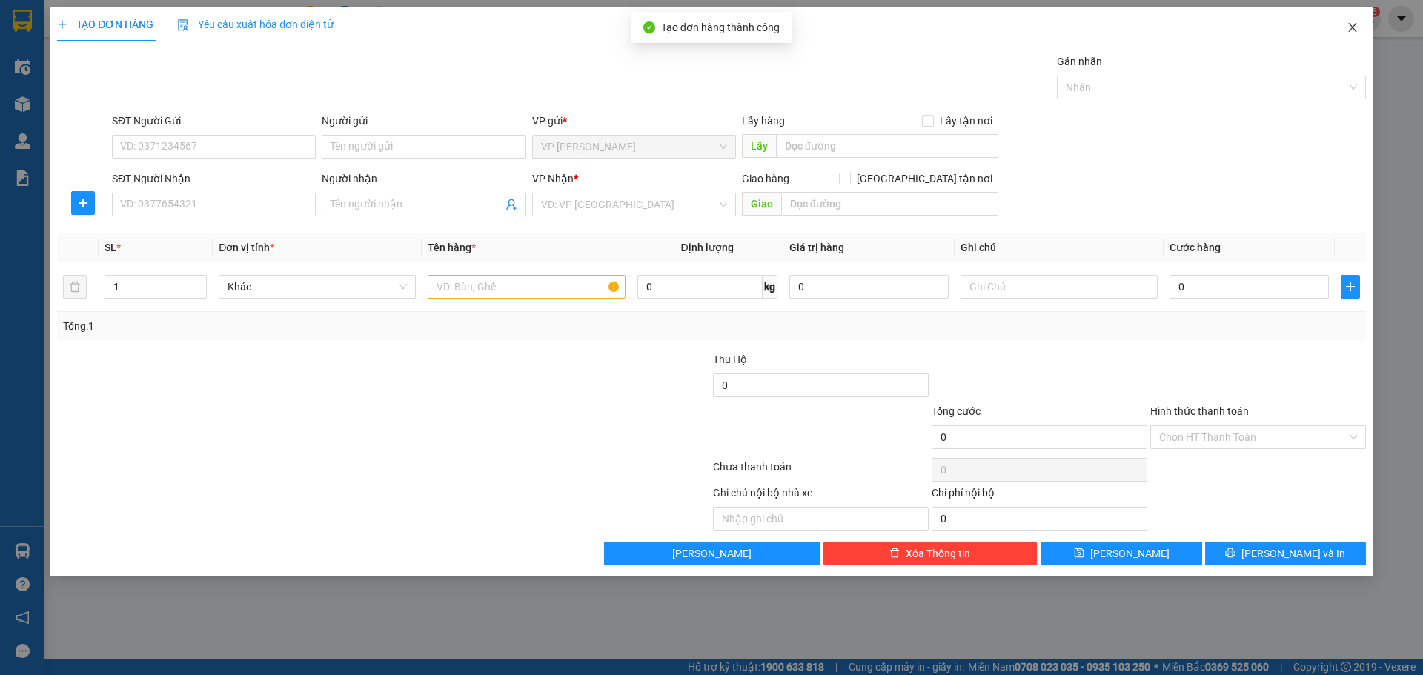
click at [1339, 27] on span "Close" at bounding box center [1353, 28] width 42 height 42
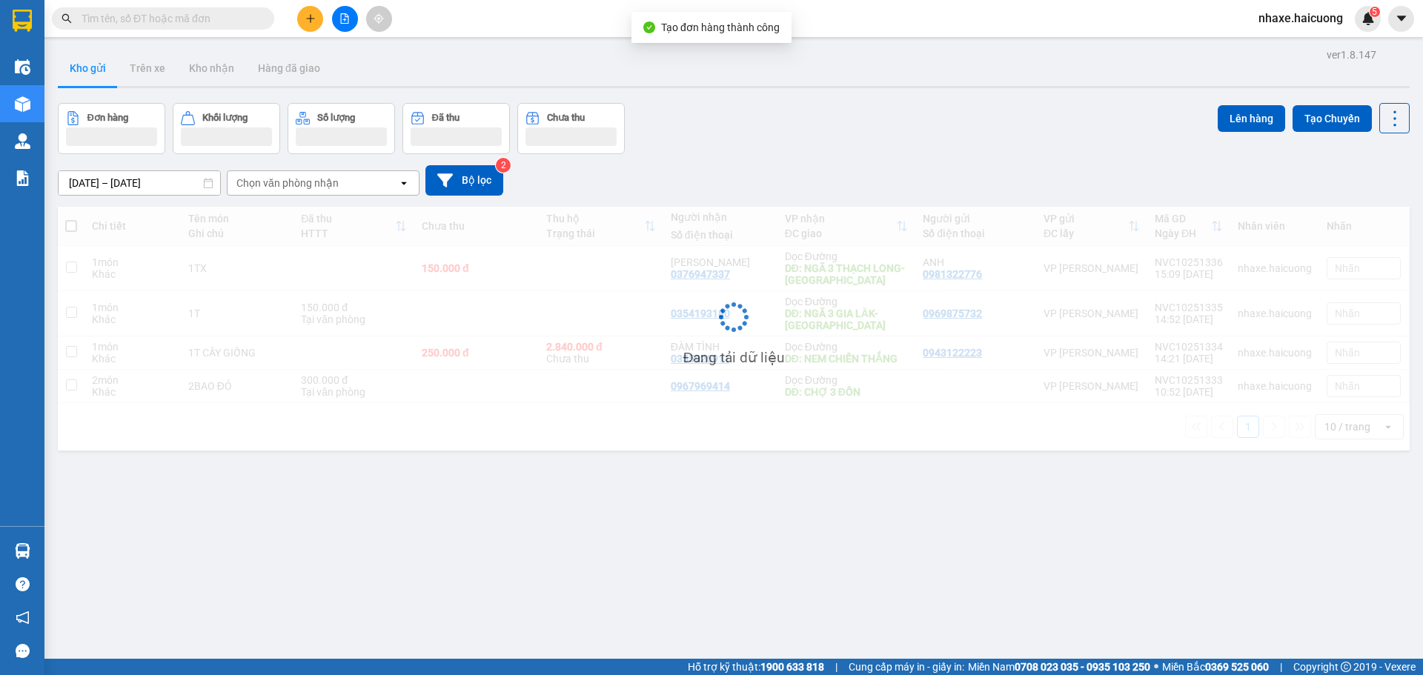
click at [1349, 28] on div "nhaxe.haicuong 5" at bounding box center [1314, 19] width 134 height 26
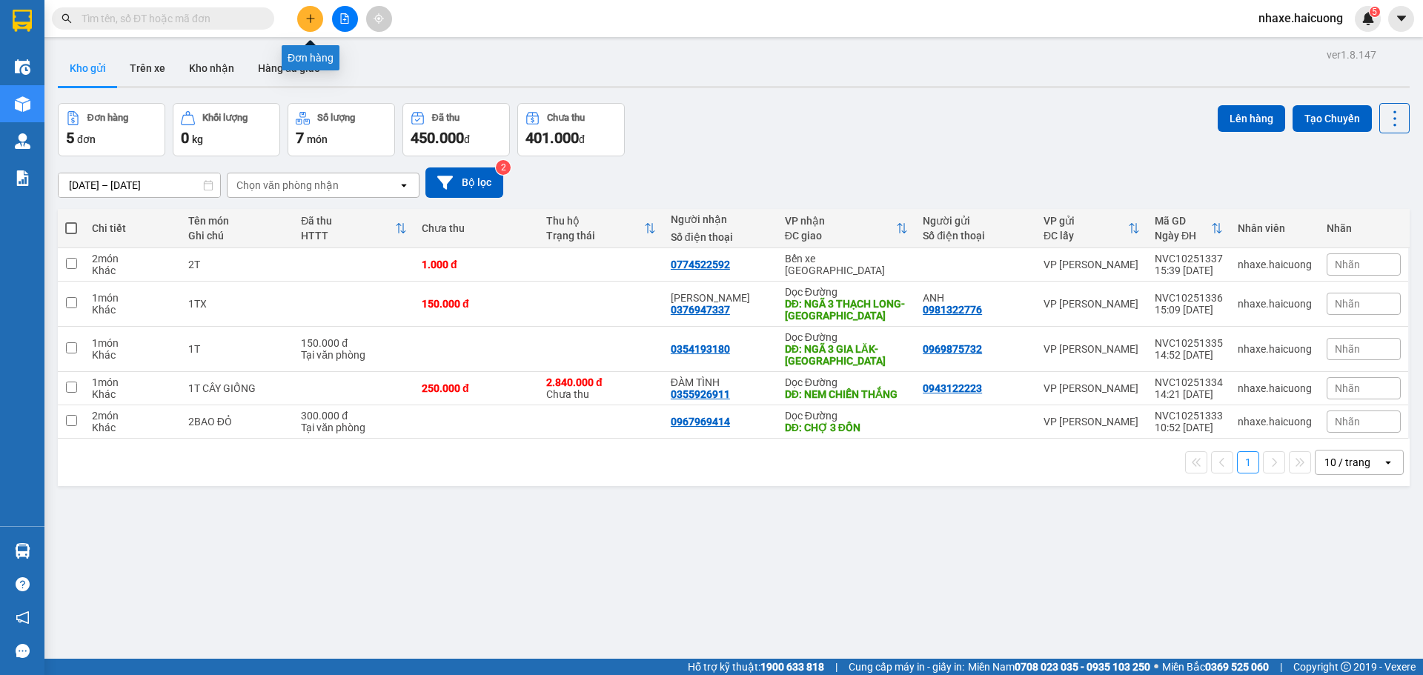
click at [318, 19] on button at bounding box center [310, 19] width 26 height 26
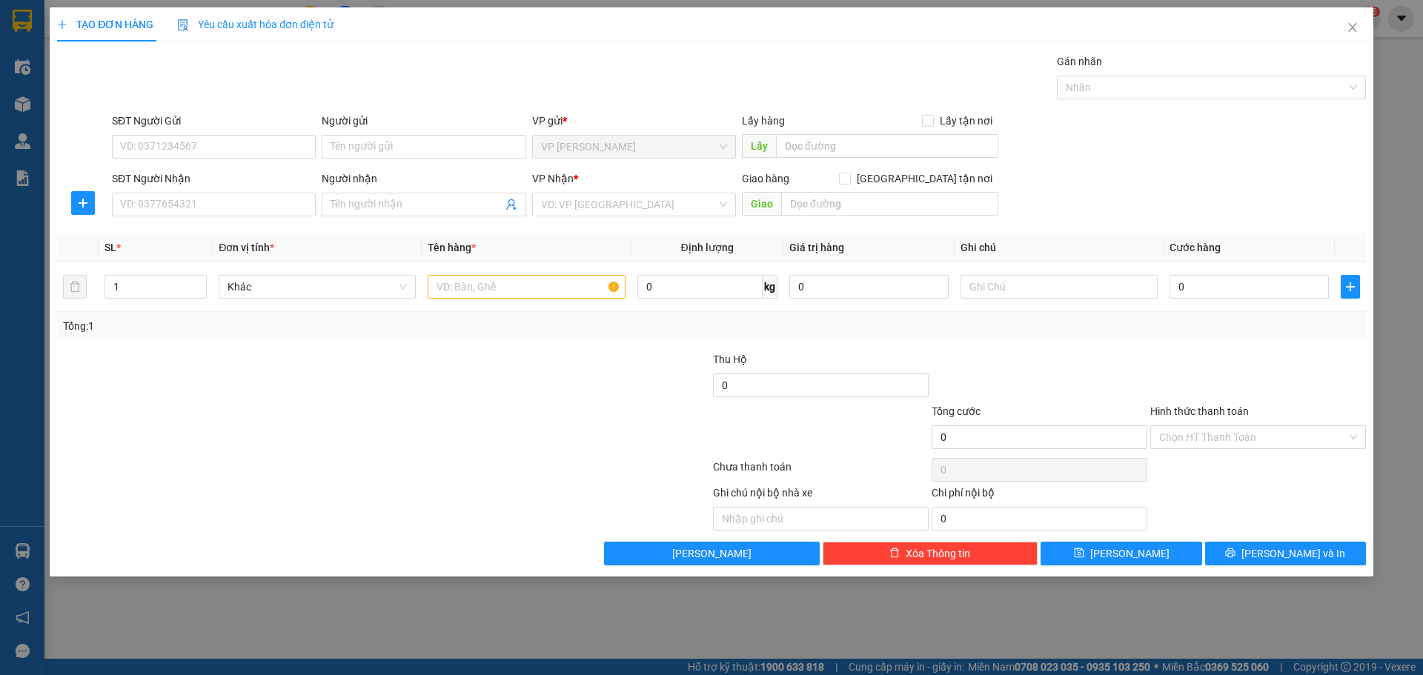
click at [251, 216] on div "SĐT Người Nhận VD: 0377654321" at bounding box center [214, 197] width 204 height 52
click at [171, 149] on input "SĐT Người Gửi" at bounding box center [214, 147] width 204 height 24
click at [187, 196] on input "SĐT Người Nhận" at bounding box center [214, 205] width 204 height 24
type input "0989559272"
click at [186, 240] on div "0989559272 - trà" at bounding box center [214, 234] width 186 height 16
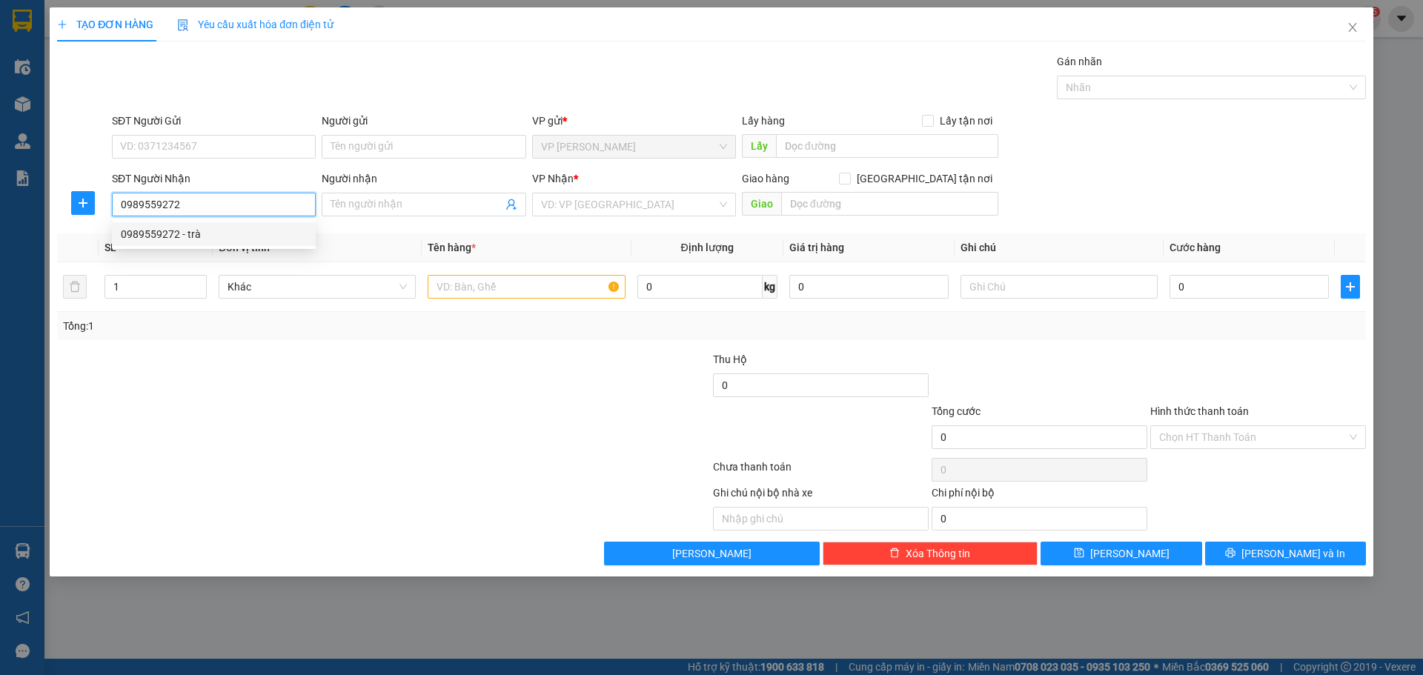
type input "trà"
type input "150.000"
type input "0989559272"
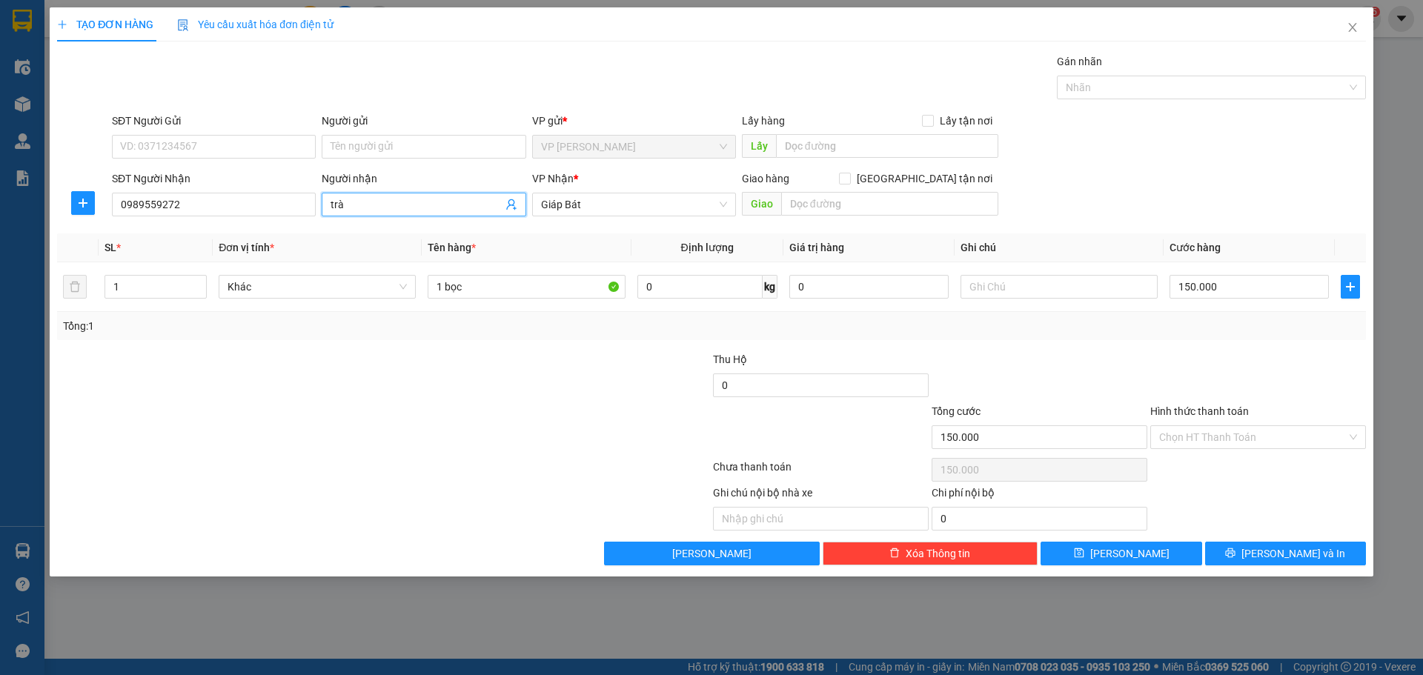
click at [439, 199] on input "trà" at bounding box center [416, 204] width 171 height 16
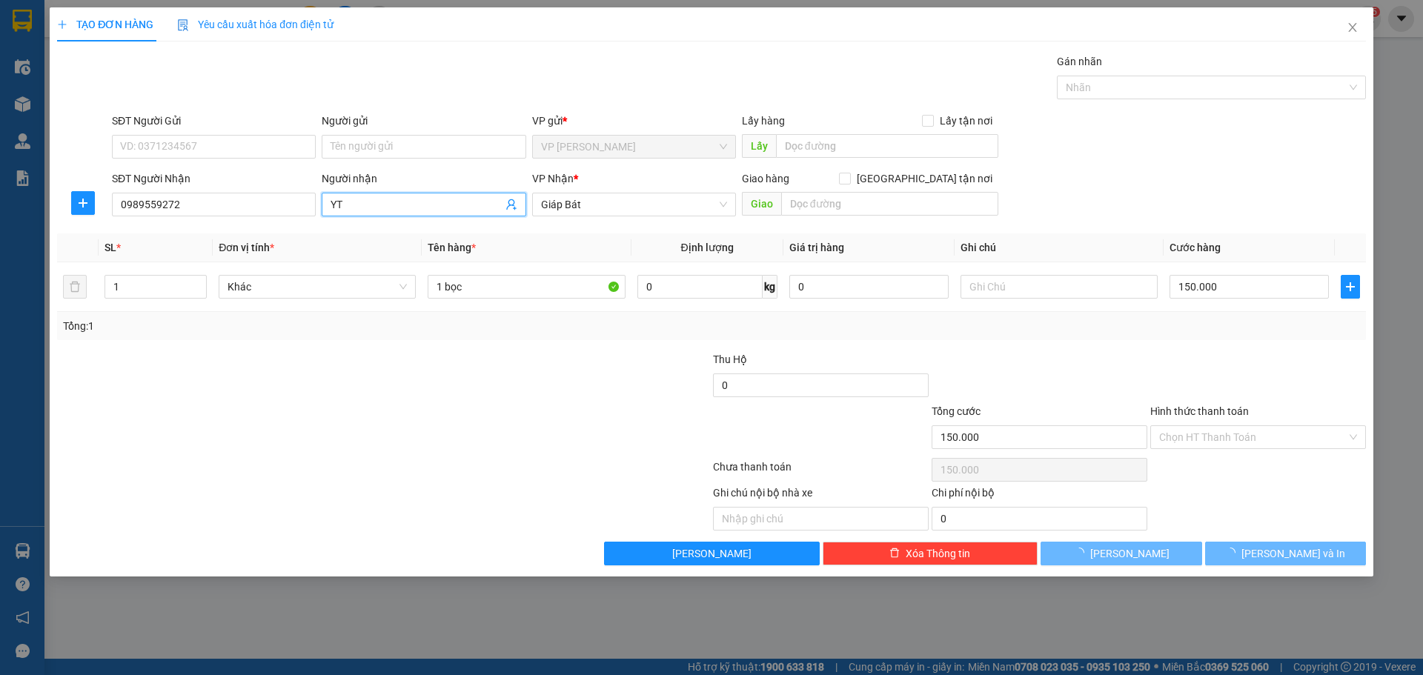
type input "Y"
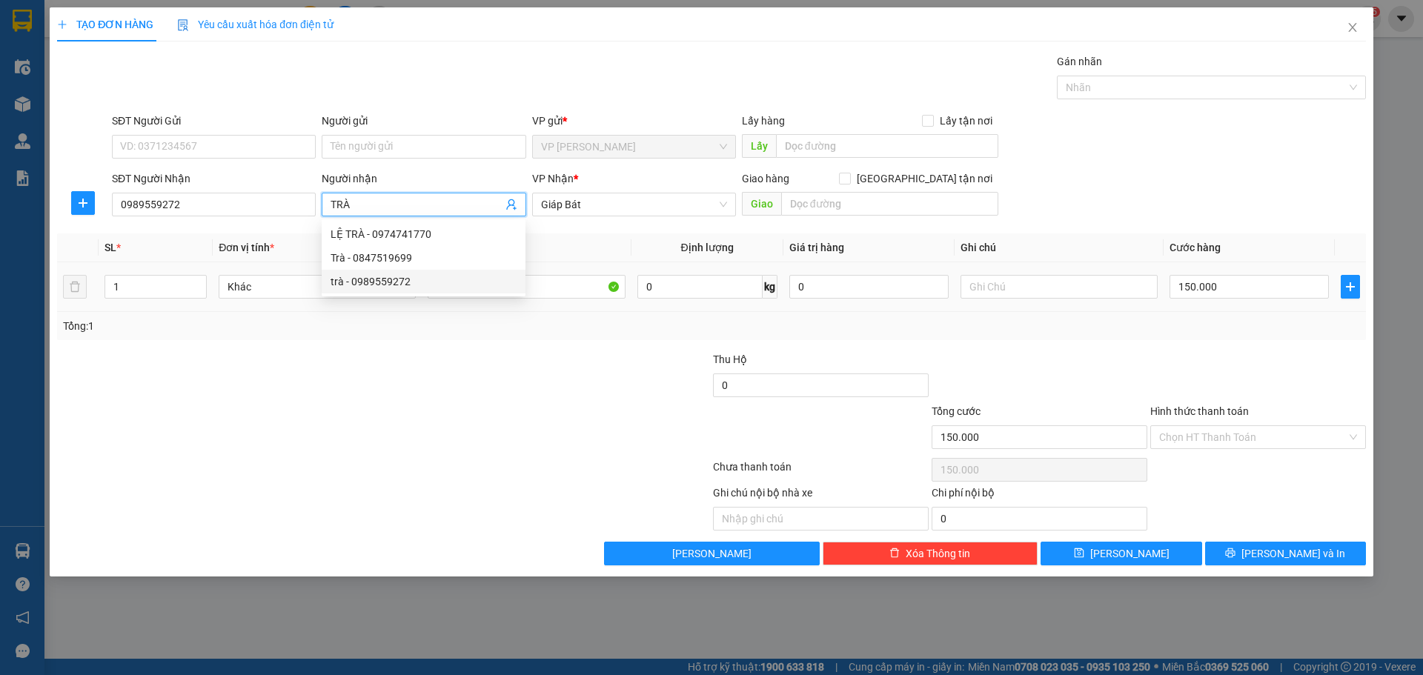
type input "TRÀ"
click at [476, 429] on div at bounding box center [274, 429] width 437 height 52
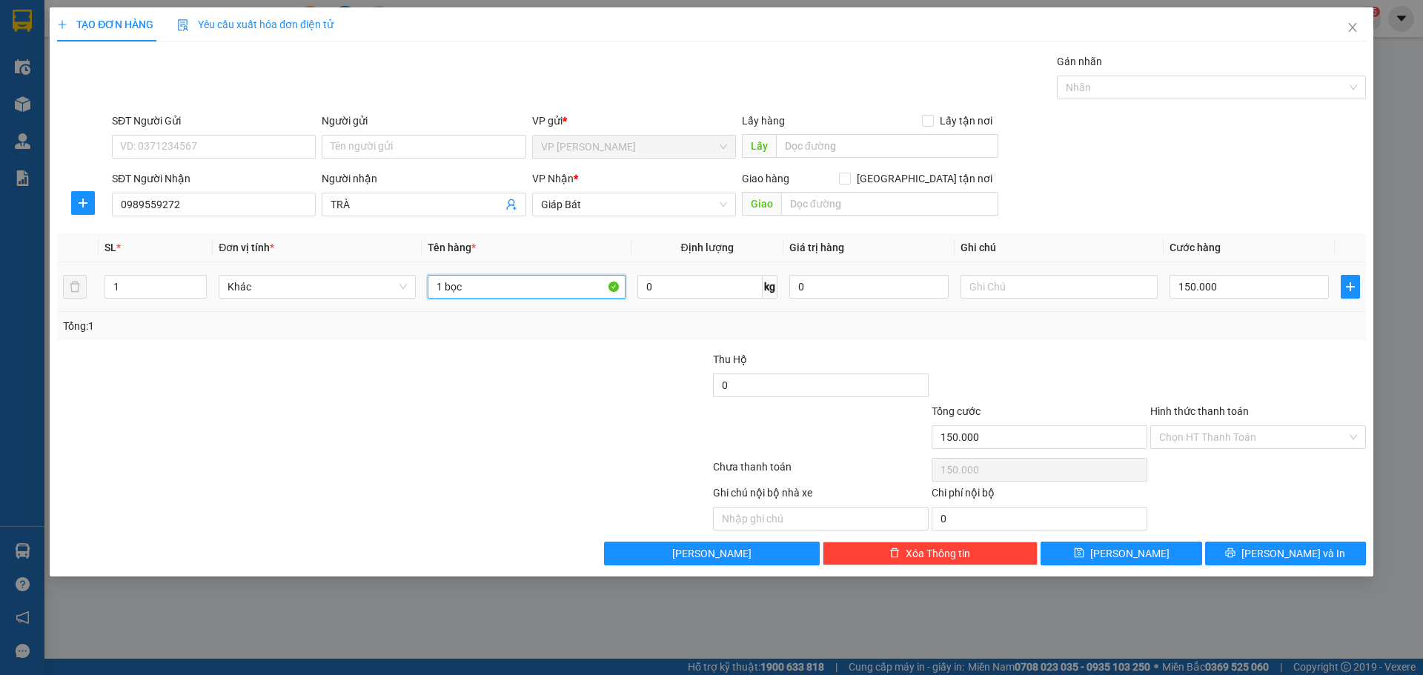
click at [474, 295] on input "1 bọc" at bounding box center [526, 287] width 197 height 24
type input "1T"
click at [1256, 285] on input "150.000" at bounding box center [1249, 287] width 159 height 24
type input "2"
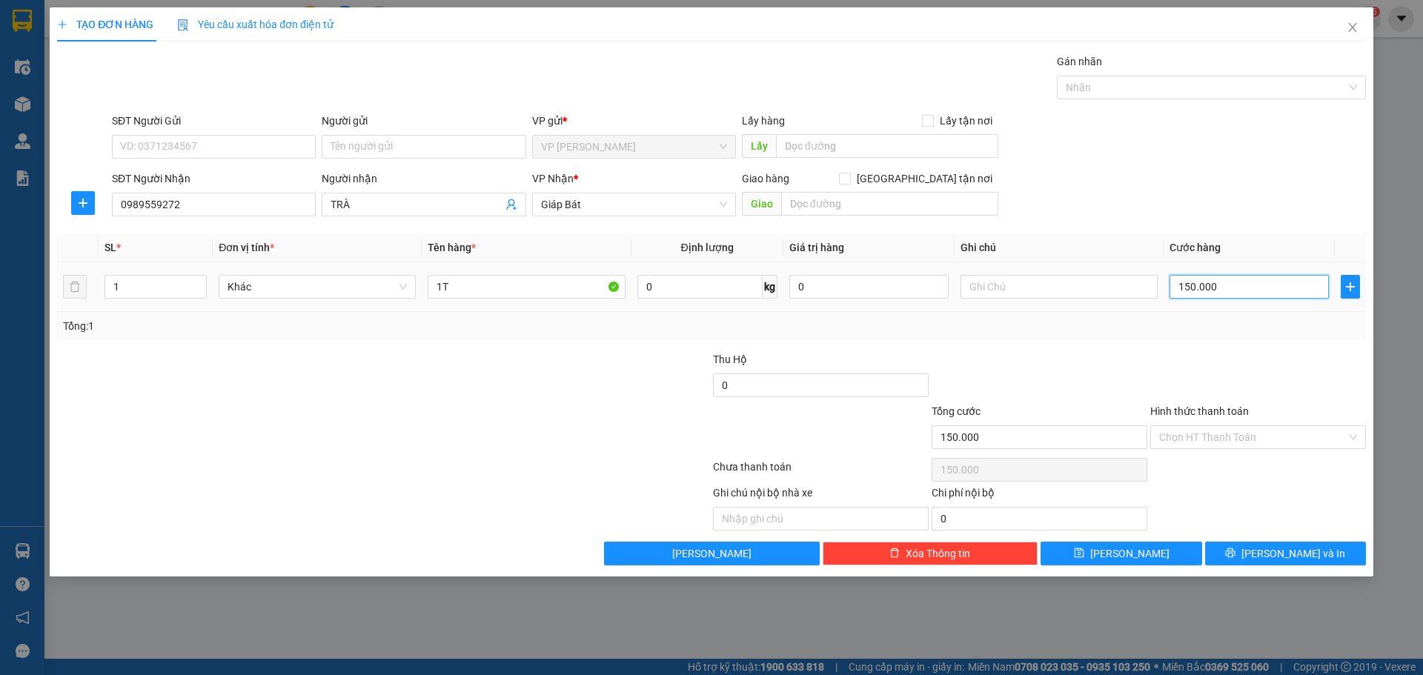
type input "2"
type input "20"
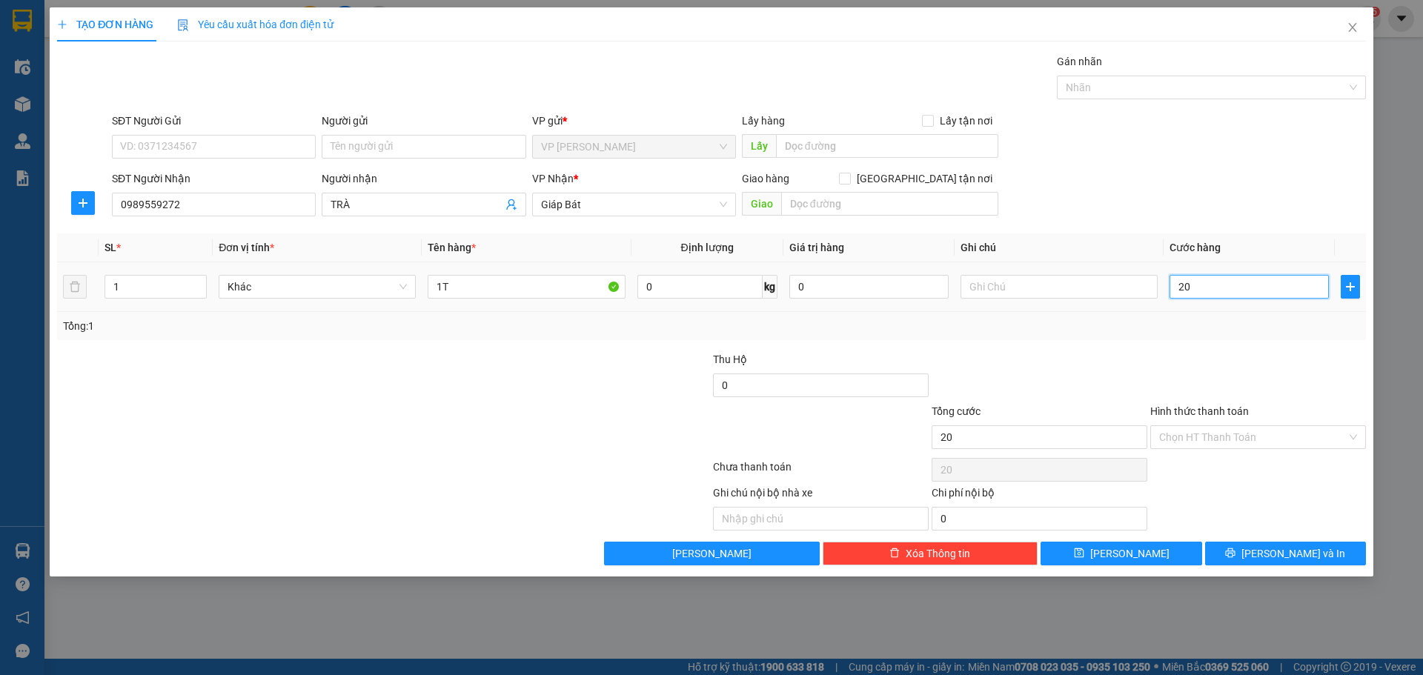
type input "200"
type input "200.000"
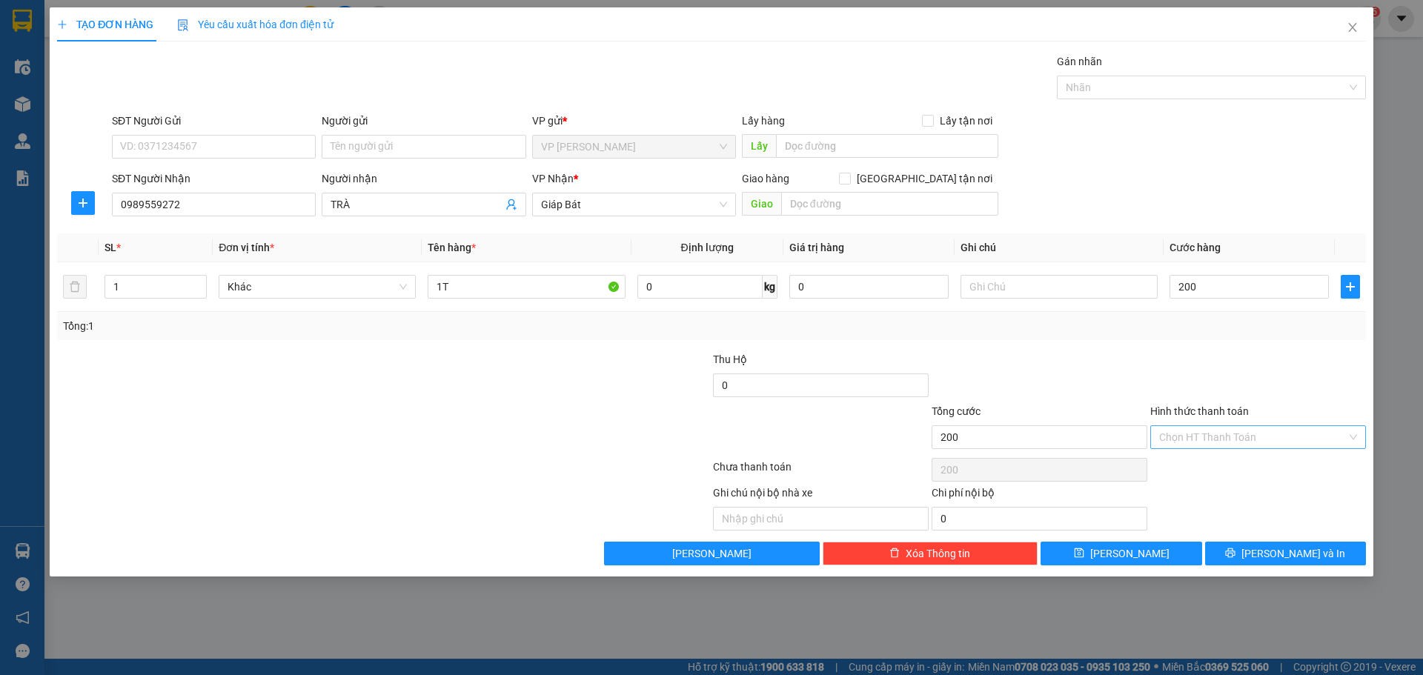
type input "200.000"
click at [1255, 430] on input "Hình thức thanh toán" at bounding box center [1254, 437] width 188 height 22
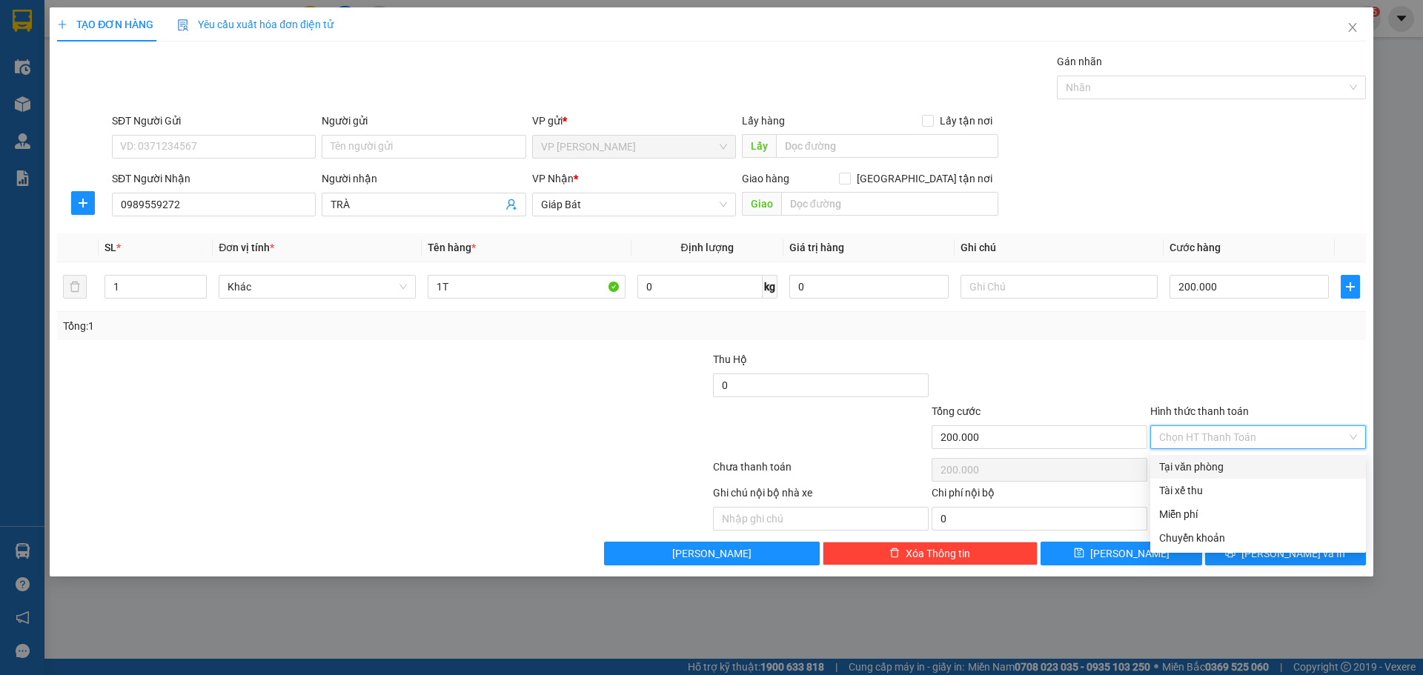
click at [1231, 466] on div "Tại văn phòng" at bounding box center [1259, 467] width 198 height 16
type input "0"
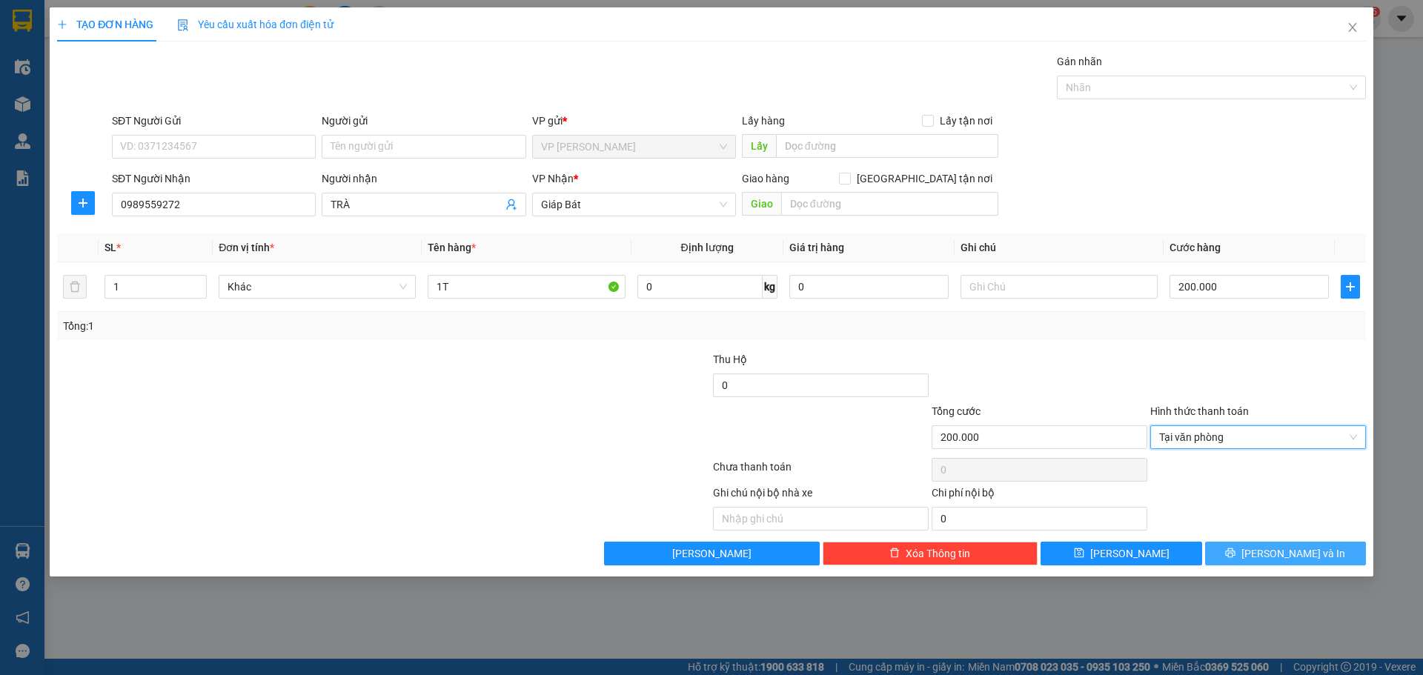
drag, startPoint x: 1258, startPoint y: 564, endPoint x: 1254, endPoint y: 558, distance: 7.6
click at [1259, 563] on button "Lưu và In" at bounding box center [1285, 554] width 161 height 24
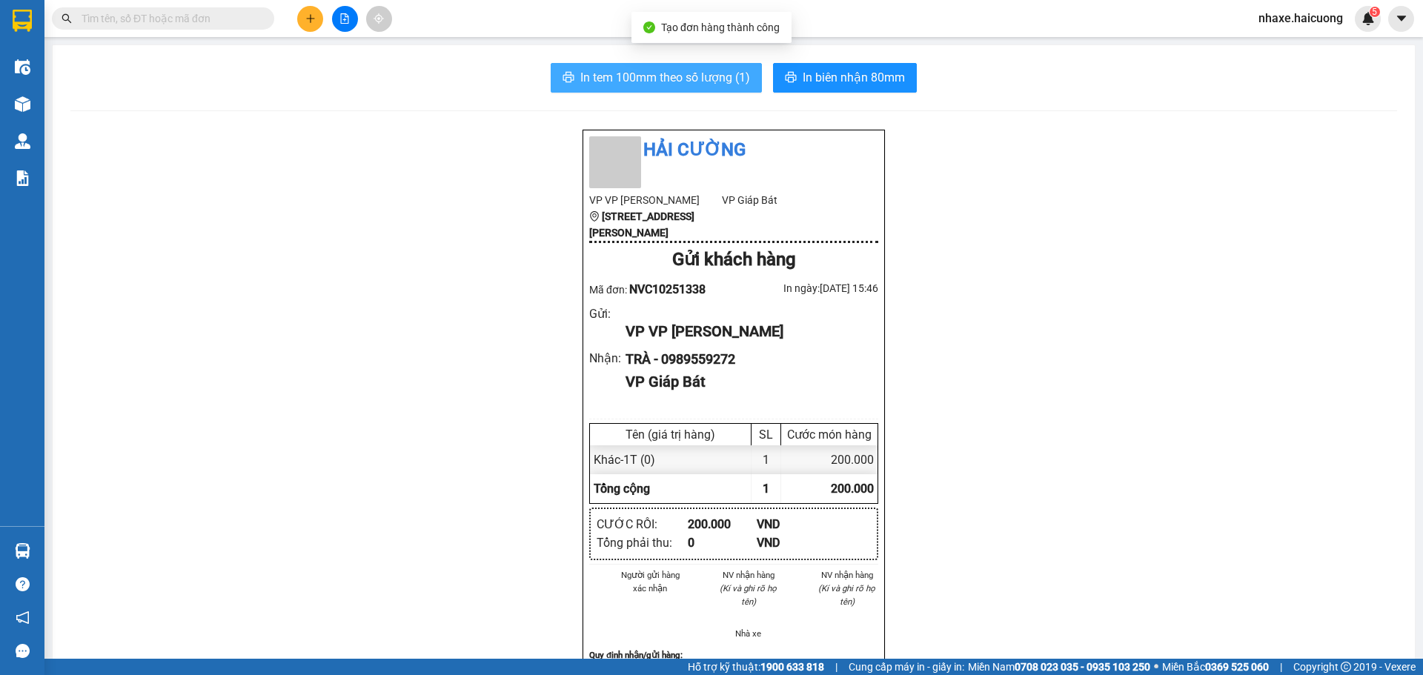
click at [709, 82] on span "In tem 100mm theo số lượng (1)" at bounding box center [665, 77] width 170 height 19
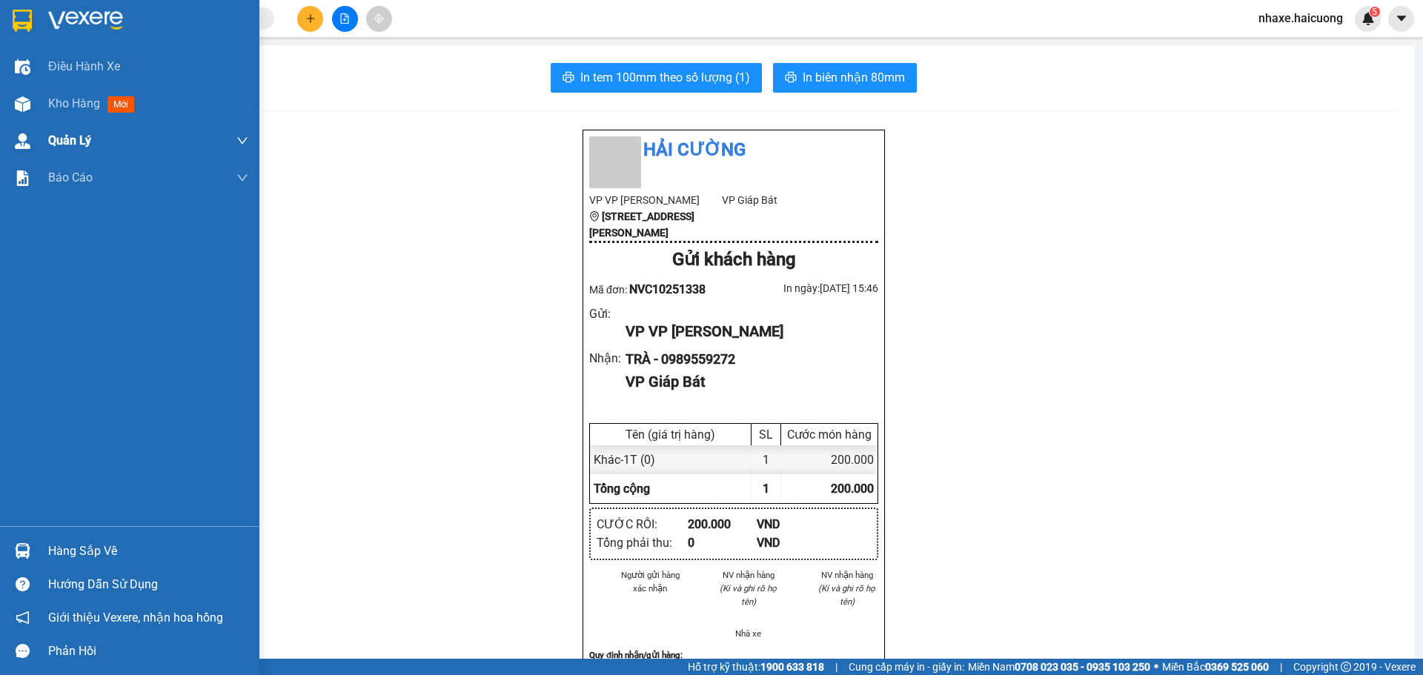
drag, startPoint x: 60, startPoint y: 113, endPoint x: 251, endPoint y: 155, distance: 195.0
click at [60, 114] on div "Kho hàng mới" at bounding box center [148, 103] width 200 height 37
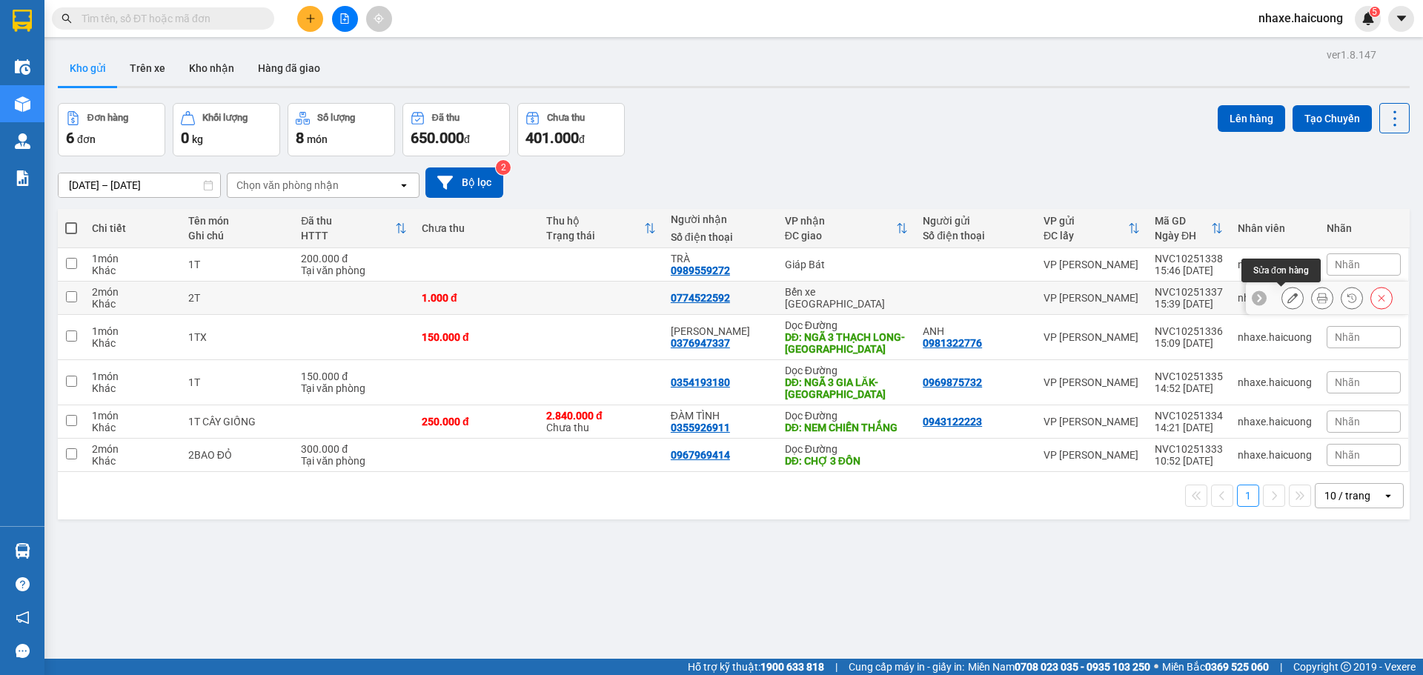
click at [1288, 300] on icon at bounding box center [1293, 298] width 10 height 10
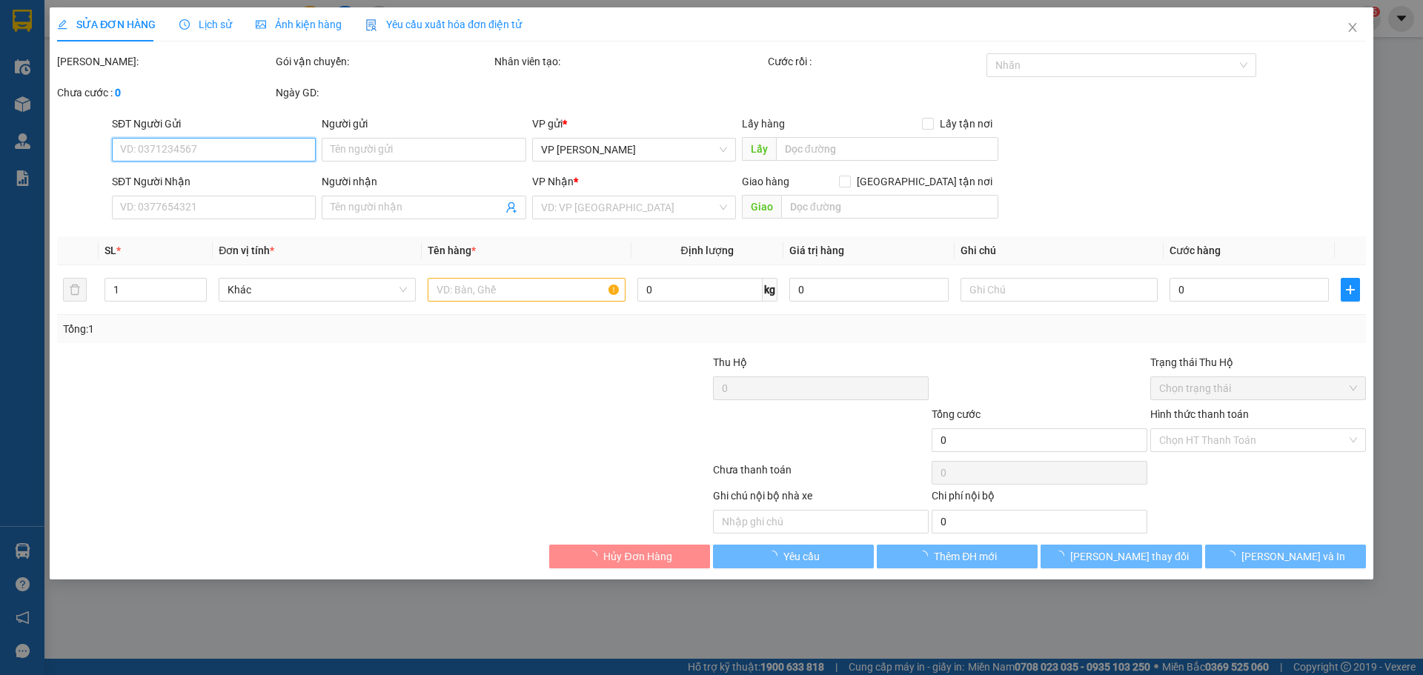
type input "0774522592"
type input "1.000"
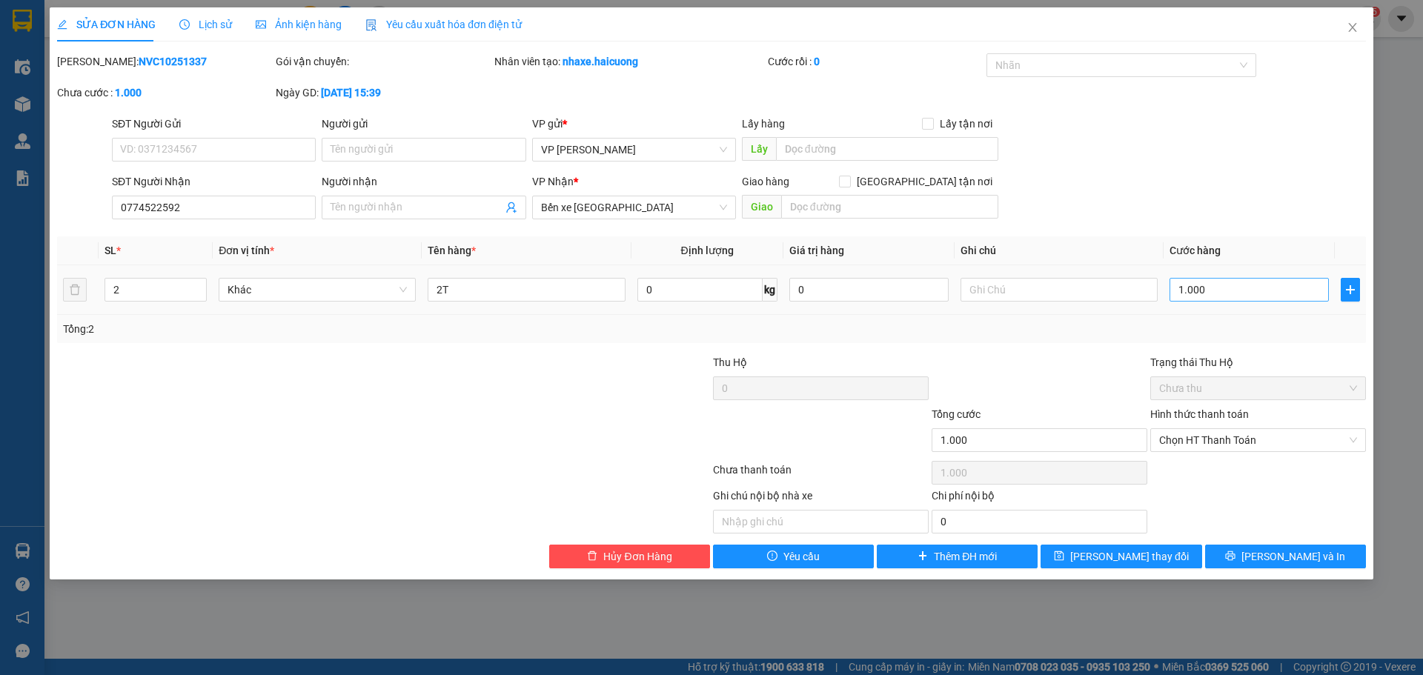
drag, startPoint x: 1213, startPoint y: 302, endPoint x: 1220, endPoint y: 299, distance: 8.0
click at [1215, 301] on div "1.000" at bounding box center [1249, 290] width 159 height 30
click at [1220, 299] on input "1.000" at bounding box center [1249, 290] width 159 height 24
type input "4"
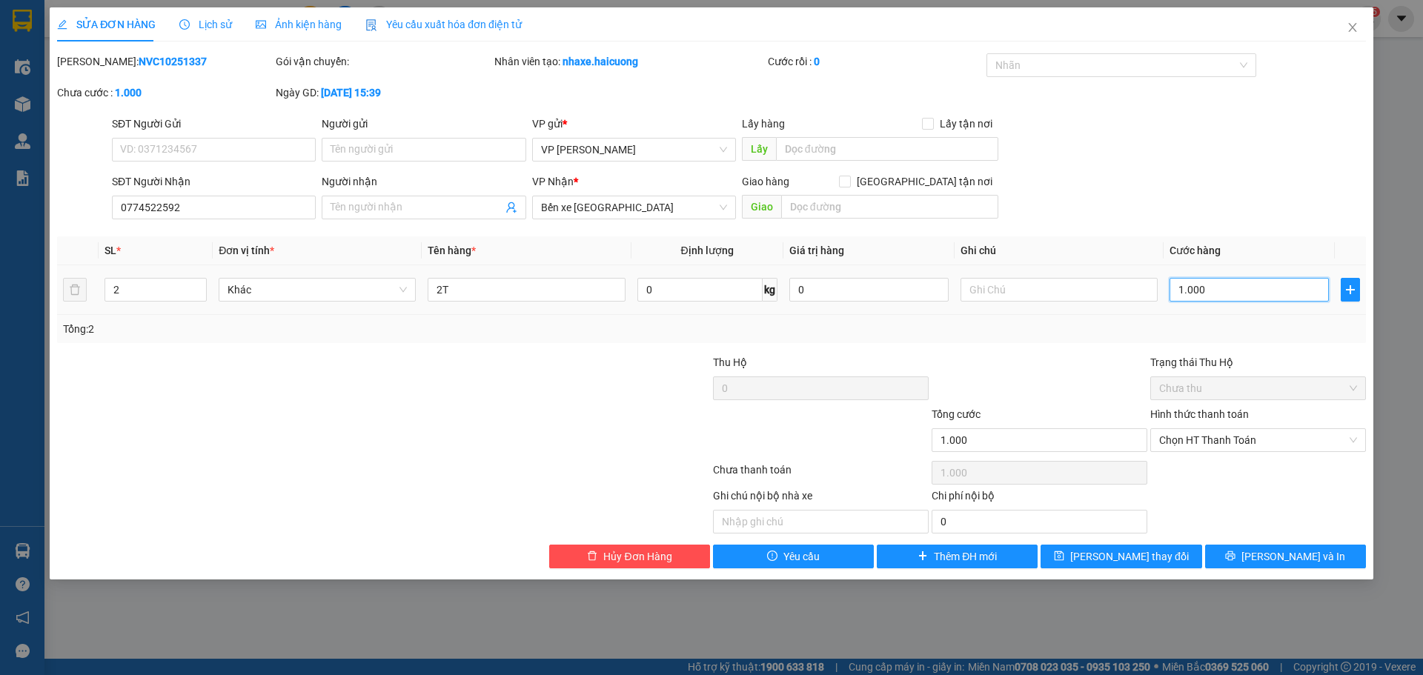
type input "4"
type input "45"
type input "450"
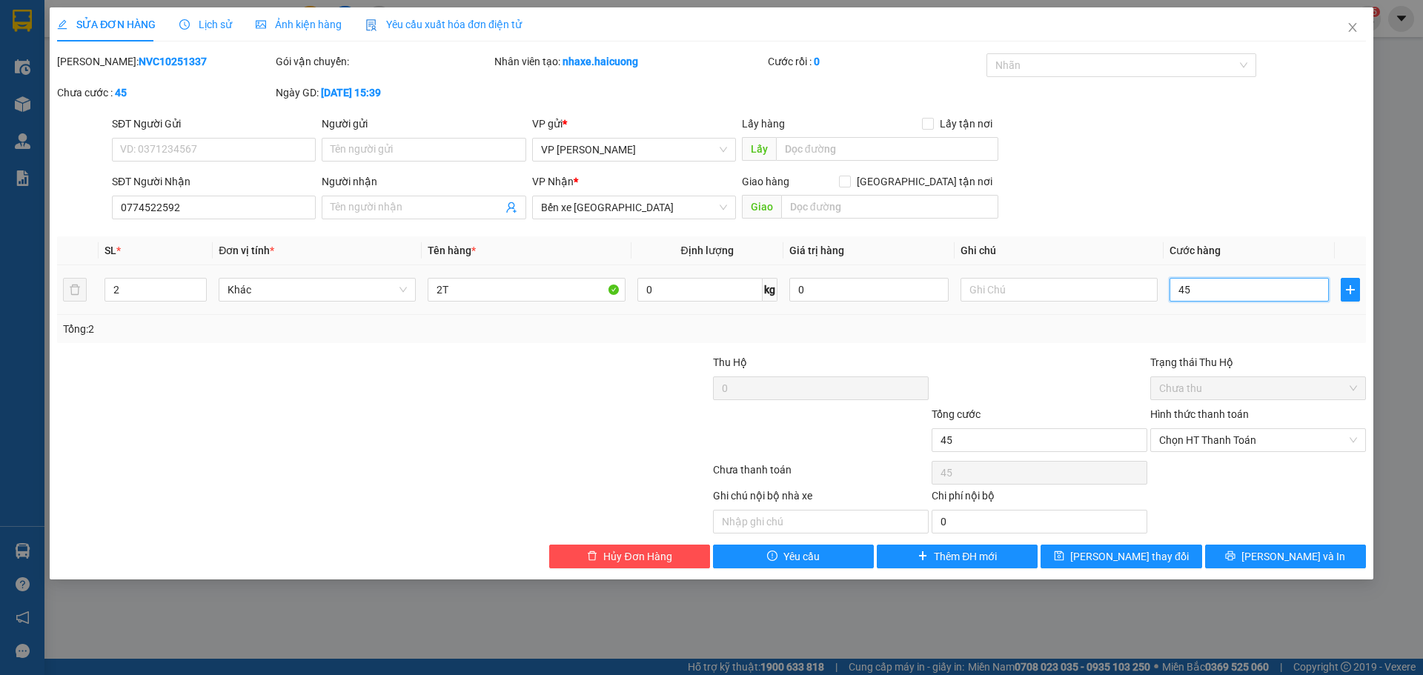
type input "450"
type input "450.000"
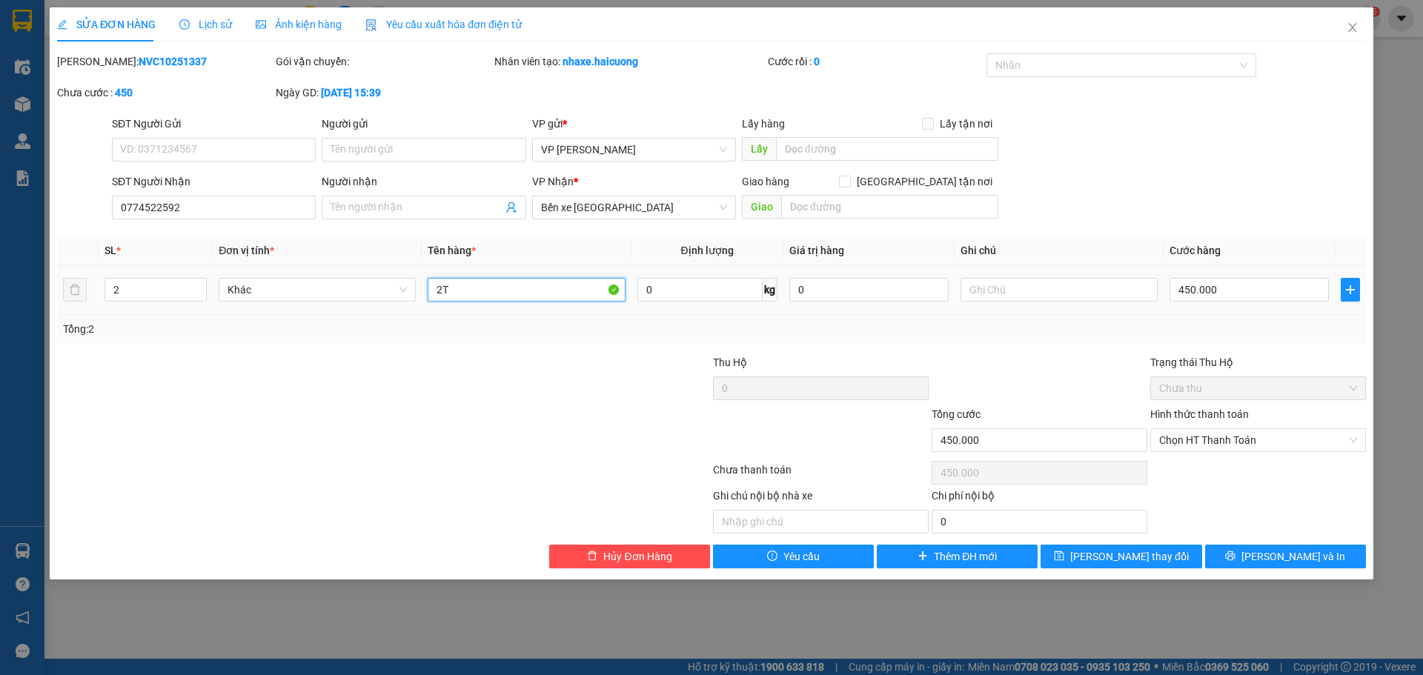
click at [476, 285] on input "2T" at bounding box center [526, 290] width 197 height 24
type input "2"
type input "1T+1B"
click at [491, 374] on div at bounding box center [274, 380] width 437 height 52
click at [1236, 553] on icon "printer" at bounding box center [1230, 556] width 10 height 10
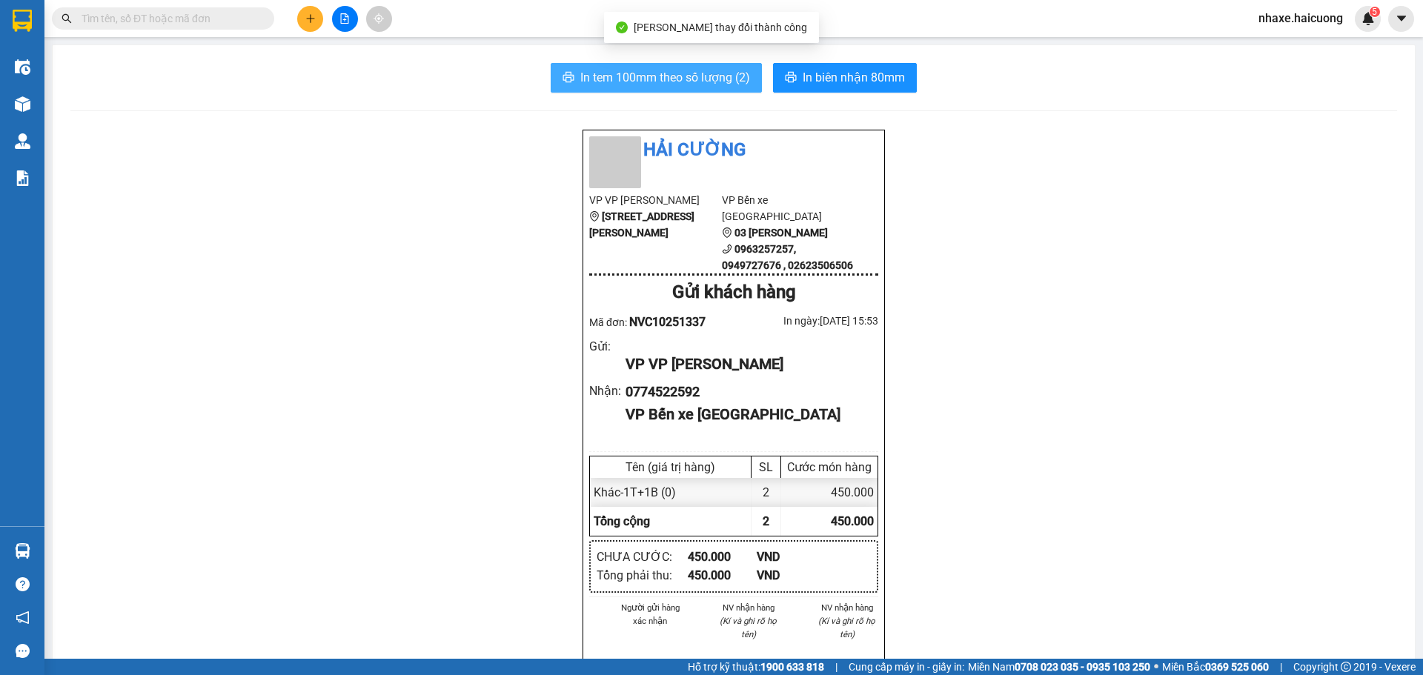
click at [655, 73] on span "In tem 100mm theo số lượng (2)" at bounding box center [665, 77] width 170 height 19
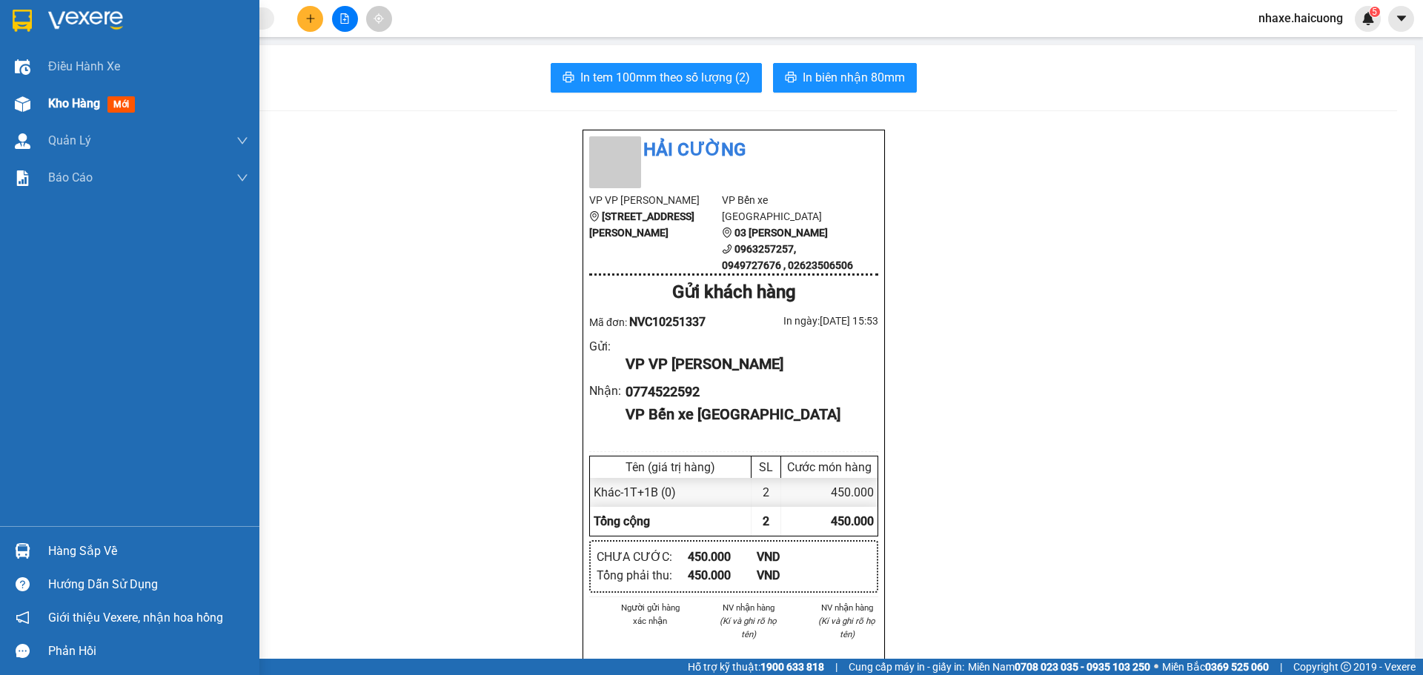
click at [31, 113] on div at bounding box center [23, 104] width 26 height 26
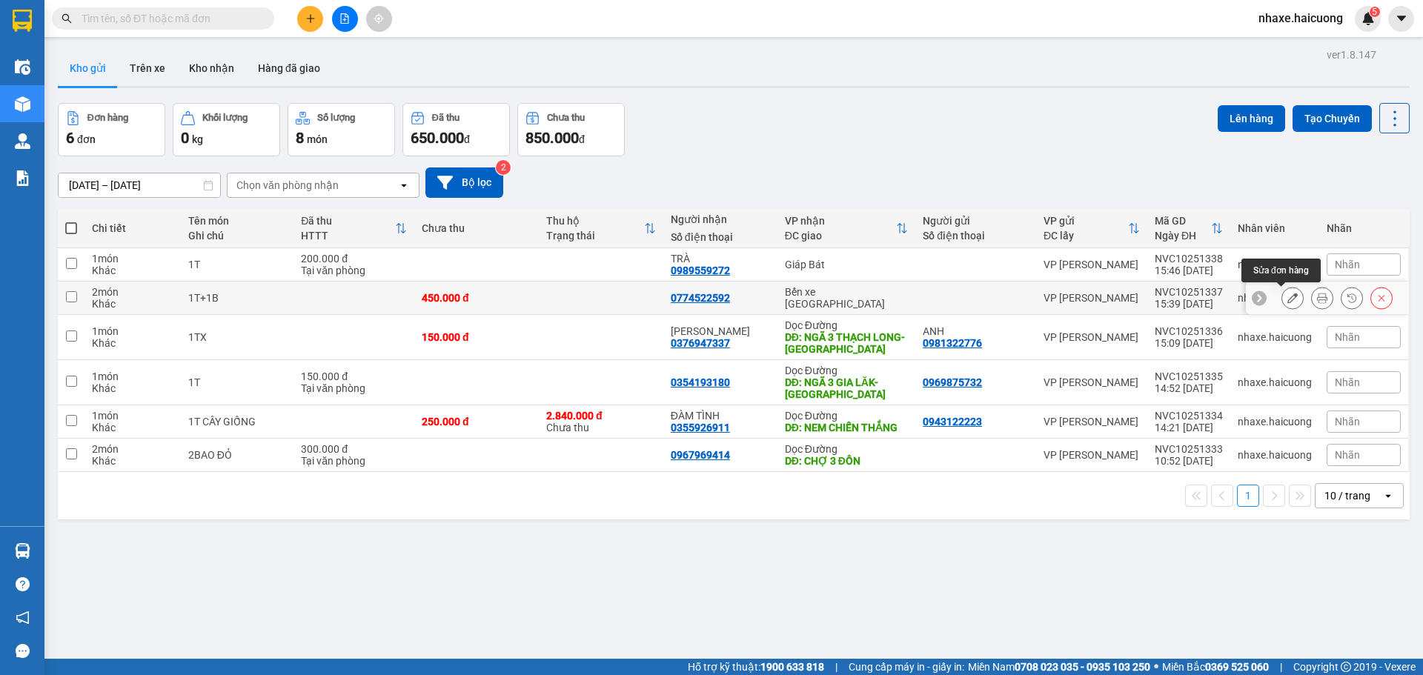
click at [1288, 302] on icon at bounding box center [1293, 298] width 10 height 10
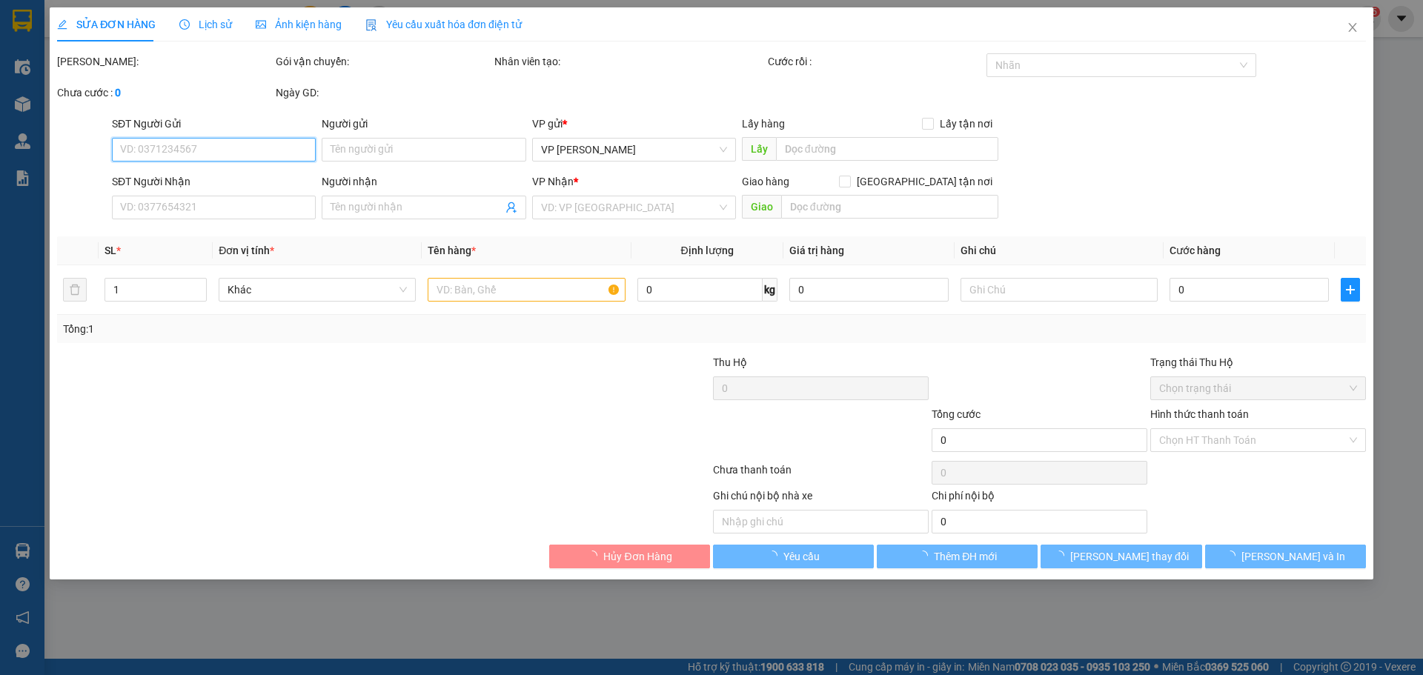
type input "0774522592"
type input "450.000"
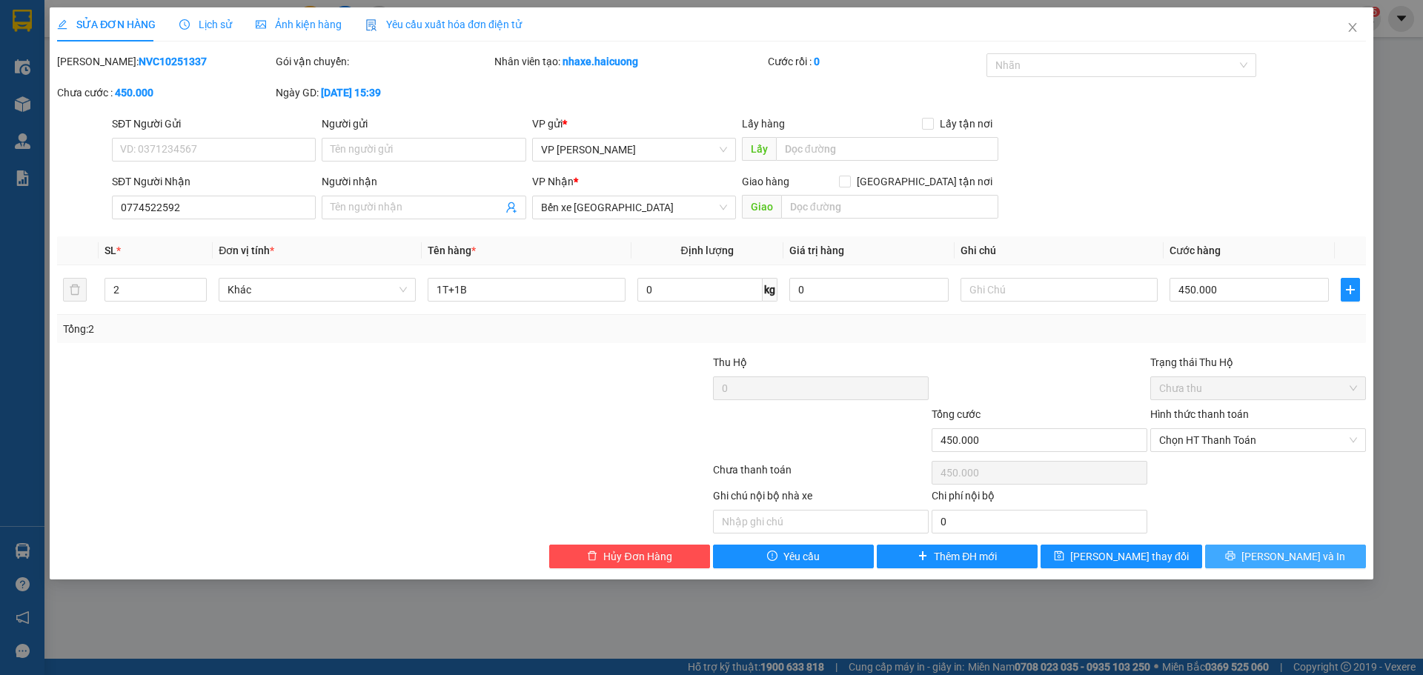
click at [1283, 560] on span "Lưu và In" at bounding box center [1294, 557] width 104 height 16
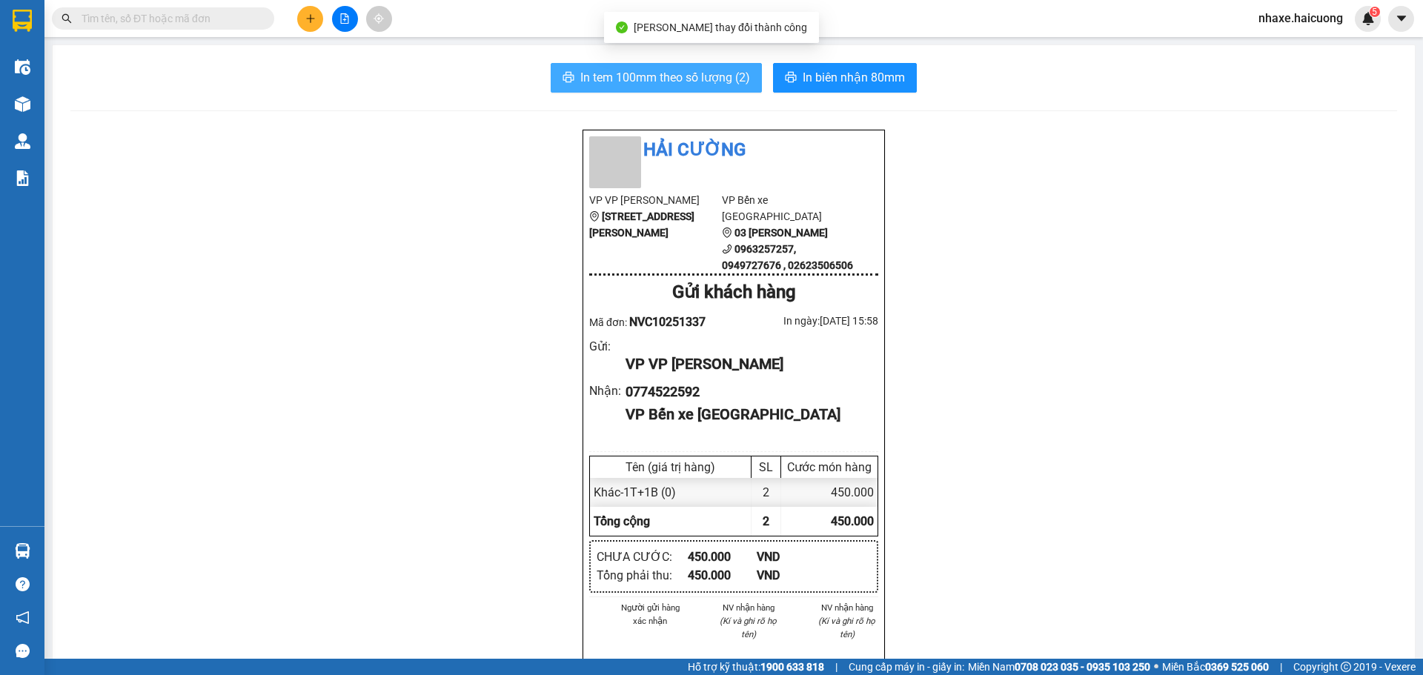
click at [723, 75] on span "In tem 100mm theo số lượng (2)" at bounding box center [665, 77] width 170 height 19
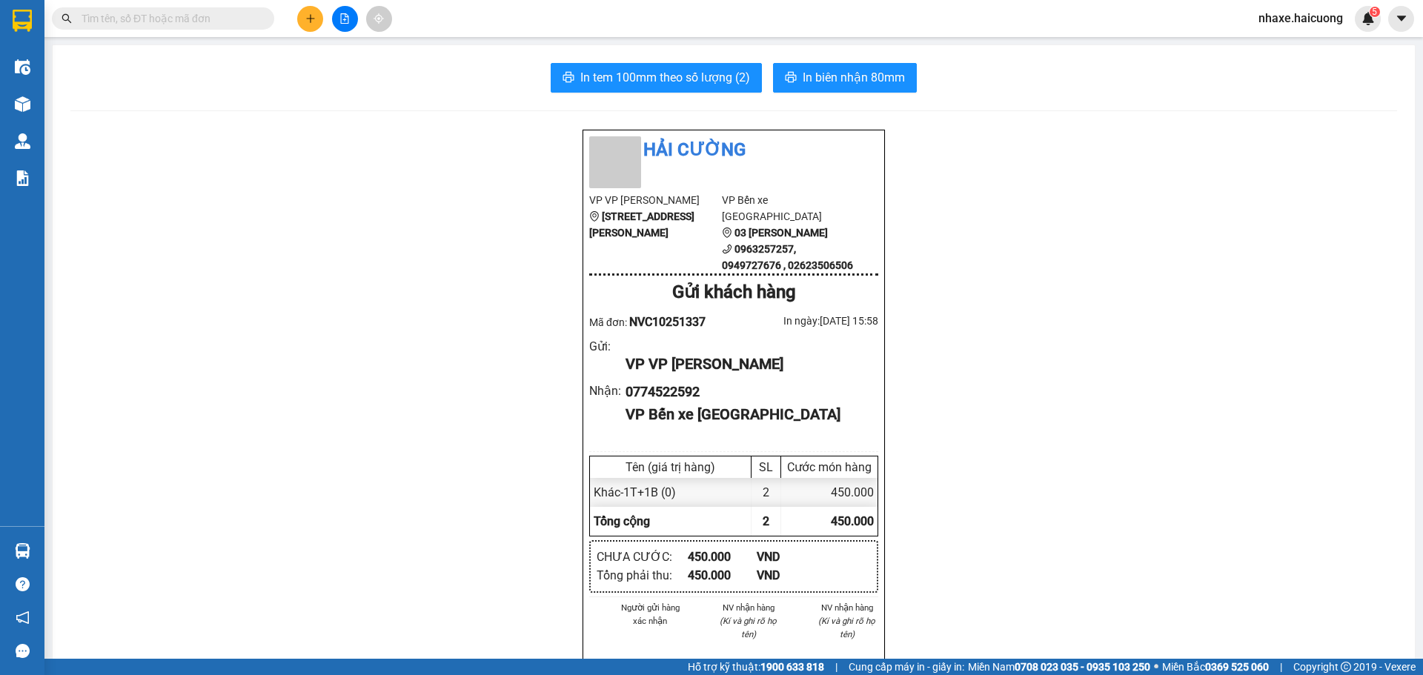
drag, startPoint x: 39, startPoint y: 103, endPoint x: 122, endPoint y: 109, distance: 82.5
click at [39, 104] on div "Kho hàng mới" at bounding box center [22, 103] width 44 height 37
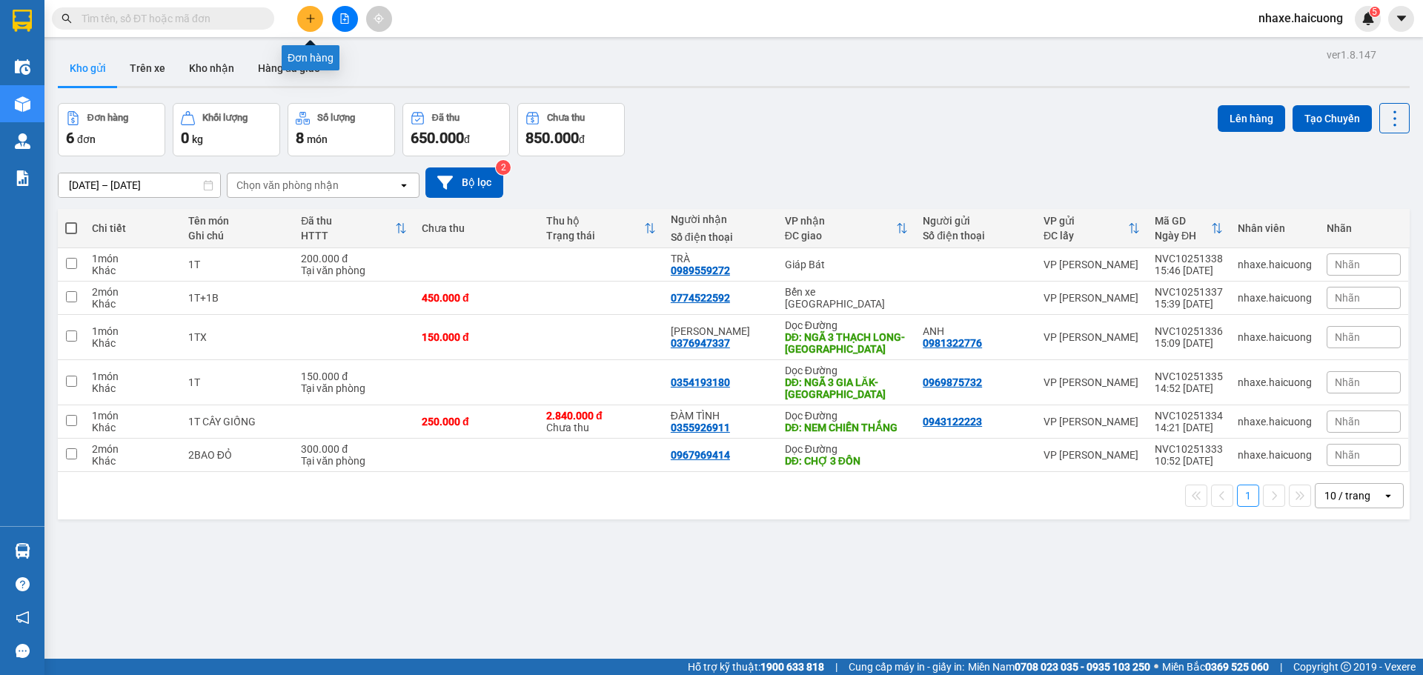
click at [317, 21] on button at bounding box center [310, 19] width 26 height 26
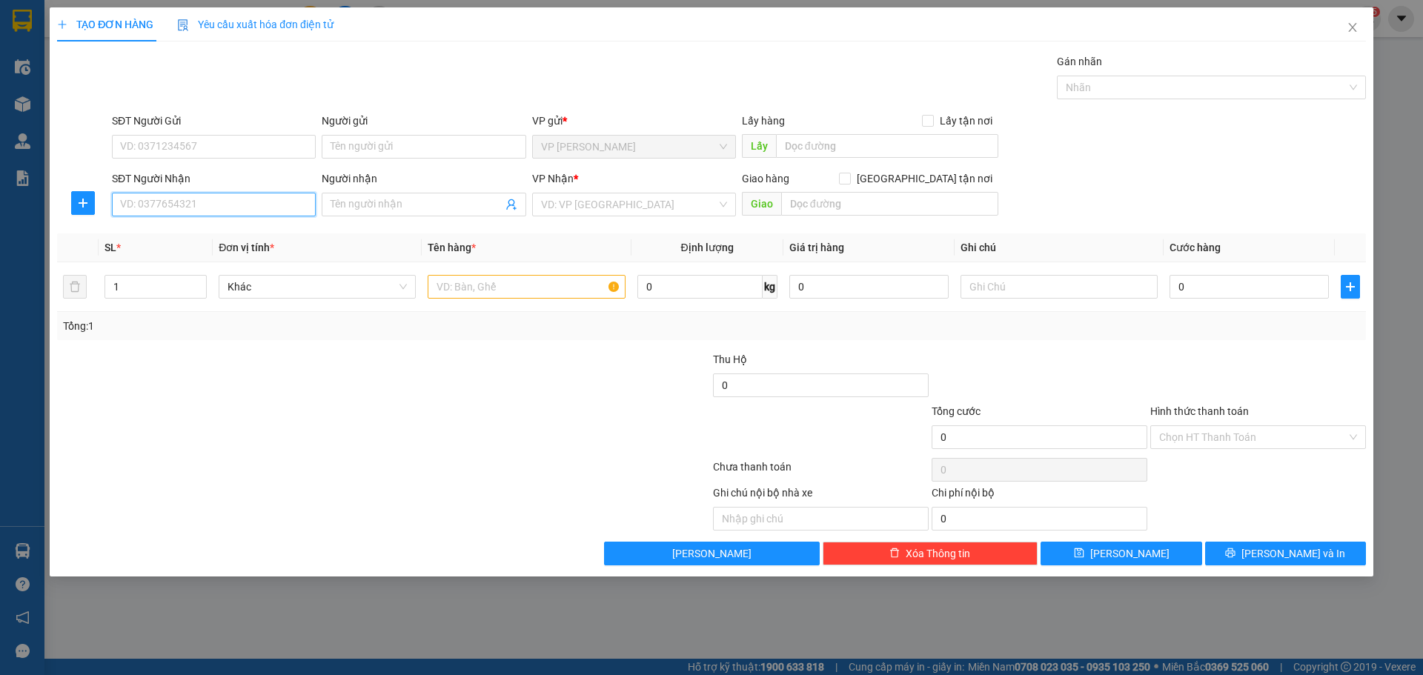
click at [248, 202] on input "SĐT Người Nhận" at bounding box center [214, 205] width 204 height 24
click at [231, 153] on input "SĐT Người Gửi" at bounding box center [214, 147] width 204 height 24
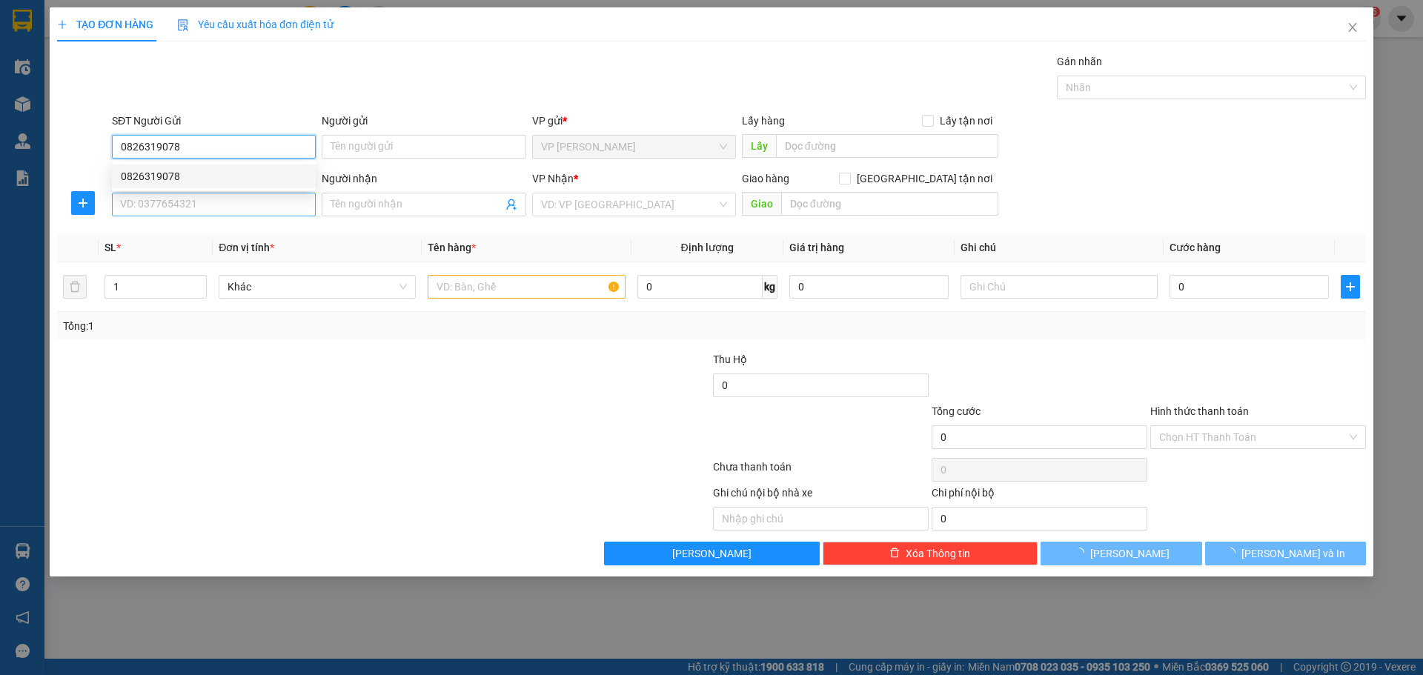
type input "0826319078"
click at [168, 214] on input "SĐT Người Nhận" at bounding box center [214, 205] width 204 height 24
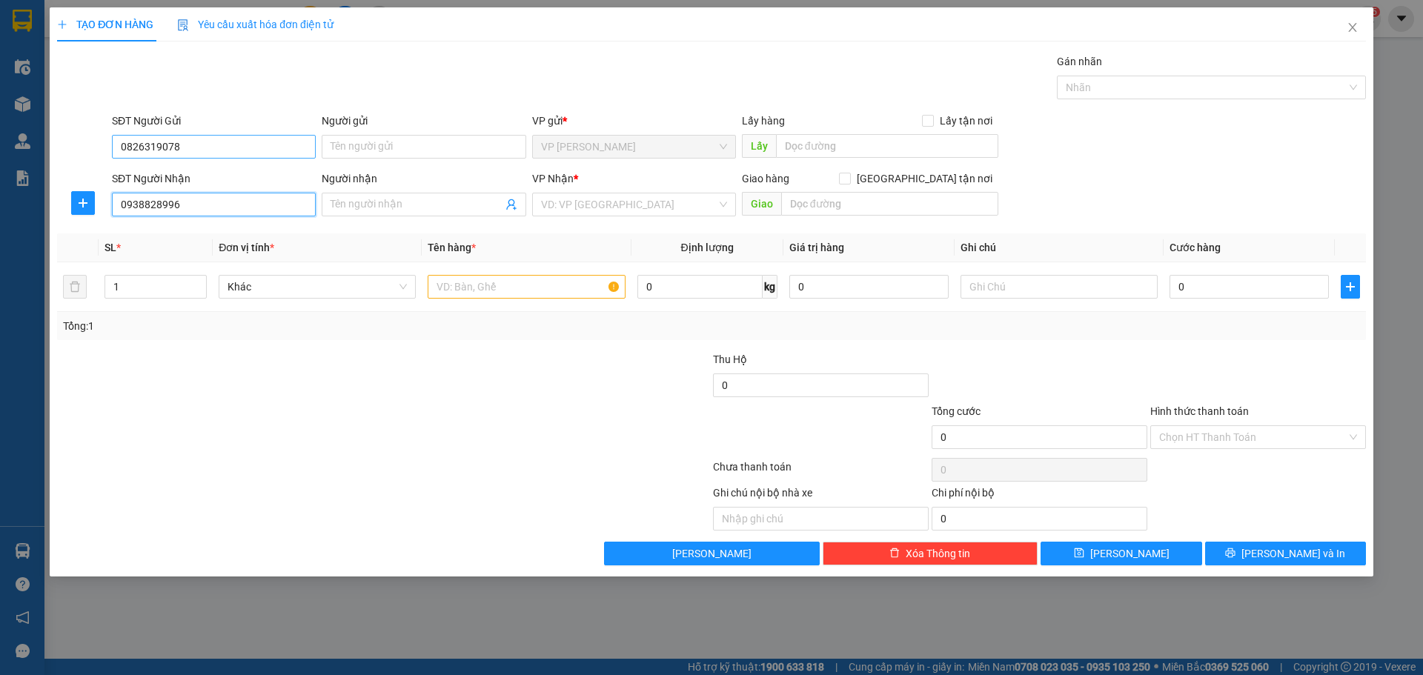
type input "0938828996"
click at [216, 144] on input "0826319078" at bounding box center [214, 147] width 204 height 24
click at [134, 145] on input "0826319078" at bounding box center [214, 147] width 204 height 24
click at [142, 147] on input "0826319078" at bounding box center [214, 147] width 204 height 24
click at [136, 208] on input "0938828996" at bounding box center [214, 205] width 204 height 24
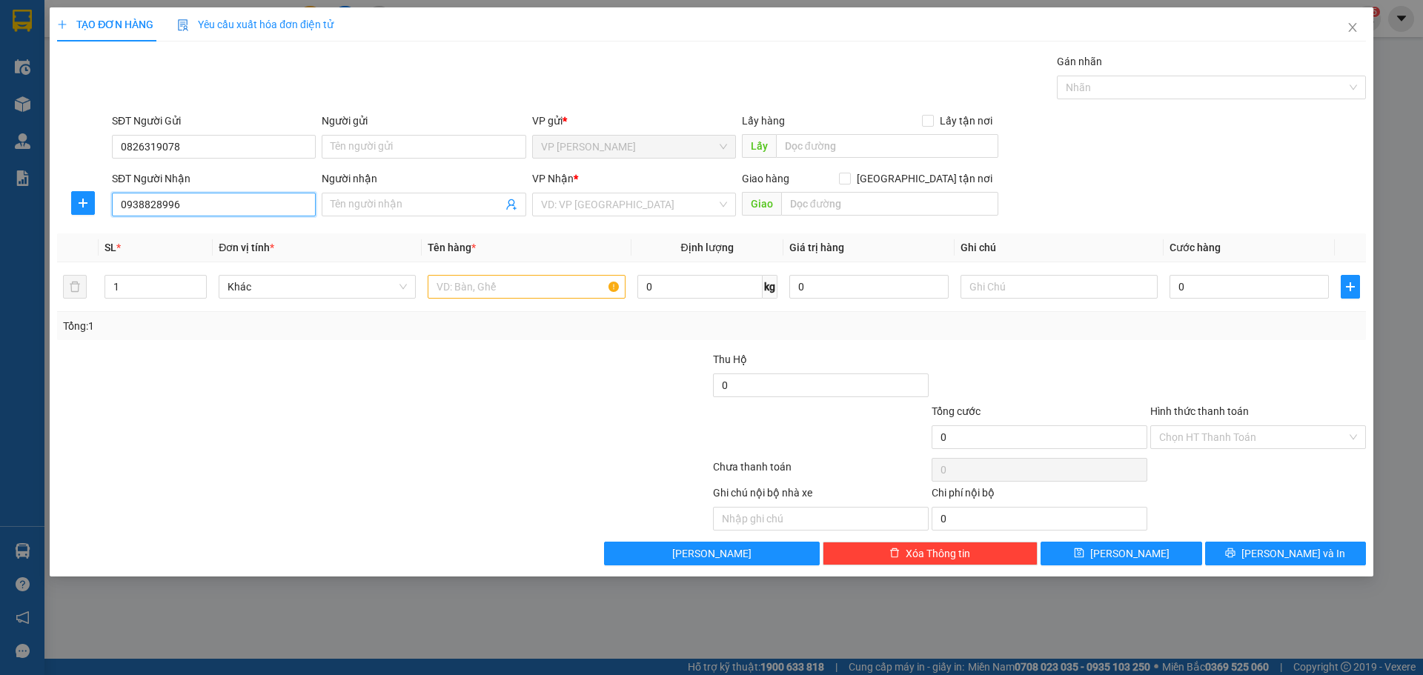
click at [153, 205] on input "0938828996" at bounding box center [214, 205] width 204 height 24
click at [595, 212] on input "search" at bounding box center [629, 204] width 176 height 22
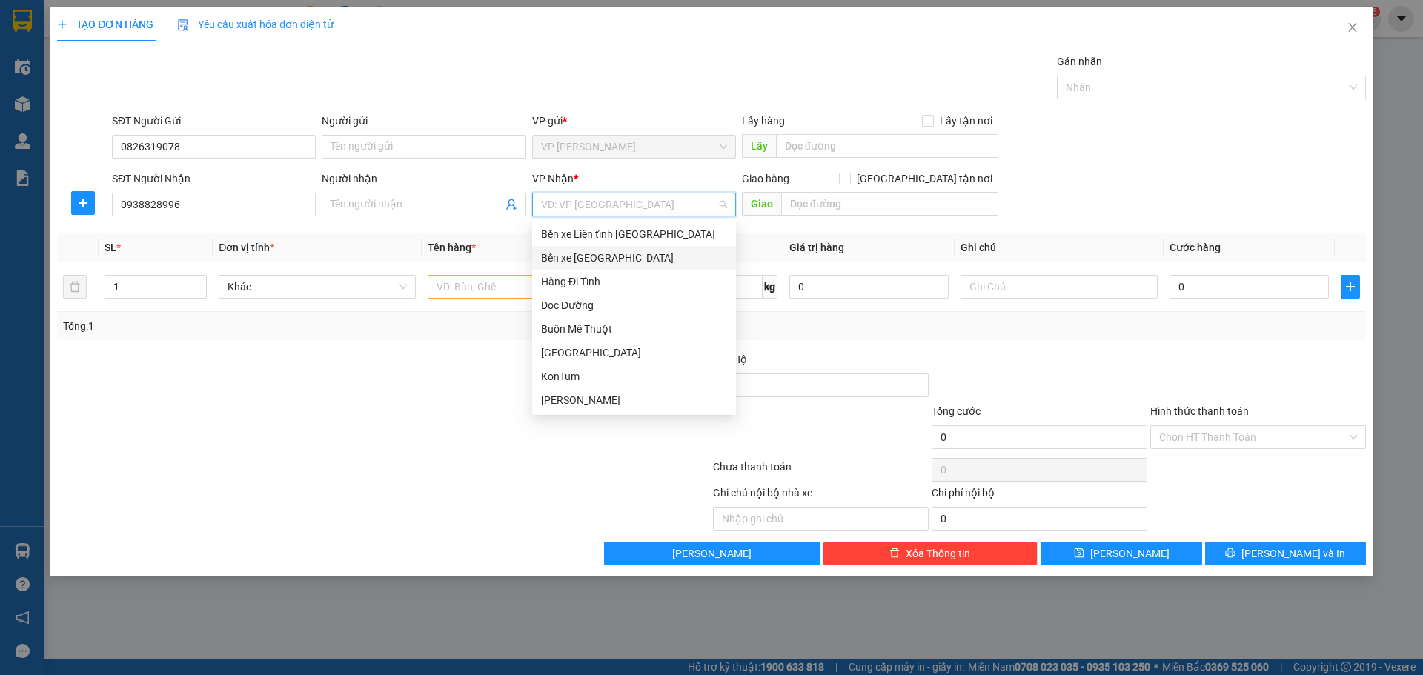
click at [607, 262] on div "Bến xe Mỹ Đình" at bounding box center [634, 258] width 186 height 16
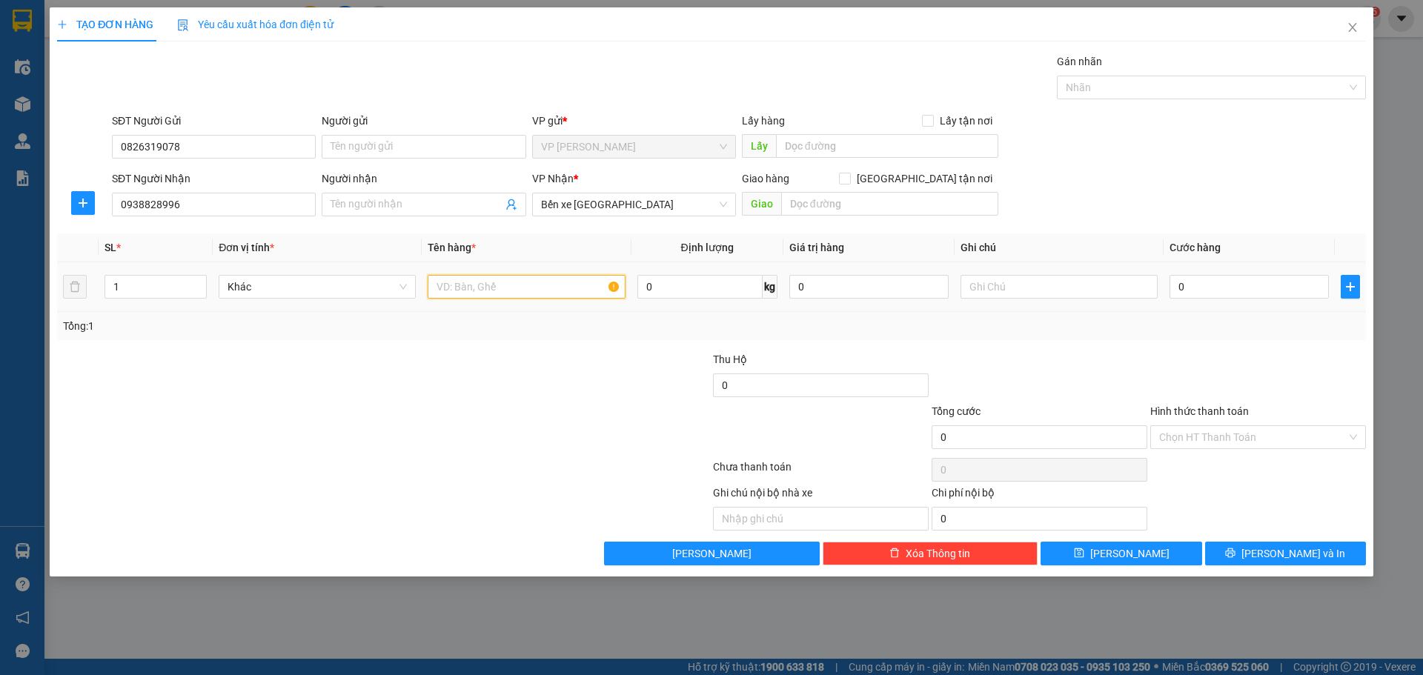
click at [469, 292] on input "text" at bounding box center [526, 287] width 197 height 24
type input "1T"
click at [1300, 294] on input "0" at bounding box center [1249, 287] width 159 height 24
type input "1"
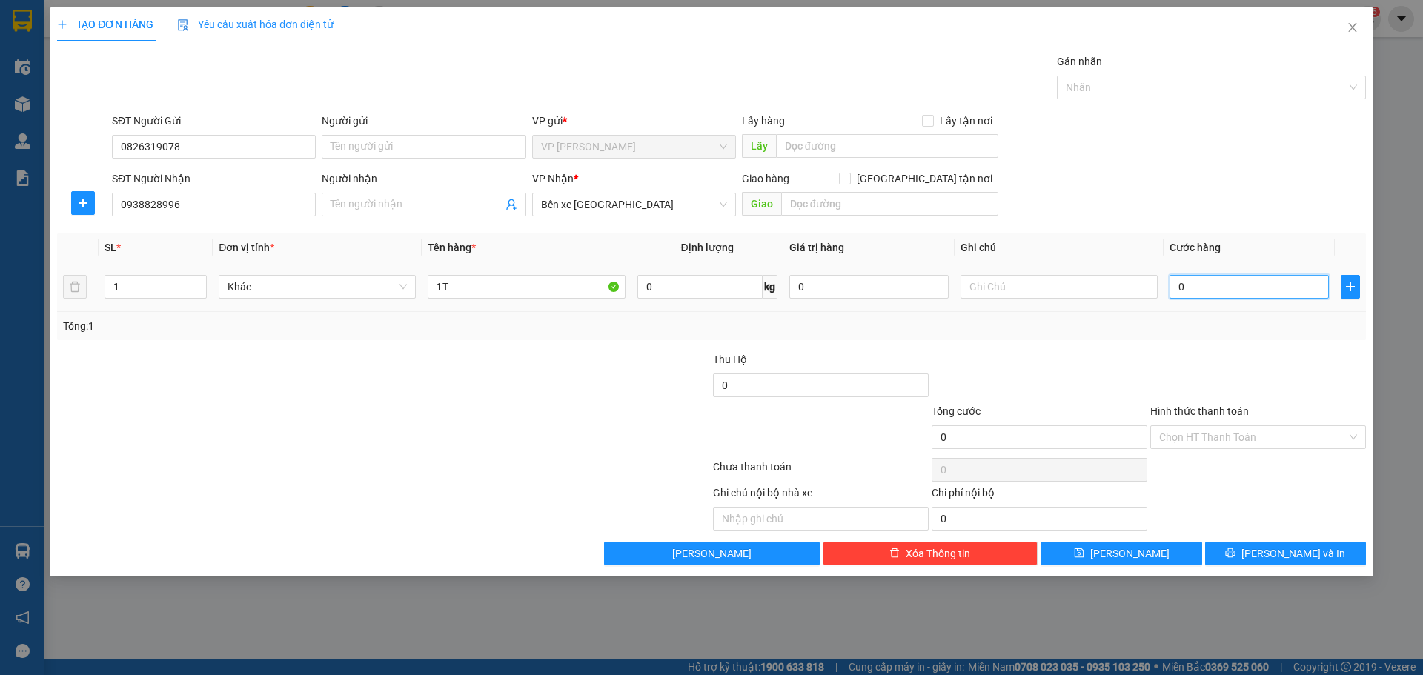
type input "1"
type input "15"
type input "150"
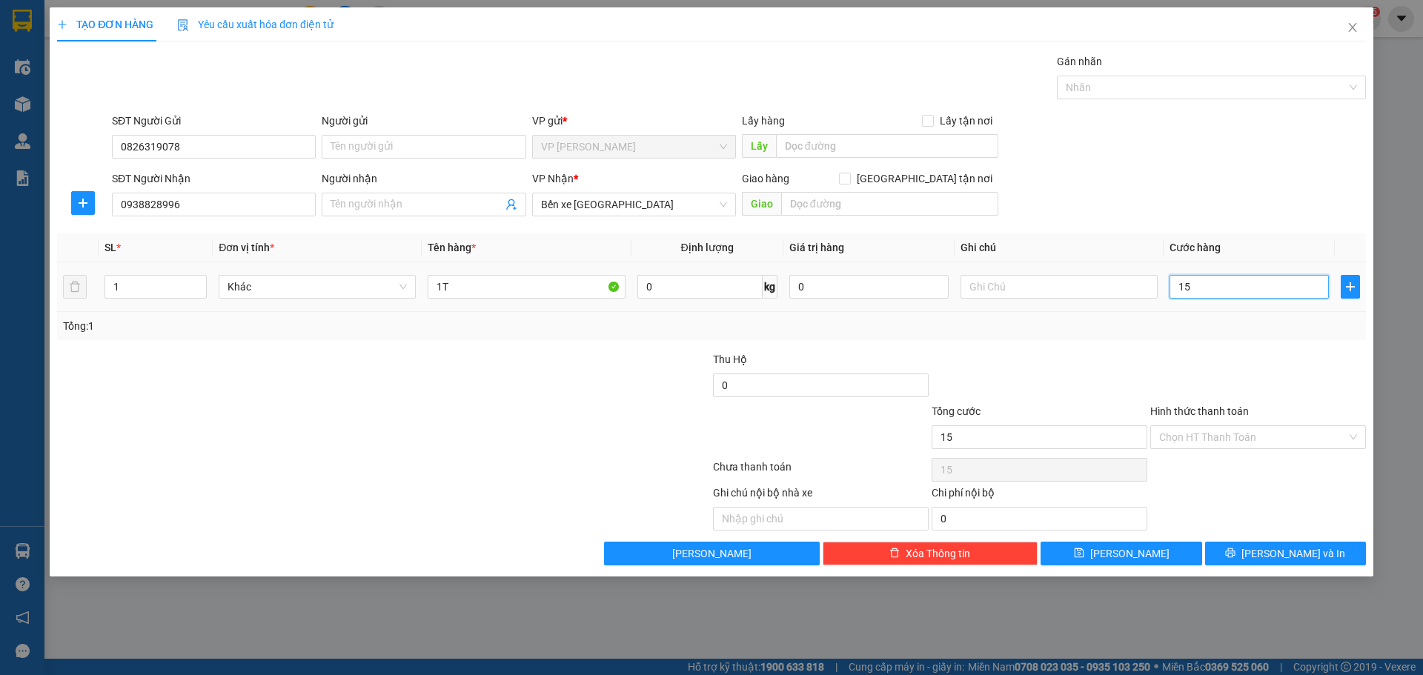
type input "150"
type input "150.000"
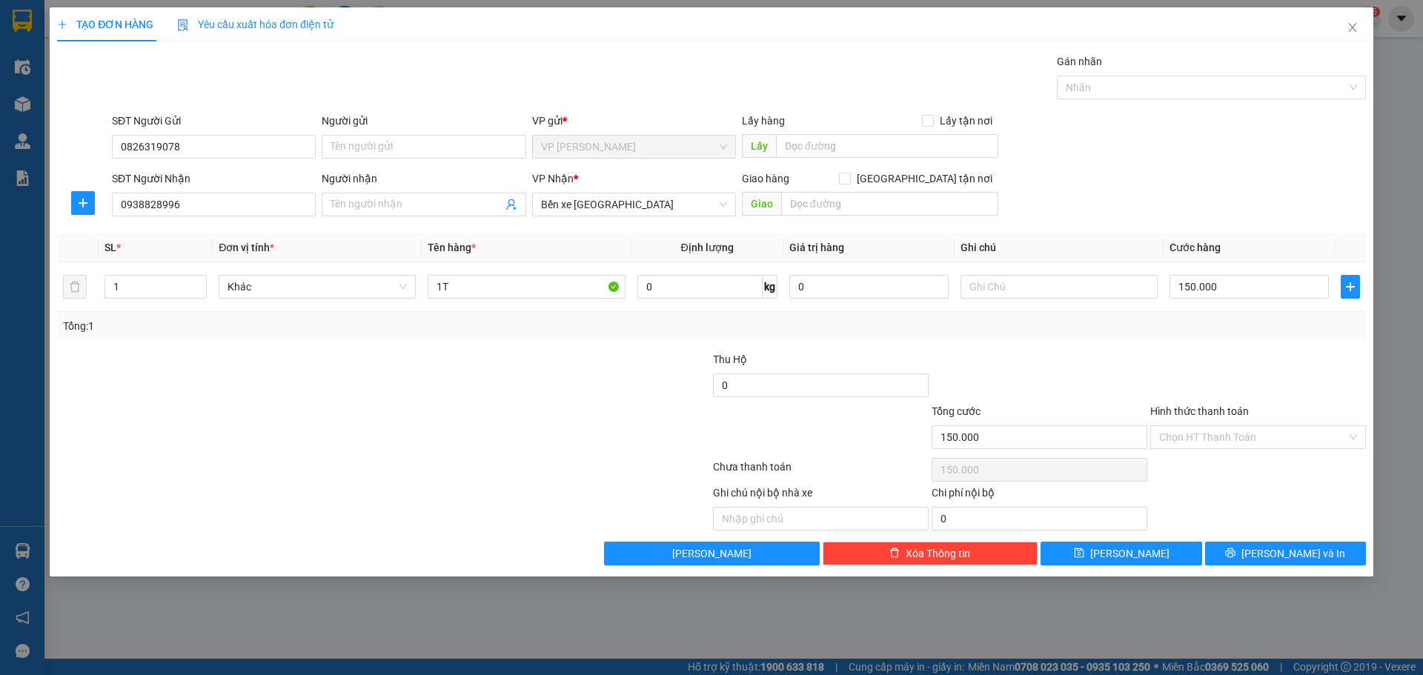
click at [530, 455] on div at bounding box center [384, 470] width 656 height 30
click at [836, 391] on input "0" at bounding box center [821, 386] width 216 height 24
type input "1.200.000"
drag, startPoint x: 1127, startPoint y: 539, endPoint x: 1131, endPoint y: 551, distance: 12.4
click at [1128, 543] on div "Transit Pickup Surcharge Ids Transit Deliver Surcharge Ids Transit Deliver Surc…" at bounding box center [711, 309] width 1309 height 512
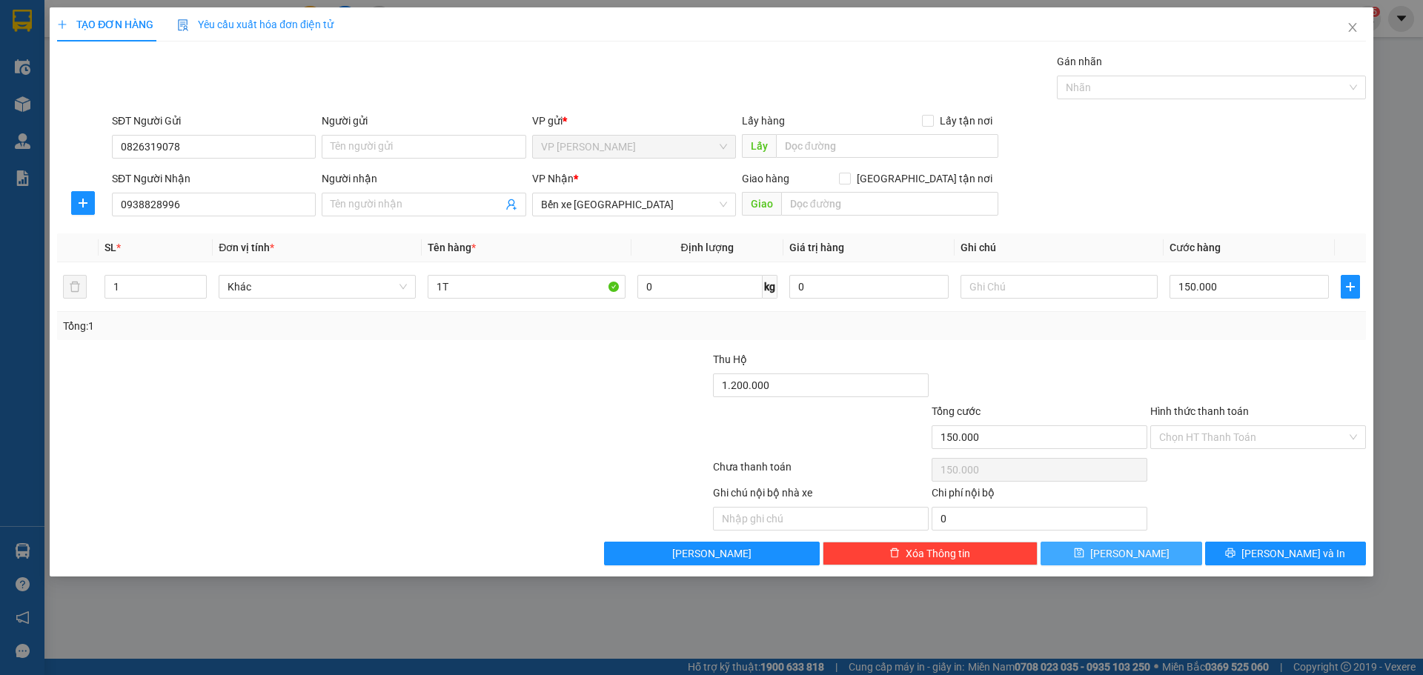
click at [1131, 551] on span "Lưu" at bounding box center [1130, 554] width 79 height 16
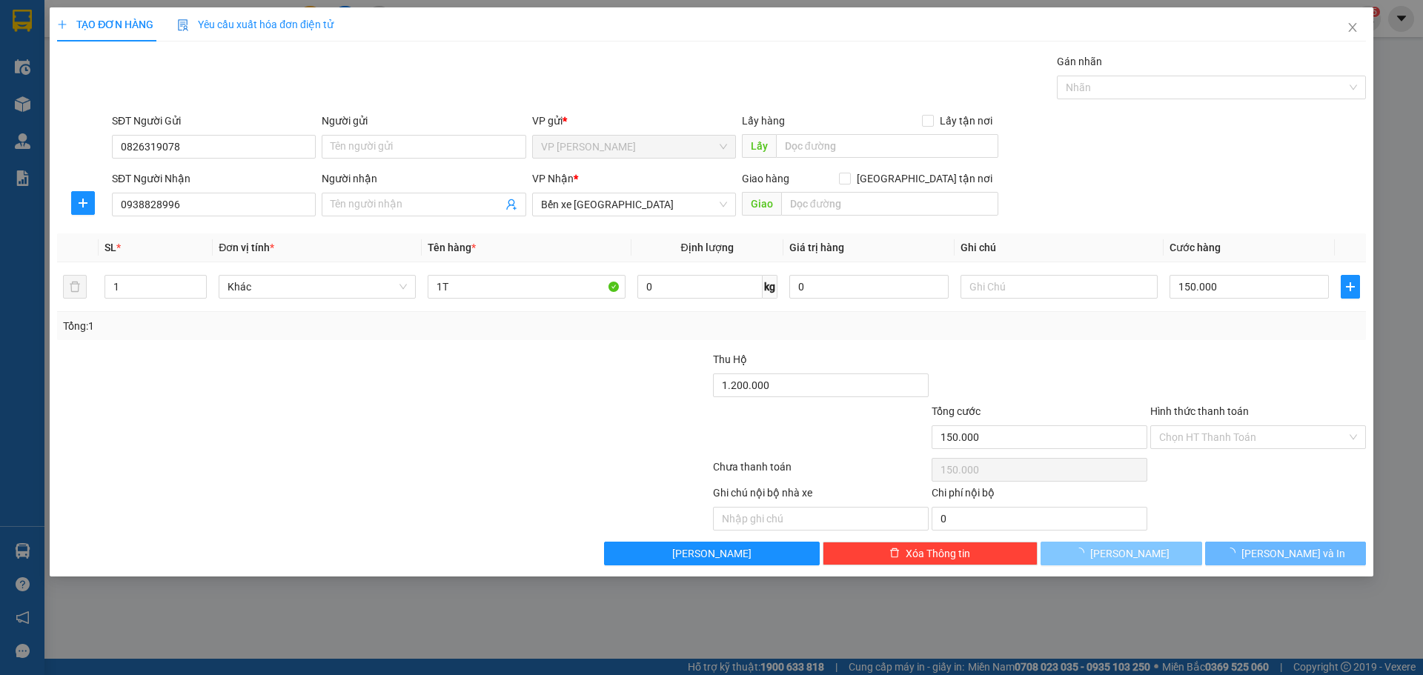
type input "0"
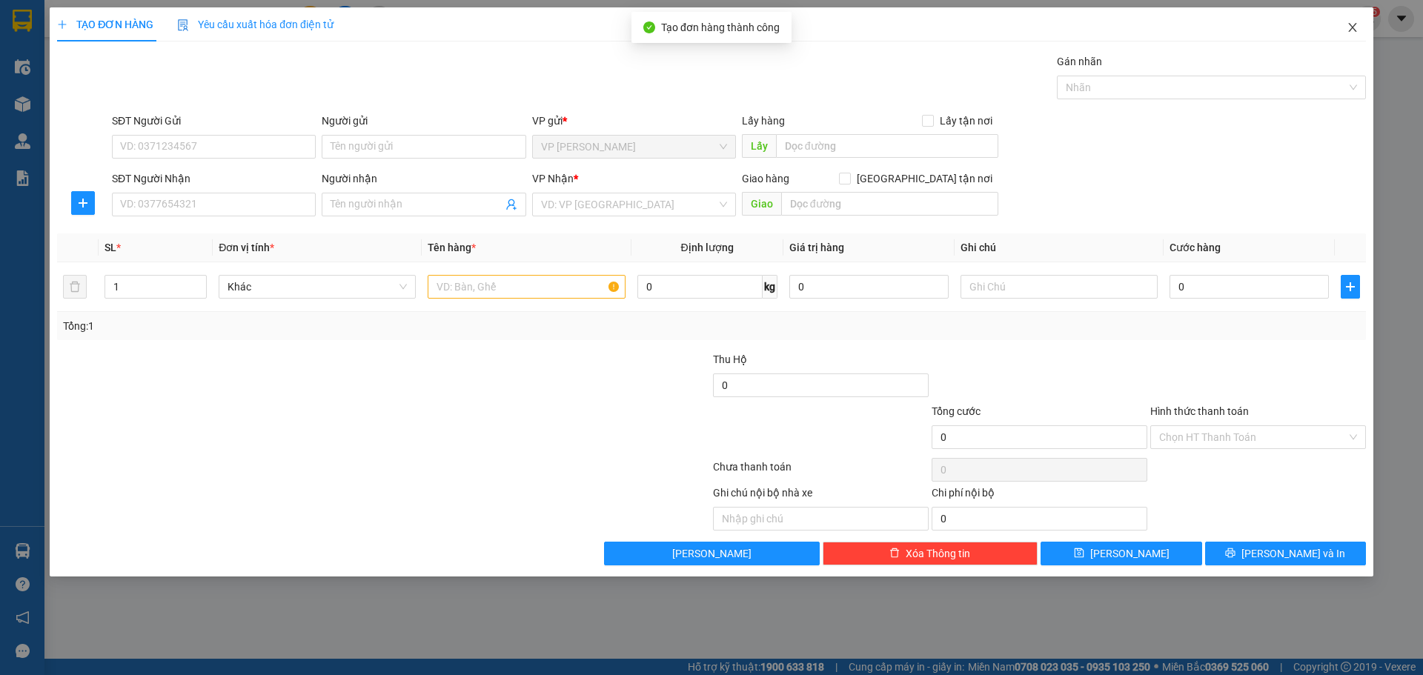
click at [1350, 28] on icon "close" at bounding box center [1353, 27] width 12 height 12
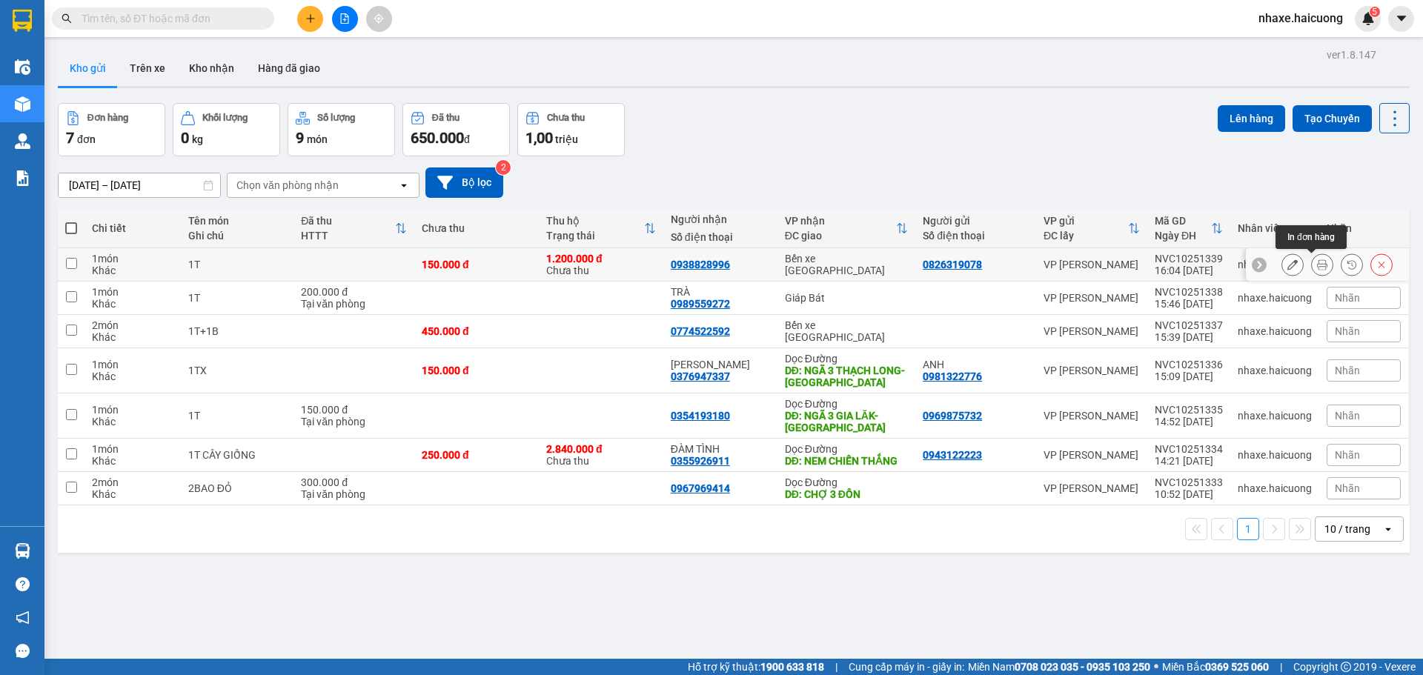
click at [1317, 266] on icon at bounding box center [1322, 264] width 10 height 10
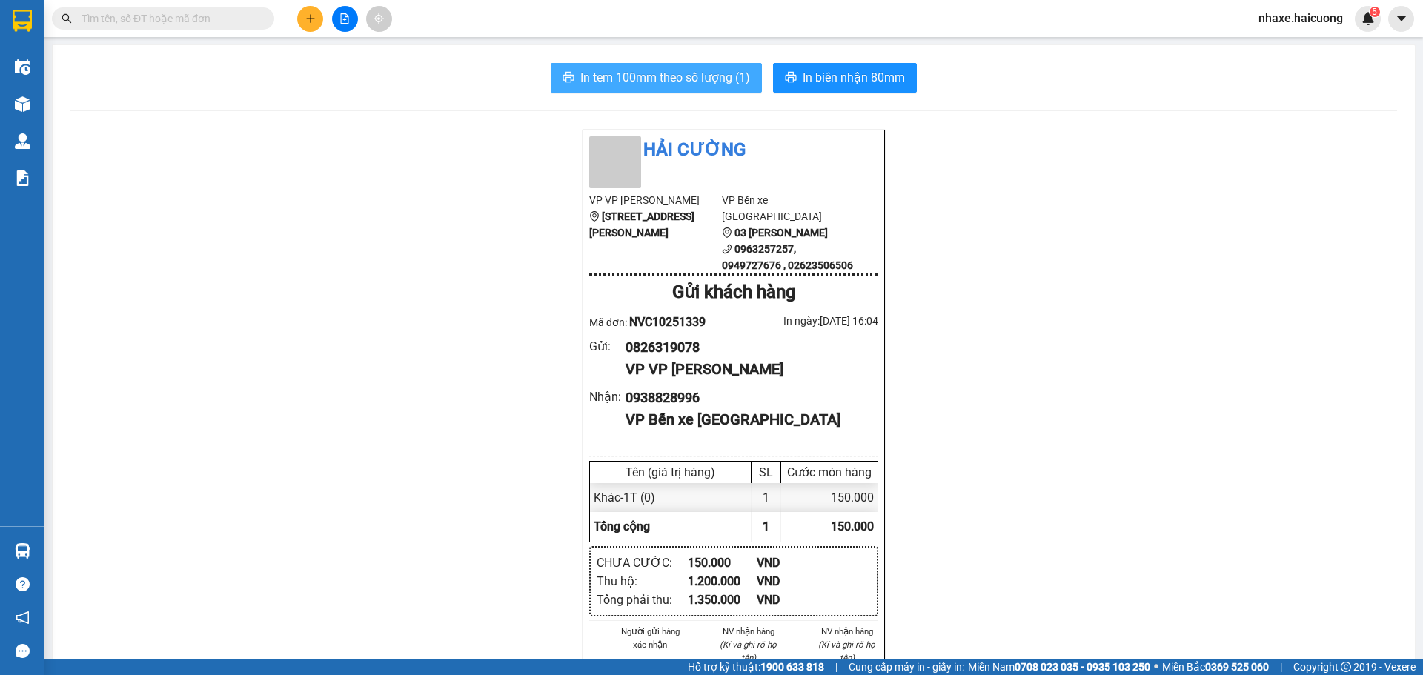
click at [678, 85] on span "In tem 100mm theo số lượng (1)" at bounding box center [665, 77] width 170 height 19
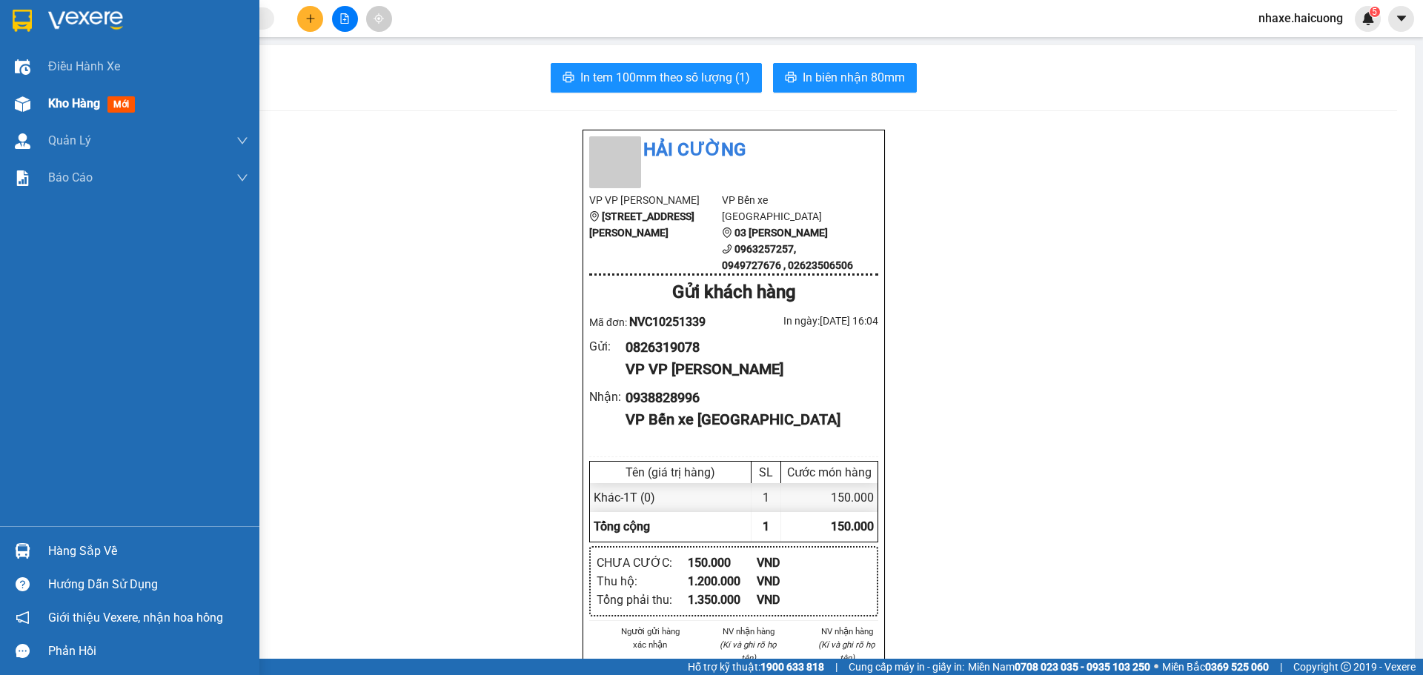
click at [38, 112] on div "Kho hàng mới" at bounding box center [129, 103] width 259 height 37
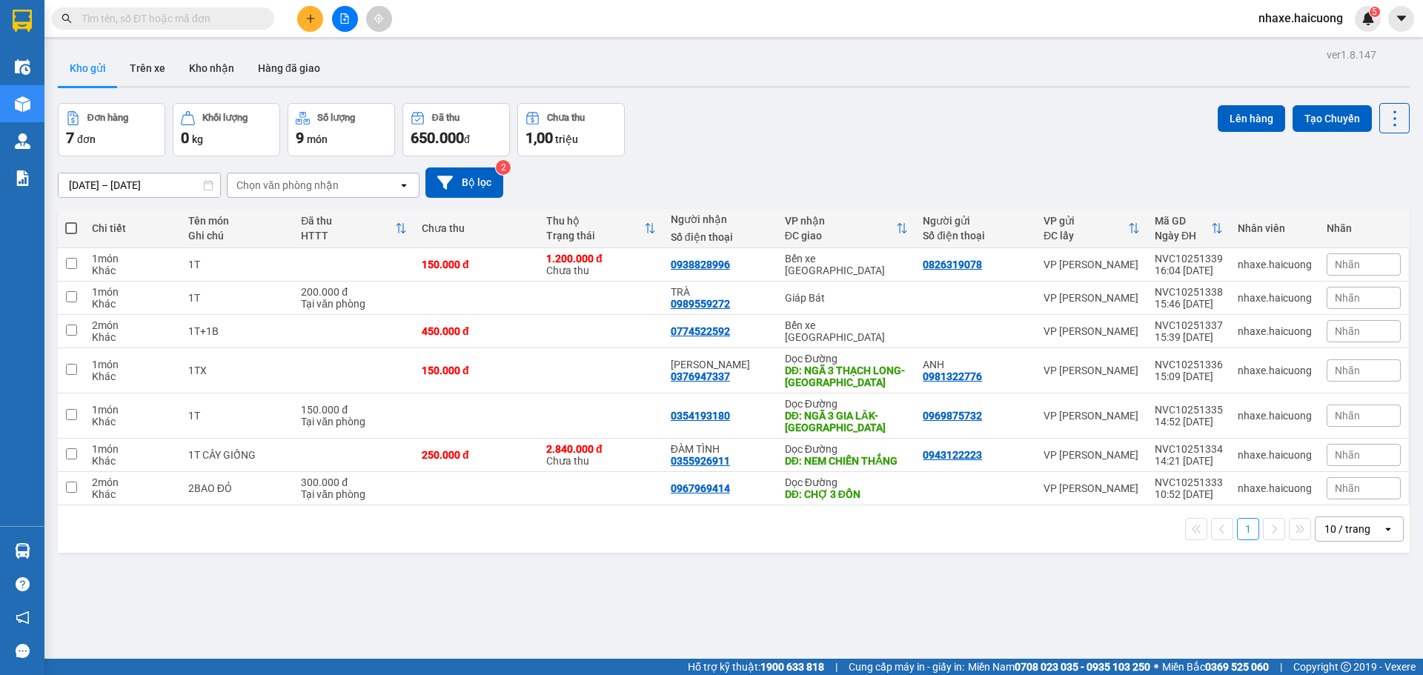
click at [202, 18] on input "text" at bounding box center [169, 18] width 175 height 16
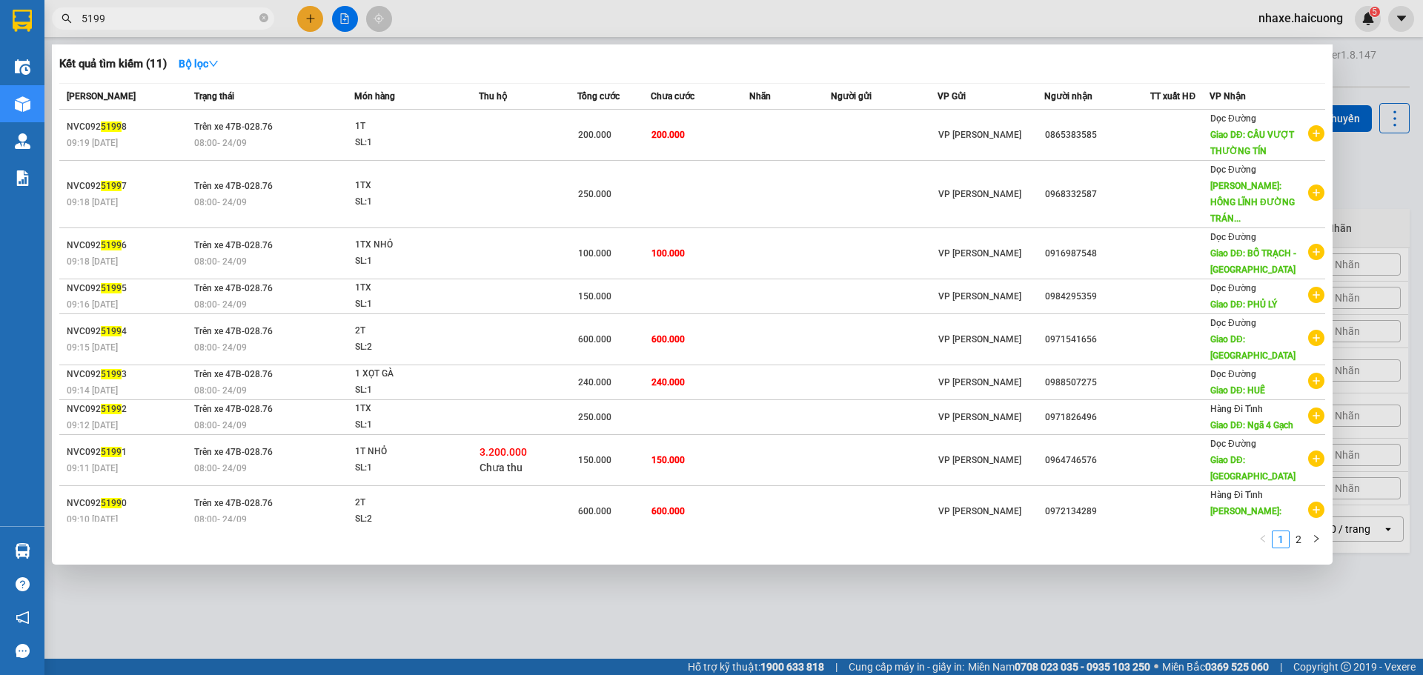
click at [189, 13] on input "5199" at bounding box center [169, 18] width 175 height 16
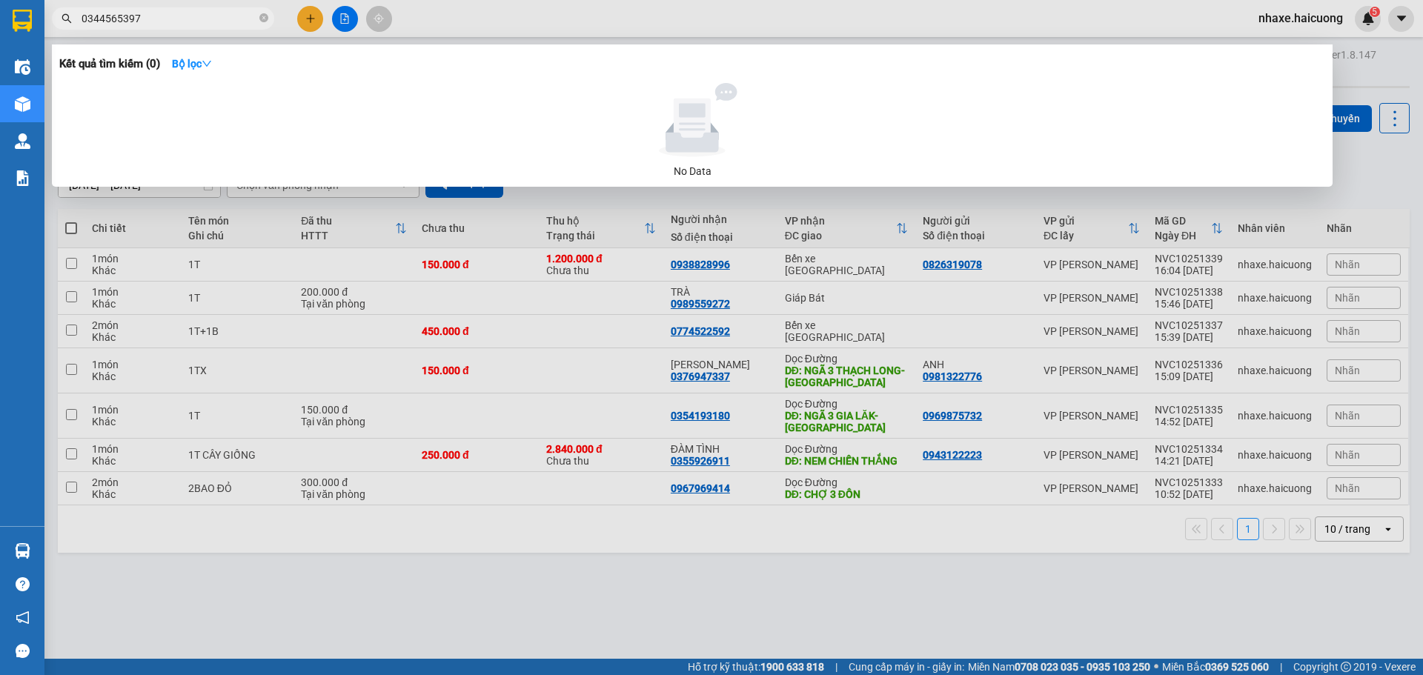
click at [198, 10] on input "0344565397" at bounding box center [169, 18] width 175 height 16
type input "0344565397"
